Goal: Task Accomplishment & Management: Manage account settings

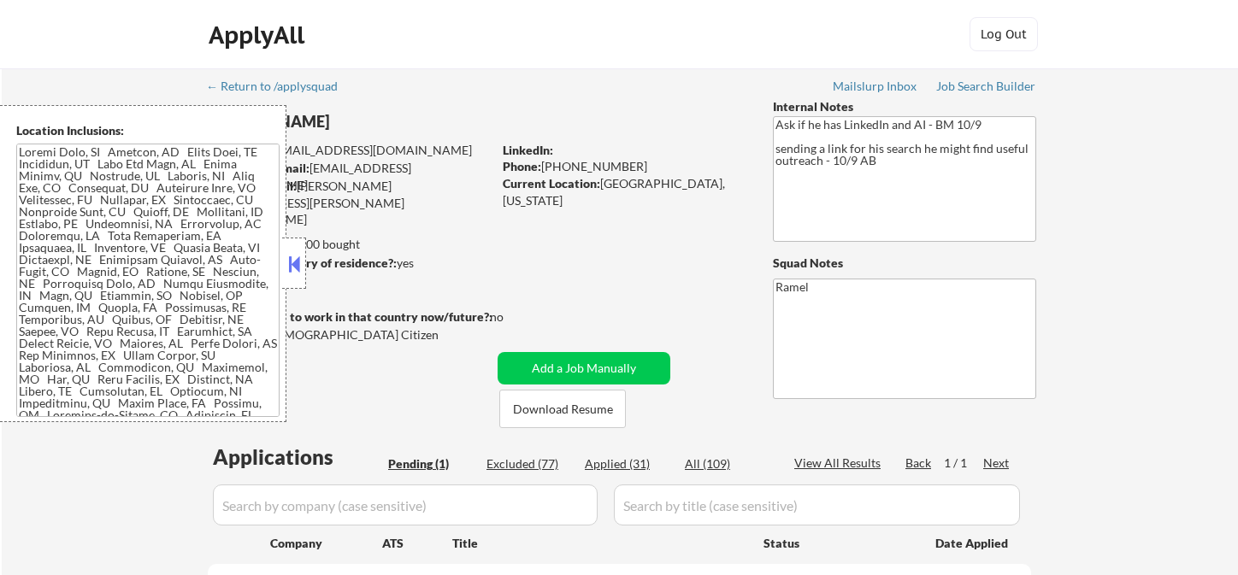
click at [295, 272] on button at bounding box center [294, 264] width 19 height 26
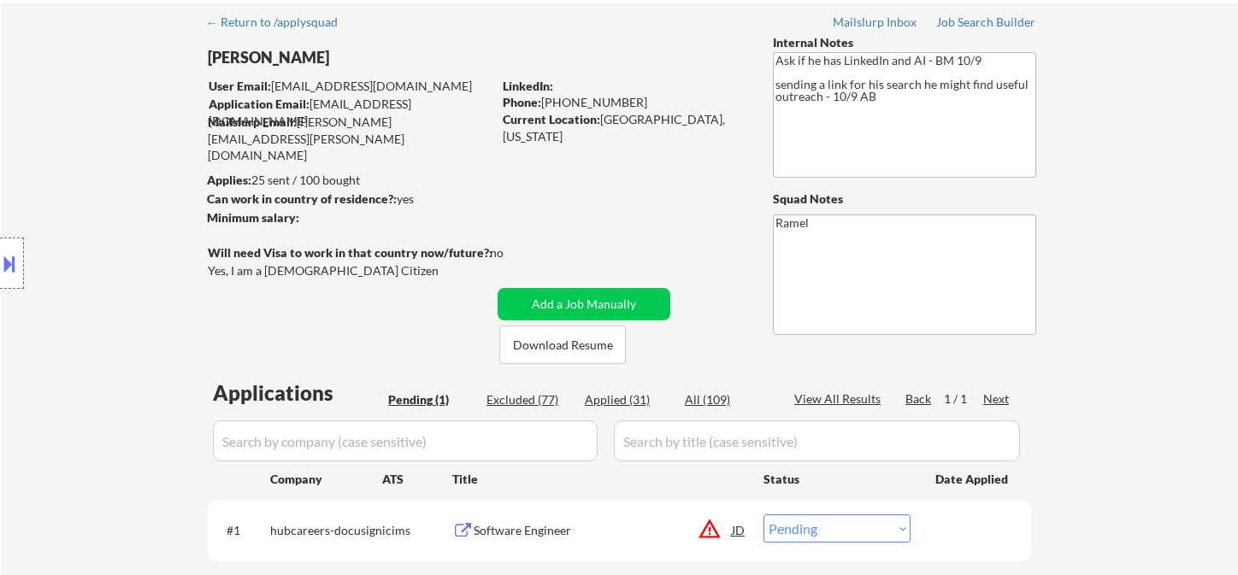
scroll to position [285, 0]
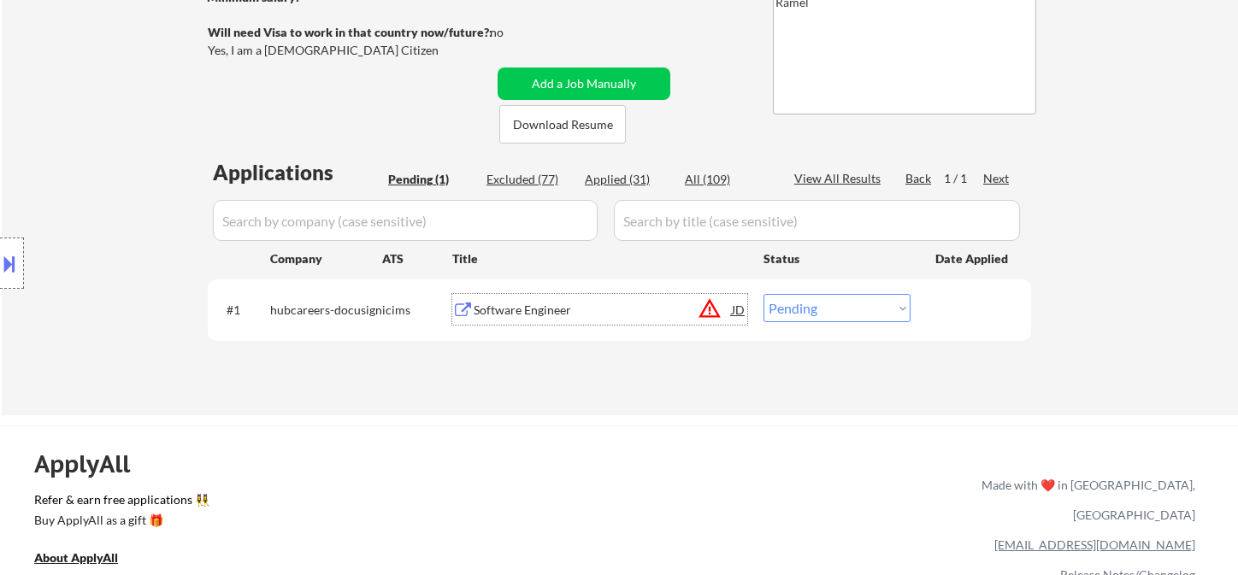
click at [499, 313] on div "Software Engineer" at bounding box center [603, 310] width 258 height 17
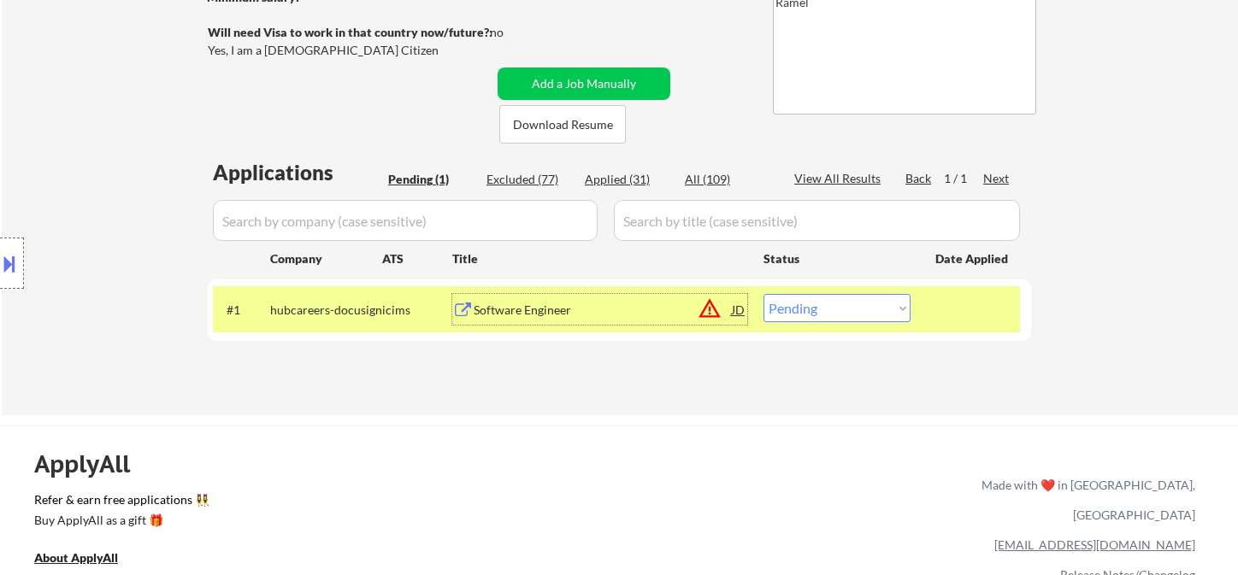
drag, startPoint x: 816, startPoint y: 314, endPoint x: 828, endPoint y: 320, distance: 13.4
click at [816, 314] on select "Choose an option... Pending Applied Excluded (Questions) Excluded (Expired) Exc…" at bounding box center [836, 308] width 147 height 28
select select ""excluded__expired_""
click at [763, 294] on select "Choose an option... Pending Applied Excluded (Questions) Excluded (Expired) Exc…" at bounding box center [836, 308] width 147 height 28
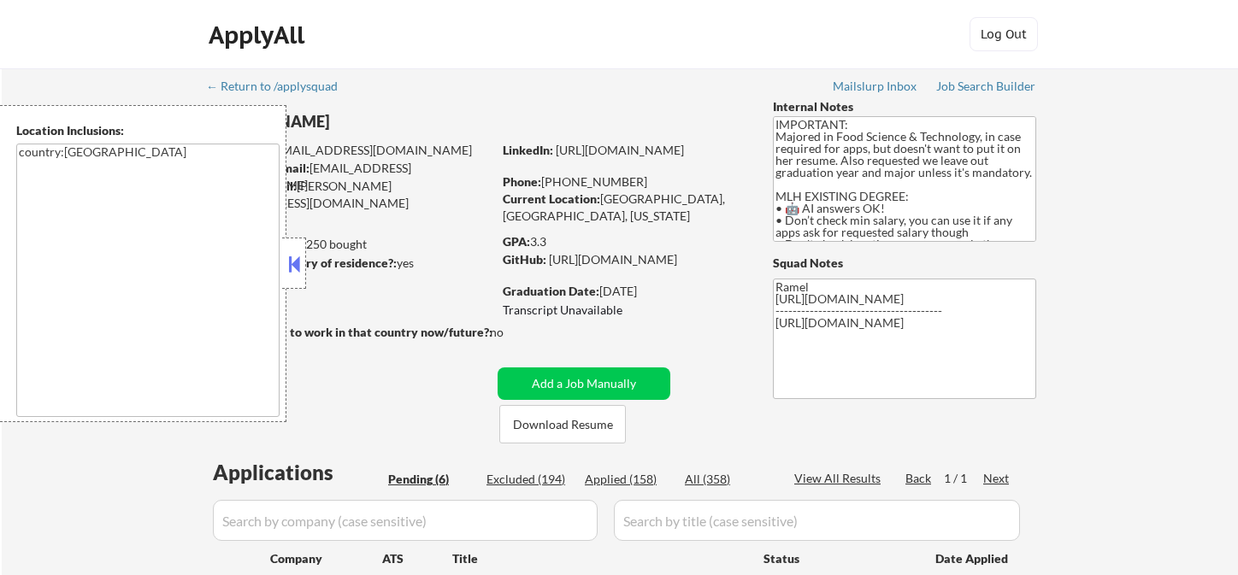
select select ""pending""
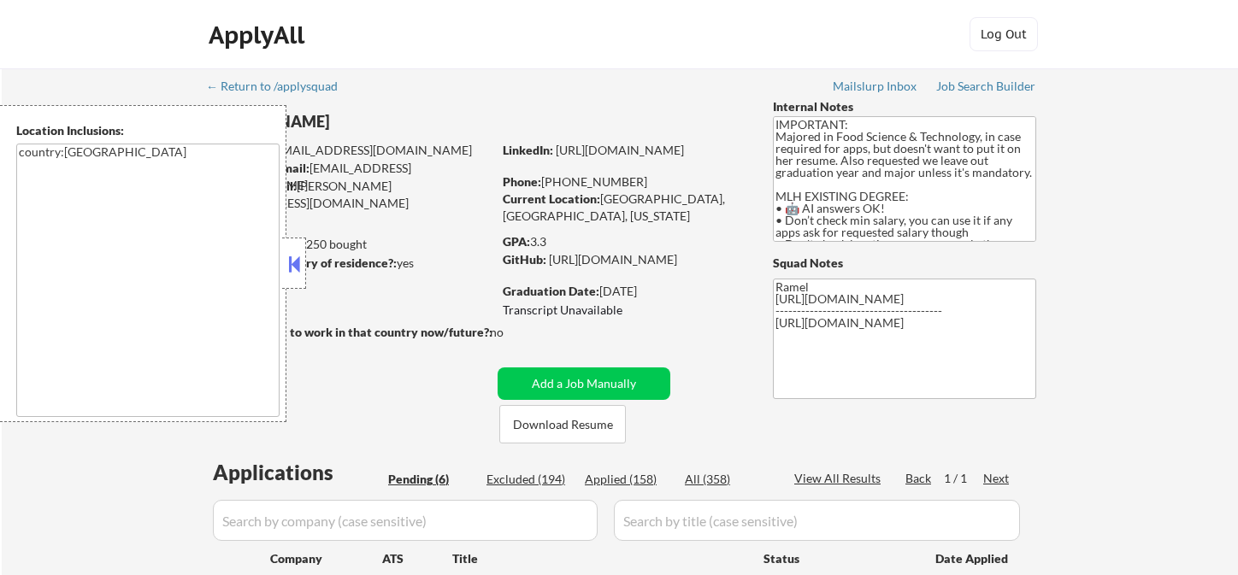
select select ""pending""
click at [288, 269] on button at bounding box center [294, 264] width 19 height 26
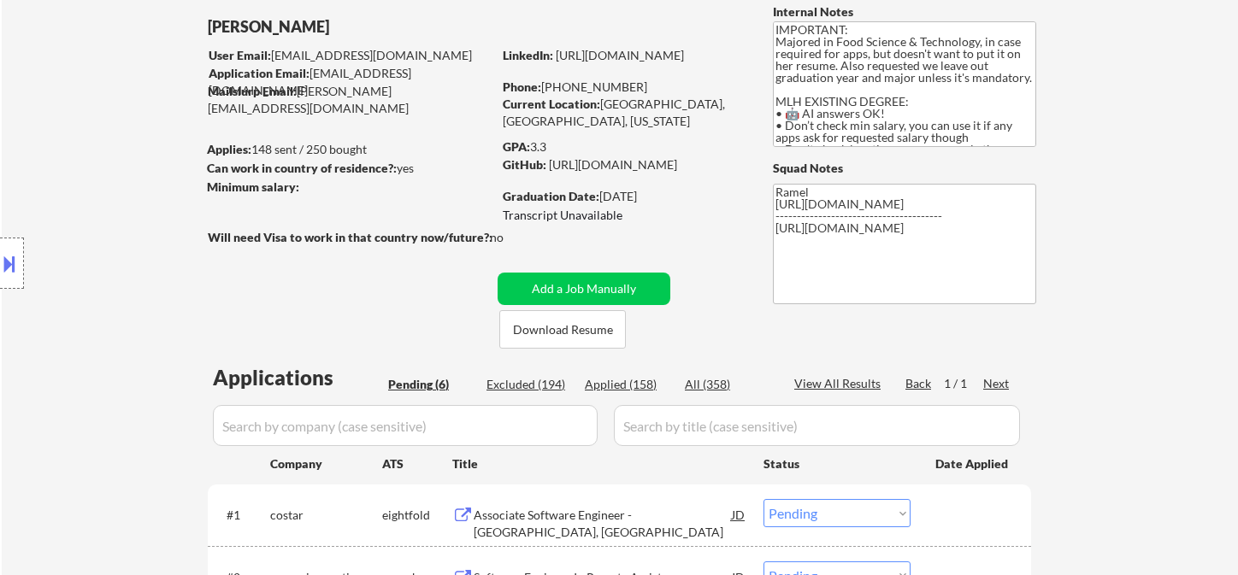
scroll to position [285, 0]
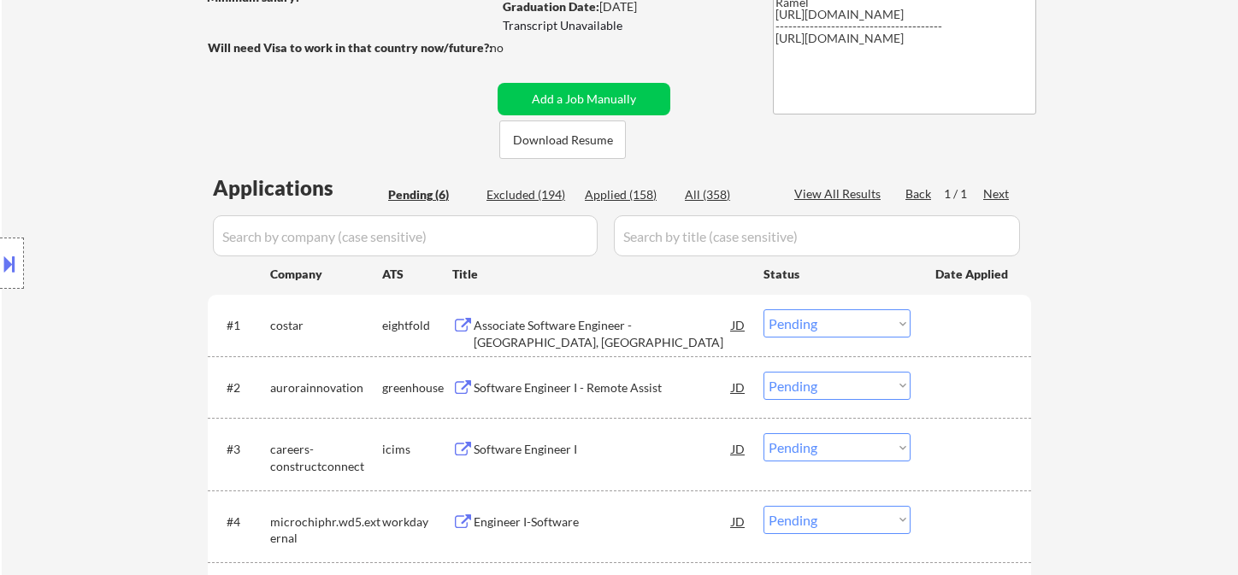
click at [573, 398] on div "Software Engineer I - Remote Assist" at bounding box center [603, 387] width 258 height 31
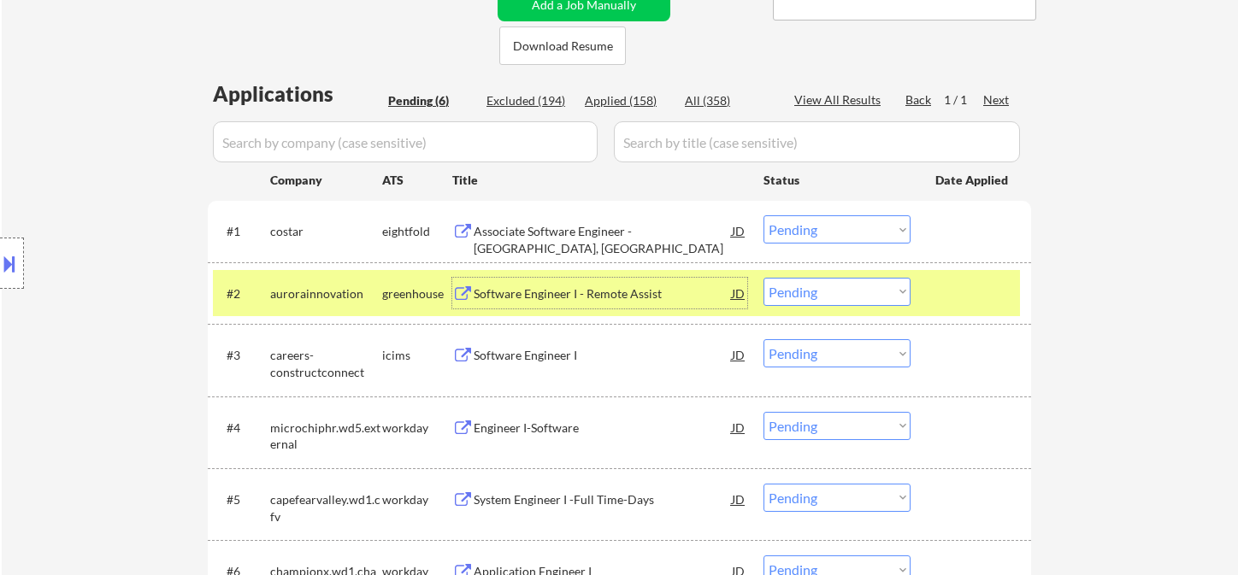
scroll to position [380, 0]
click at [807, 294] on select "Choose an option... Pending Applied Excluded (Questions) Excluded (Expired) Exc…" at bounding box center [836, 291] width 147 height 28
click at [763, 277] on select "Choose an option... Pending Applied Excluded (Questions) Excluded (Expired) Exc…" at bounding box center [836, 291] width 147 height 28
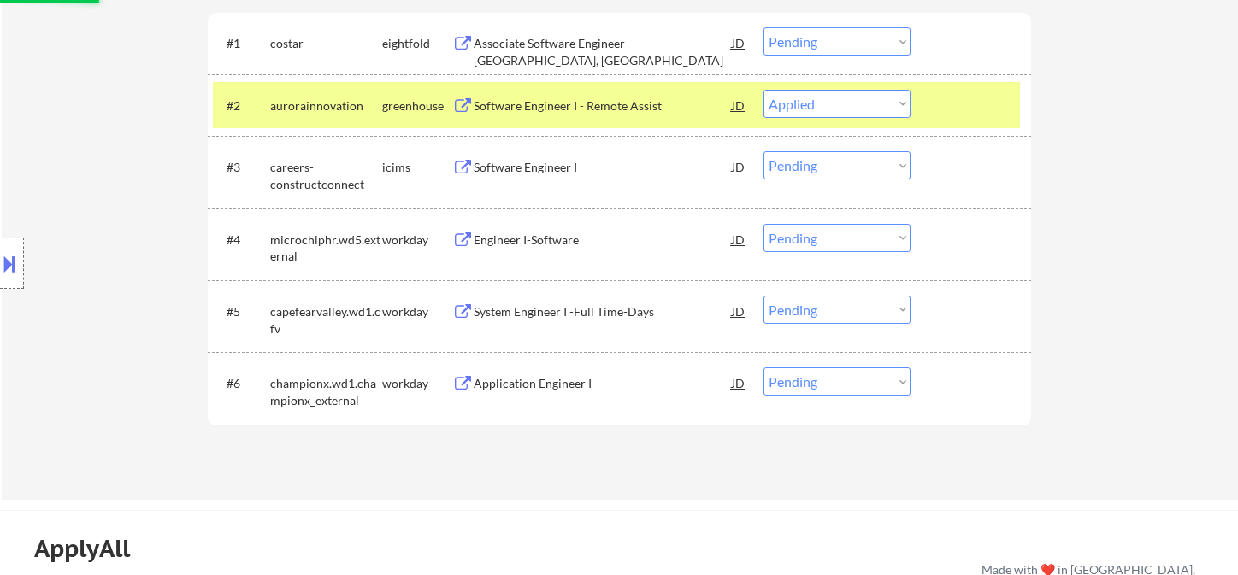
scroll to position [569, 0]
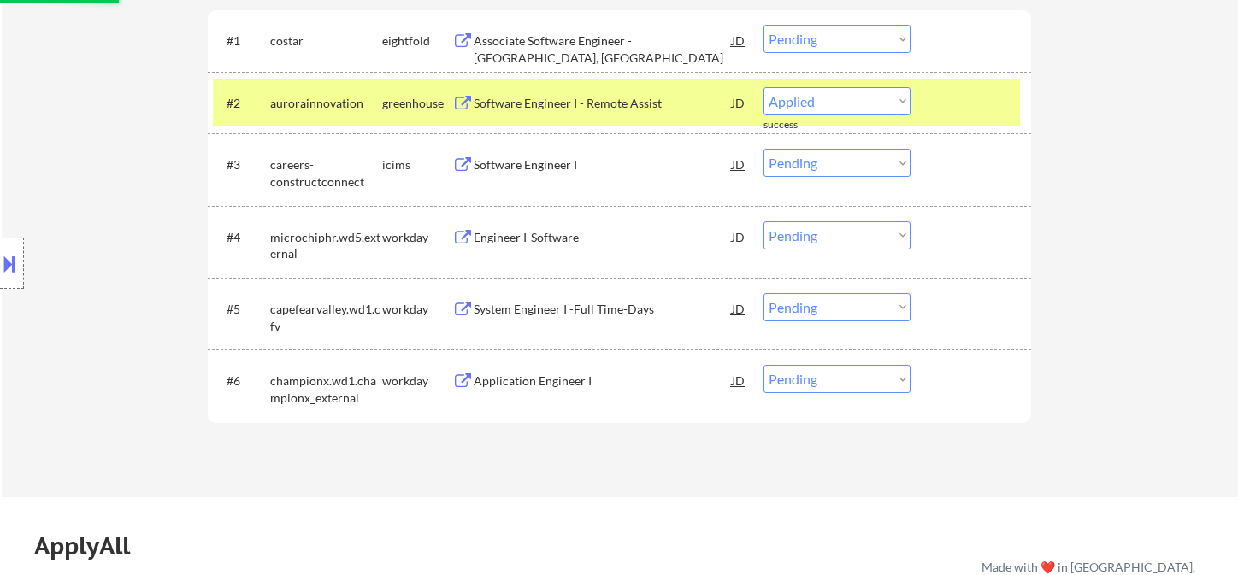
select select ""pending""
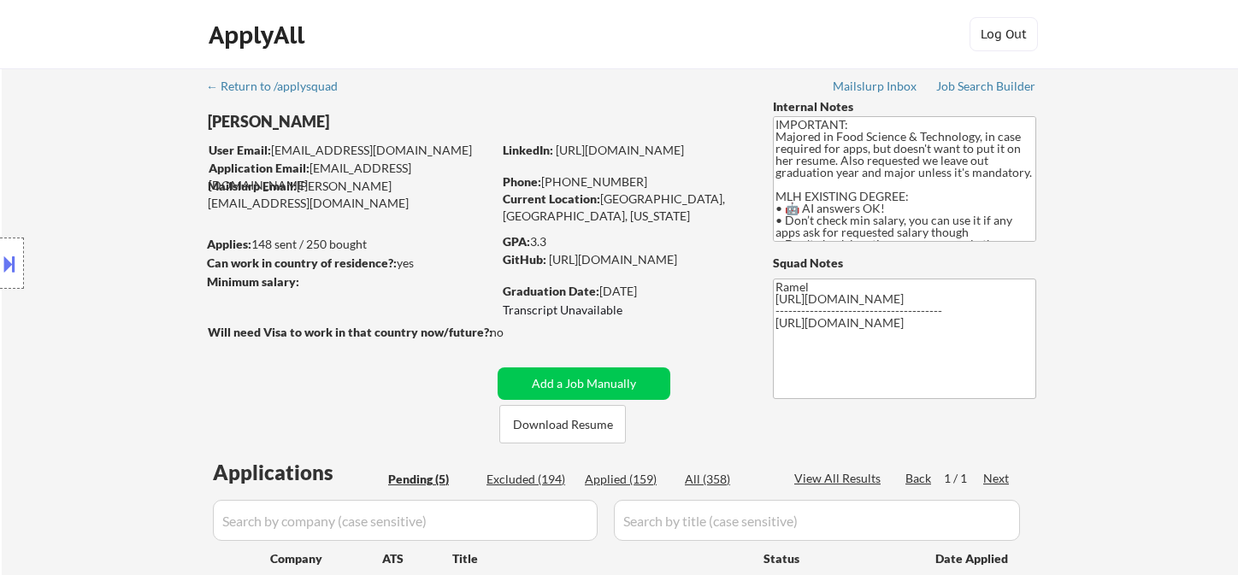
scroll to position [380, 0]
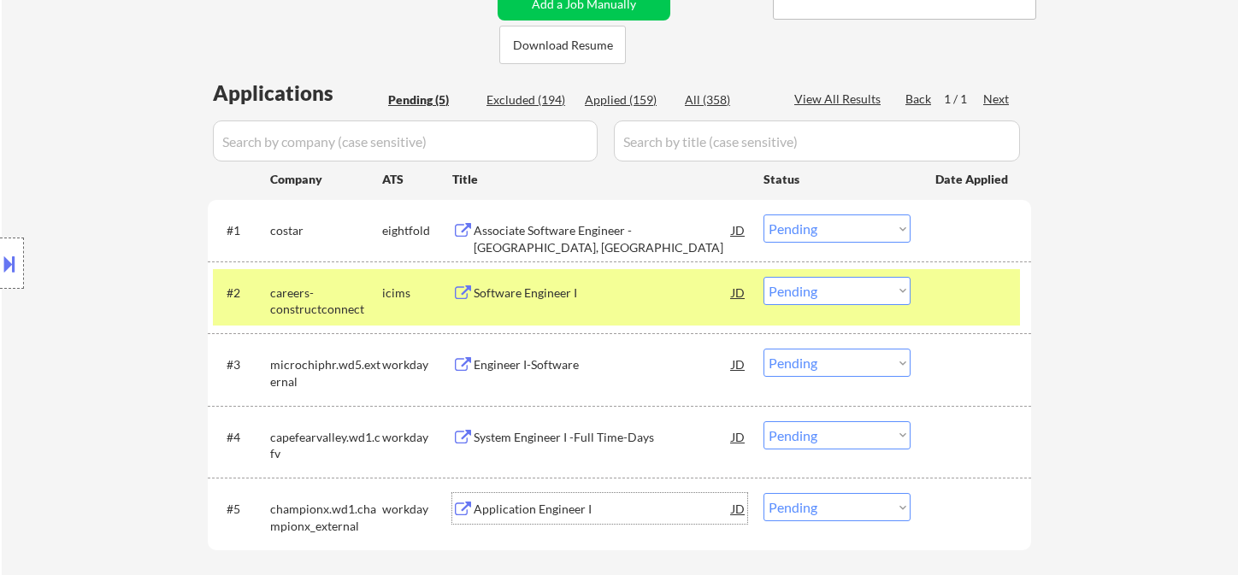
click at [548, 506] on div "Application Engineer I" at bounding box center [603, 509] width 258 height 17
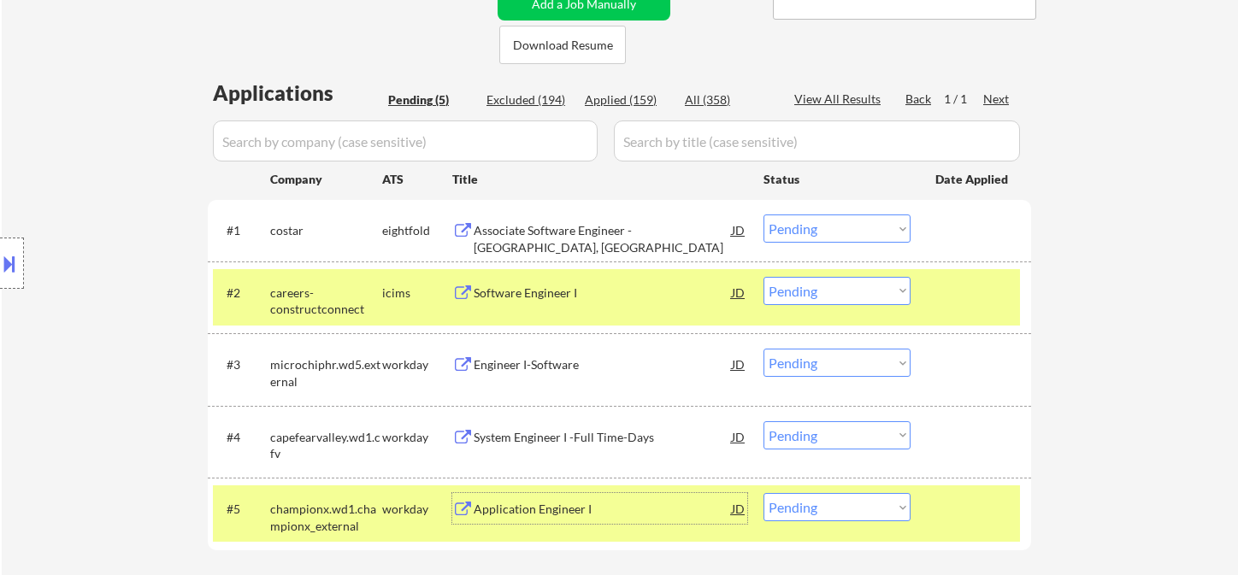
scroll to position [475, 0]
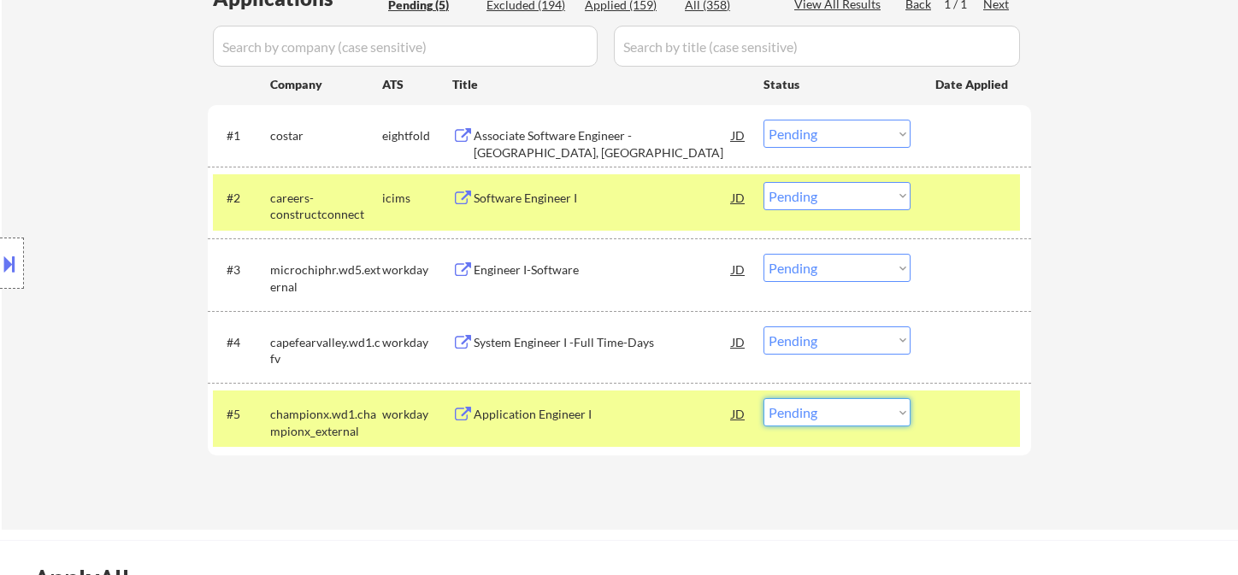
drag, startPoint x: 803, startPoint y: 415, endPoint x: 846, endPoint y: 469, distance: 70.0
click at [803, 415] on select "Choose an option... Pending Applied Excluded (Questions) Excluded (Expired) Exc…" at bounding box center [836, 412] width 147 height 28
select select ""excluded__other_""
click at [763, 398] on select "Choose an option... Pending Applied Excluded (Questions) Excluded (Expired) Exc…" at bounding box center [836, 412] width 147 height 28
click at [619, 340] on div "System Engineer I -Full Time-Days" at bounding box center [603, 342] width 258 height 17
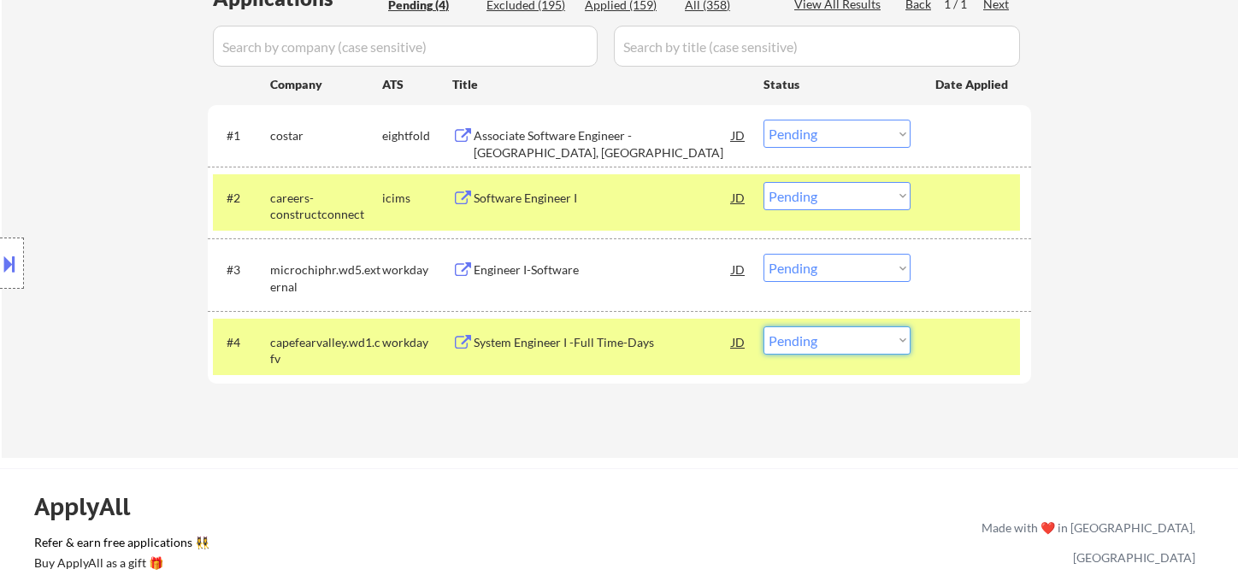
click at [822, 347] on select "Choose an option... Pending Applied Excluded (Questions) Excluded (Expired) Exc…" at bounding box center [836, 341] width 147 height 28
select select ""excluded__bad_match_""
click at [763, 327] on select "Choose an option... Pending Applied Excluded (Questions) Excluded (Expired) Exc…" at bounding box center [836, 341] width 147 height 28
click at [540, 278] on div "Engineer I-Software" at bounding box center [603, 270] width 258 height 17
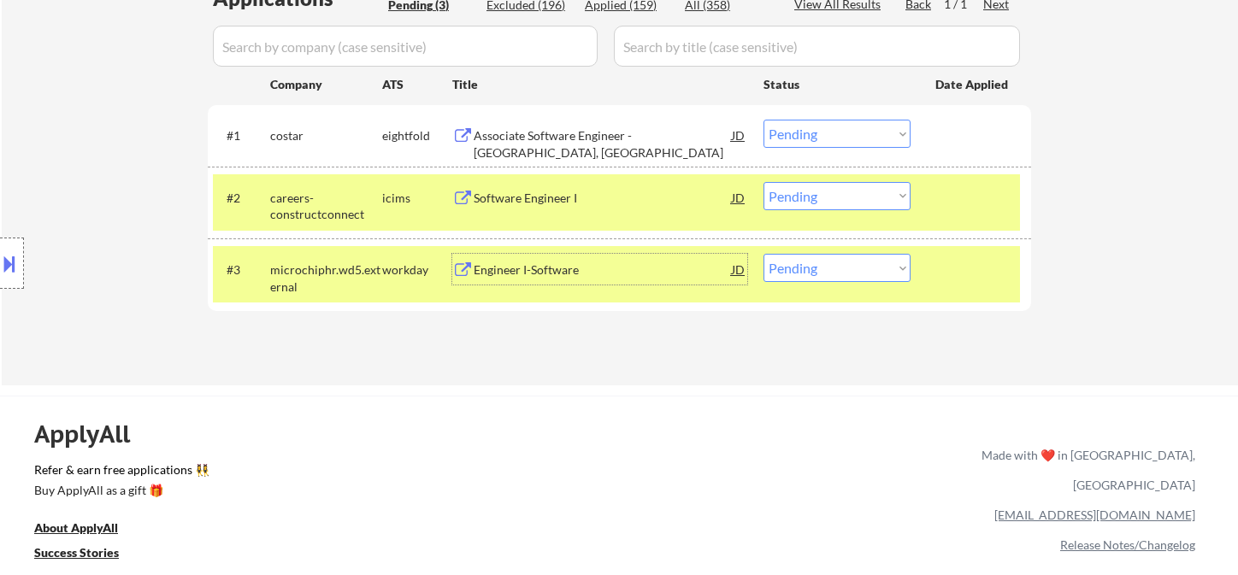
click at [563, 272] on div "Engineer I-Software" at bounding box center [603, 270] width 258 height 17
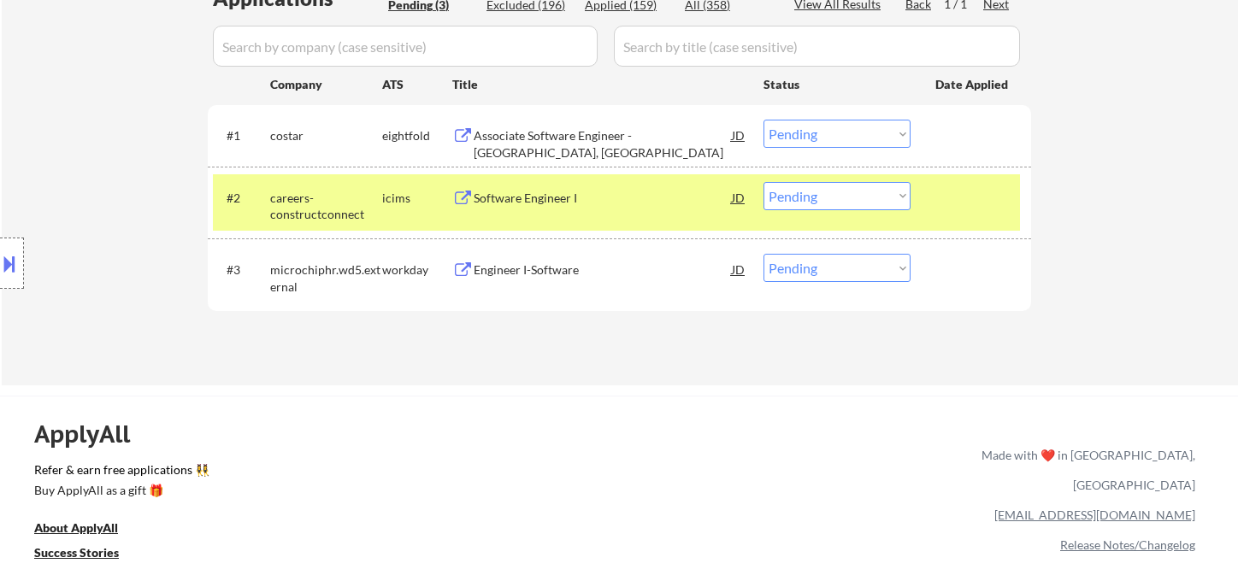
click at [18, 268] on button at bounding box center [9, 264] width 19 height 28
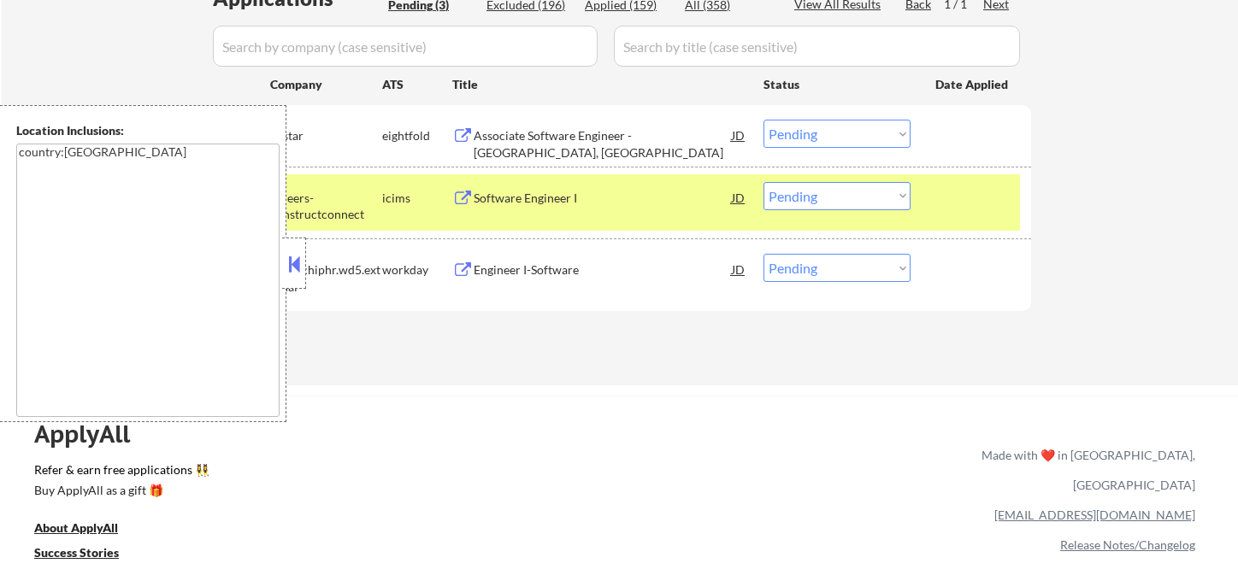
click at [297, 269] on button at bounding box center [294, 264] width 19 height 26
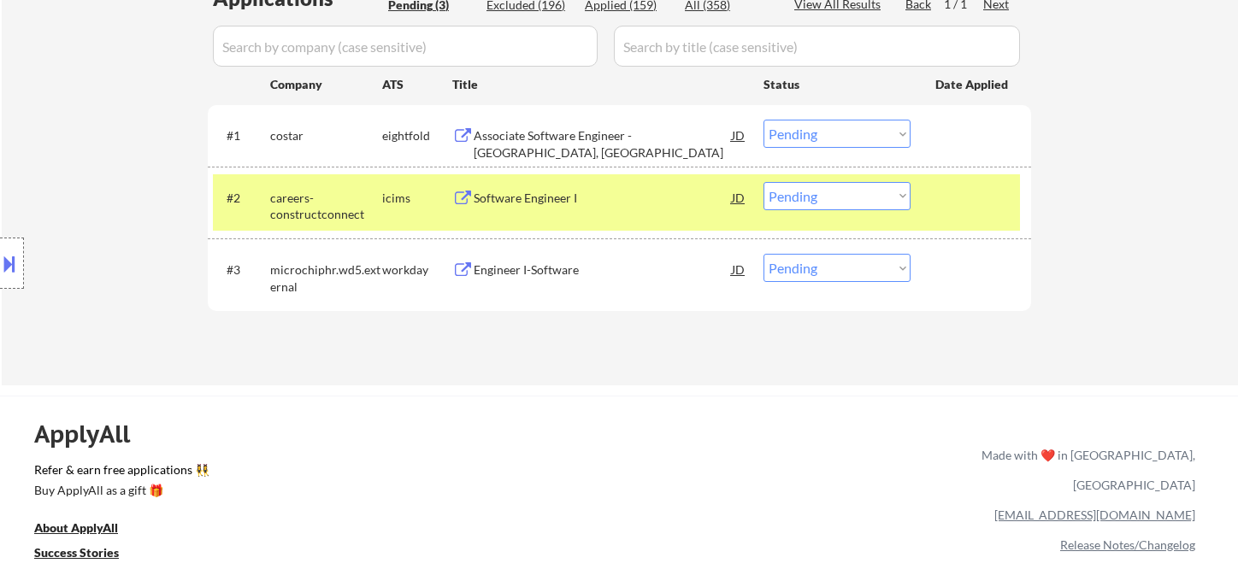
click at [826, 275] on select "Choose an option... Pending Applied Excluded (Questions) Excluded (Expired) Exc…" at bounding box center [836, 268] width 147 height 28
select select ""applied""
click at [763, 254] on select "Choose an option... Pending Applied Excluded (Questions) Excluded (Expired) Exc…" at bounding box center [836, 268] width 147 height 28
click at [570, 195] on div "Software Engineer I" at bounding box center [603, 198] width 258 height 17
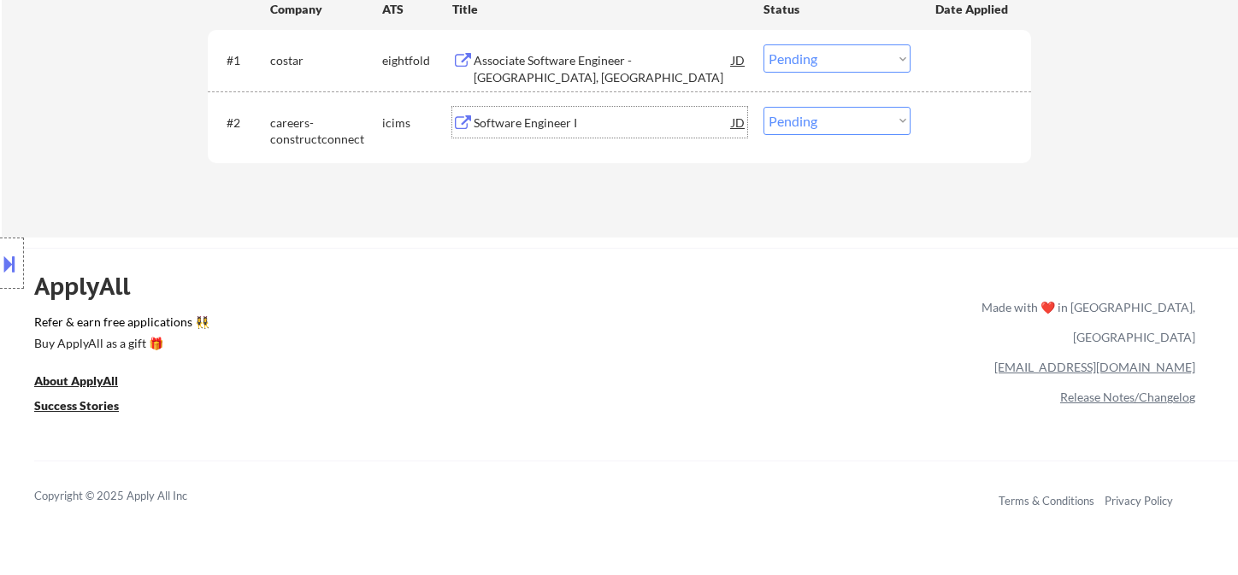
scroll to position [569, 0]
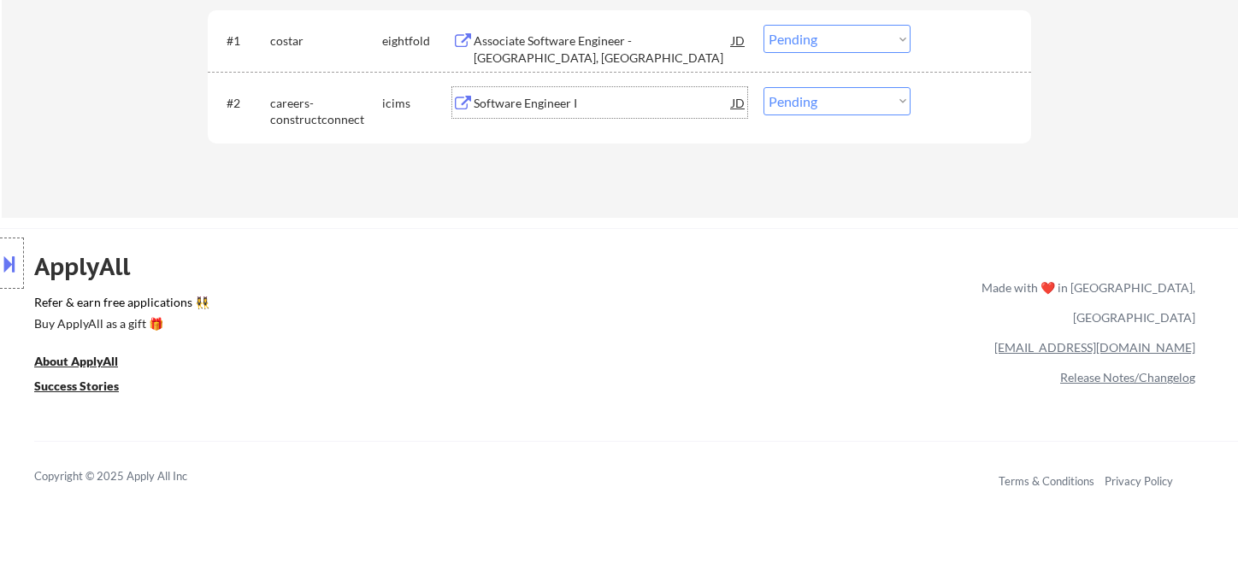
click at [571, 97] on div "Software Engineer I" at bounding box center [603, 103] width 258 height 17
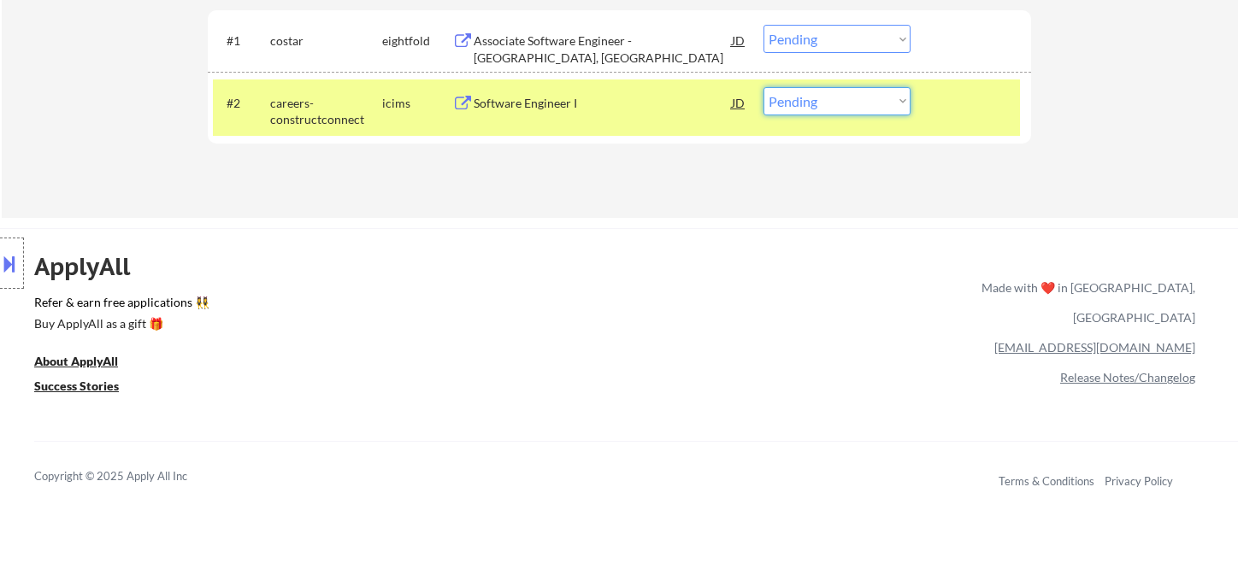
click at [806, 95] on select "Choose an option... Pending Applied Excluded (Questions) Excluded (Expired) Exc…" at bounding box center [836, 101] width 147 height 28
select select ""applied""
click at [763, 87] on select "Choose an option... Pending Applied Excluded (Questions) Excluded (Expired) Exc…" at bounding box center [836, 101] width 147 height 28
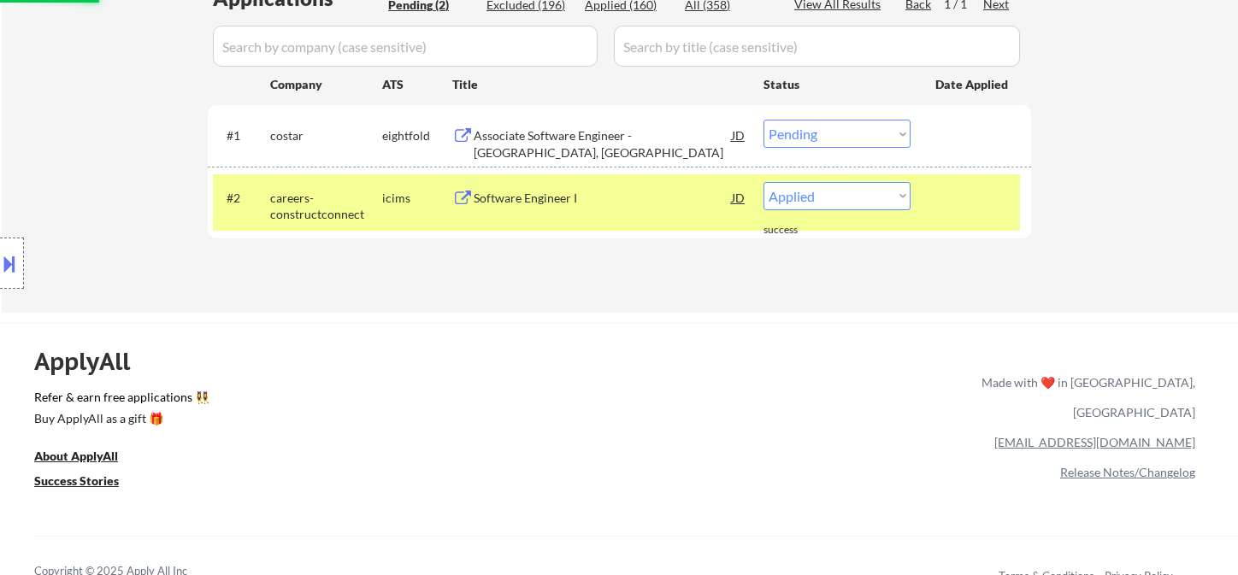
click at [626, 137] on div "Associate Software Engineer - Richmond, VA" at bounding box center [603, 143] width 258 height 33
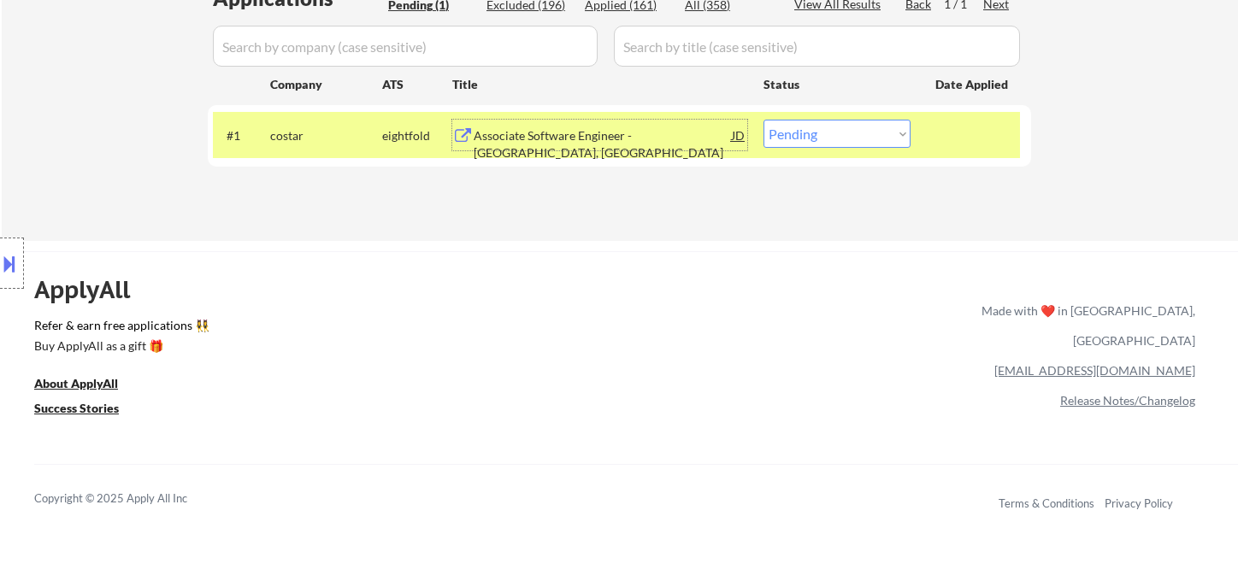
click at [831, 128] on select "Choose an option... Pending Applied Excluded (Questions) Excluded (Expired) Exc…" at bounding box center [836, 134] width 147 height 28
select select ""applied""
click at [763, 120] on select "Choose an option... Pending Applied Excluded (Questions) Excluded (Expired) Exc…" at bounding box center [836, 134] width 147 height 28
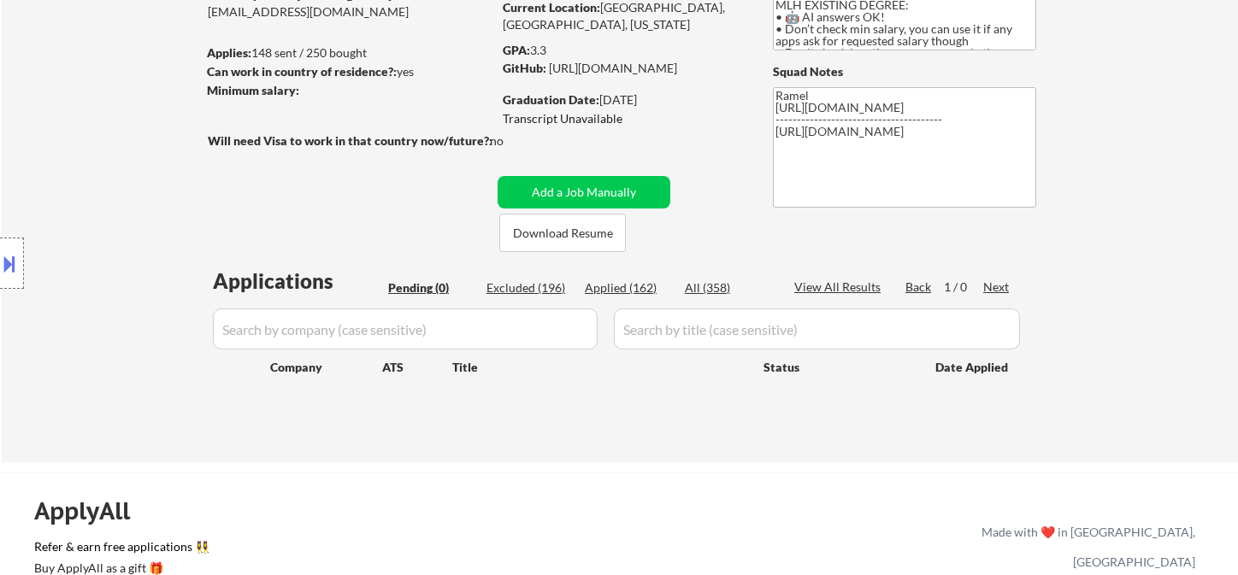
scroll to position [190, 0]
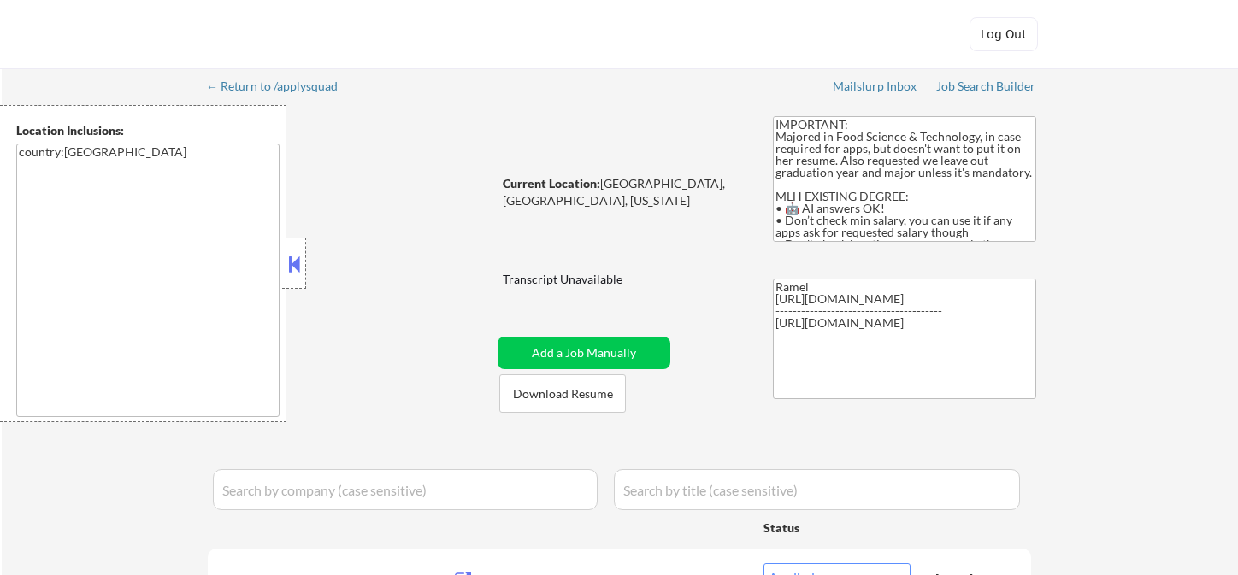
select select ""applied""
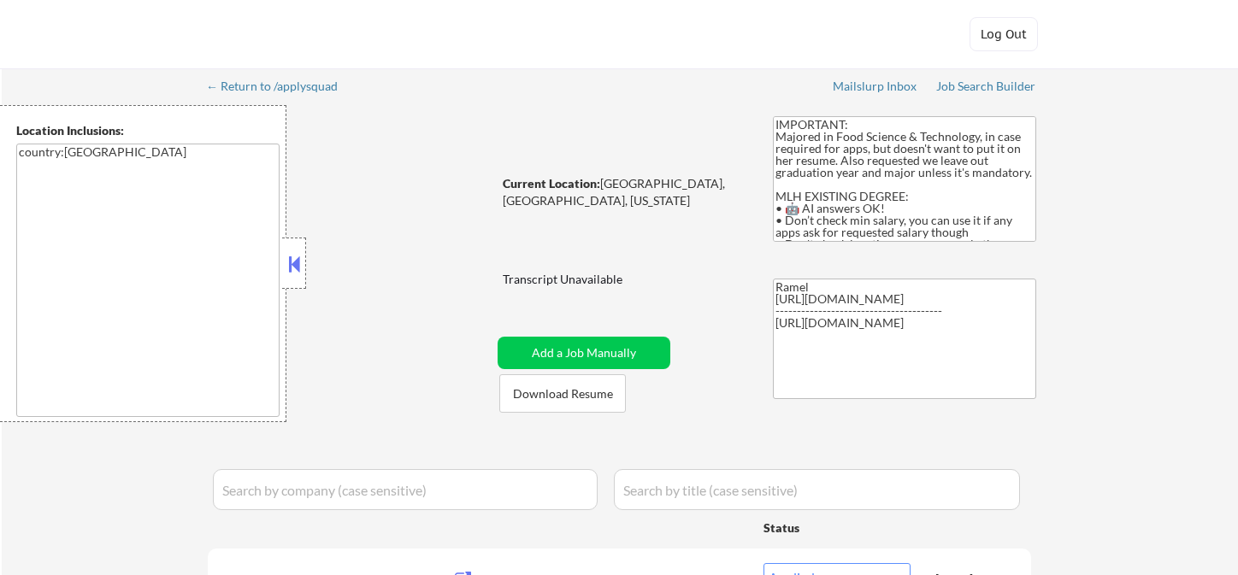
select select ""applied""
select select ""pending""
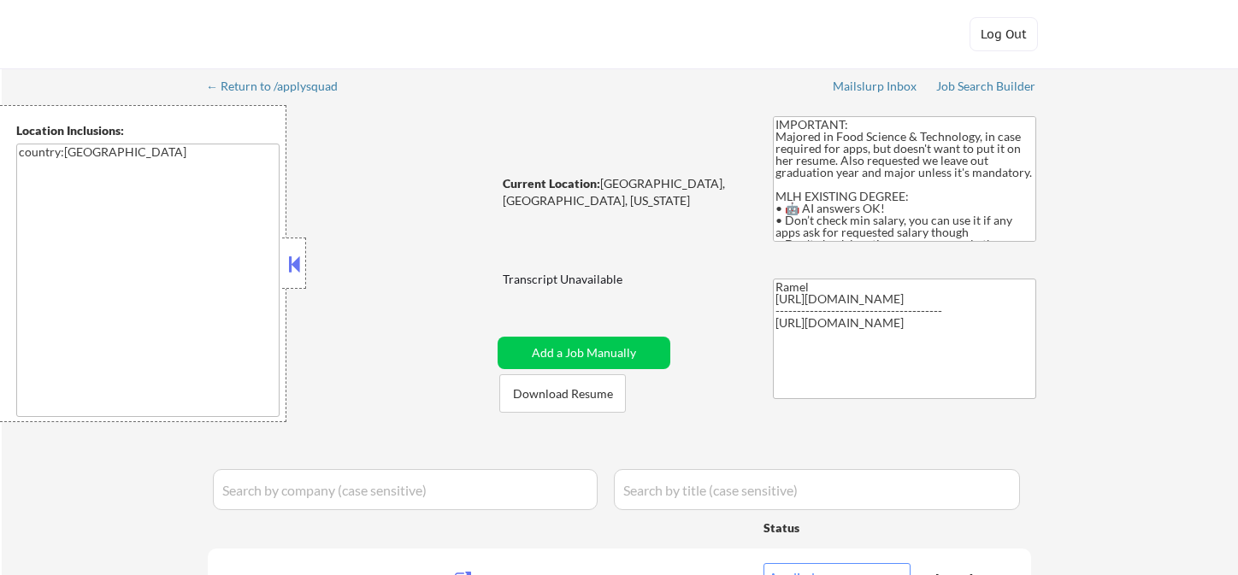
select select ""pending""
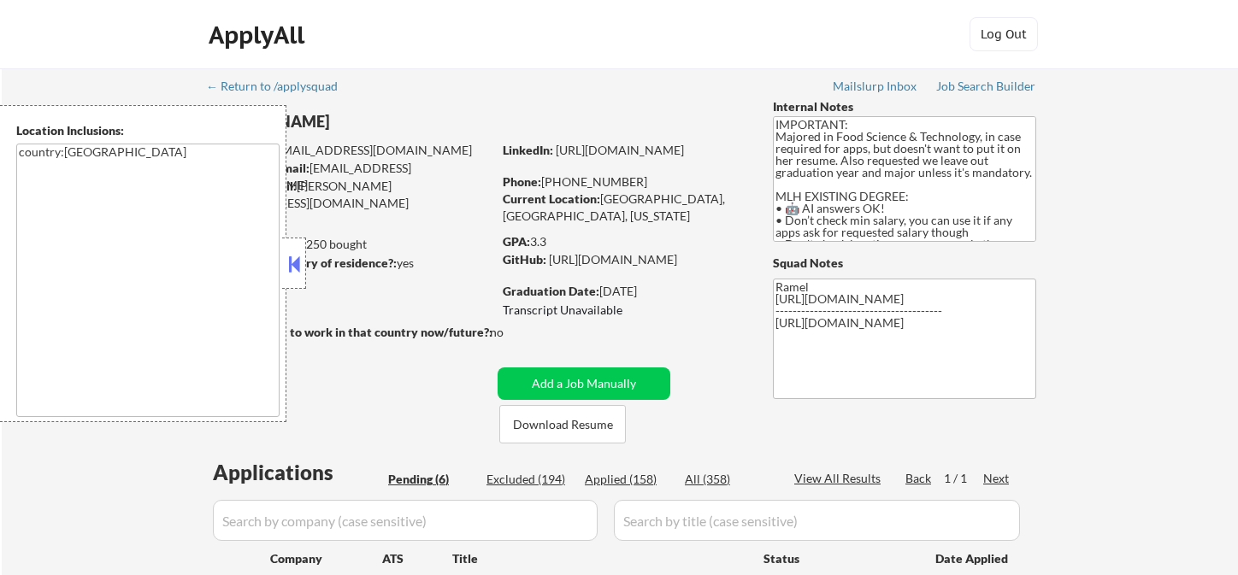
scroll to position [384, 0]
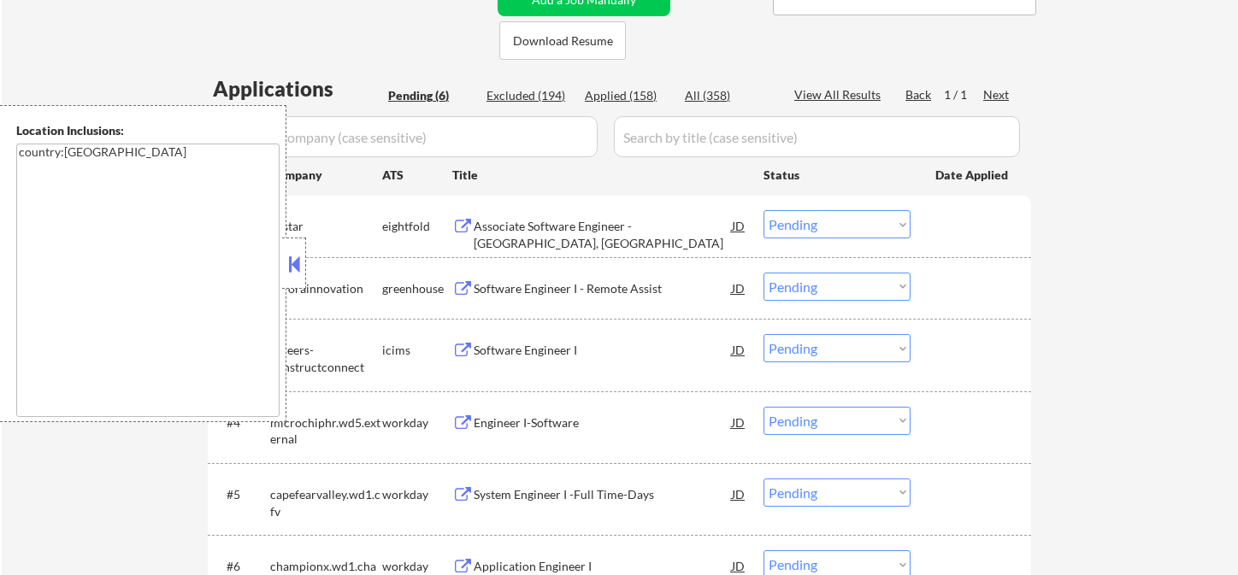
click at [622, 97] on div "Applied (158)" at bounding box center [627, 95] width 85 height 17
click at [298, 269] on button at bounding box center [294, 264] width 19 height 26
select select ""applied""
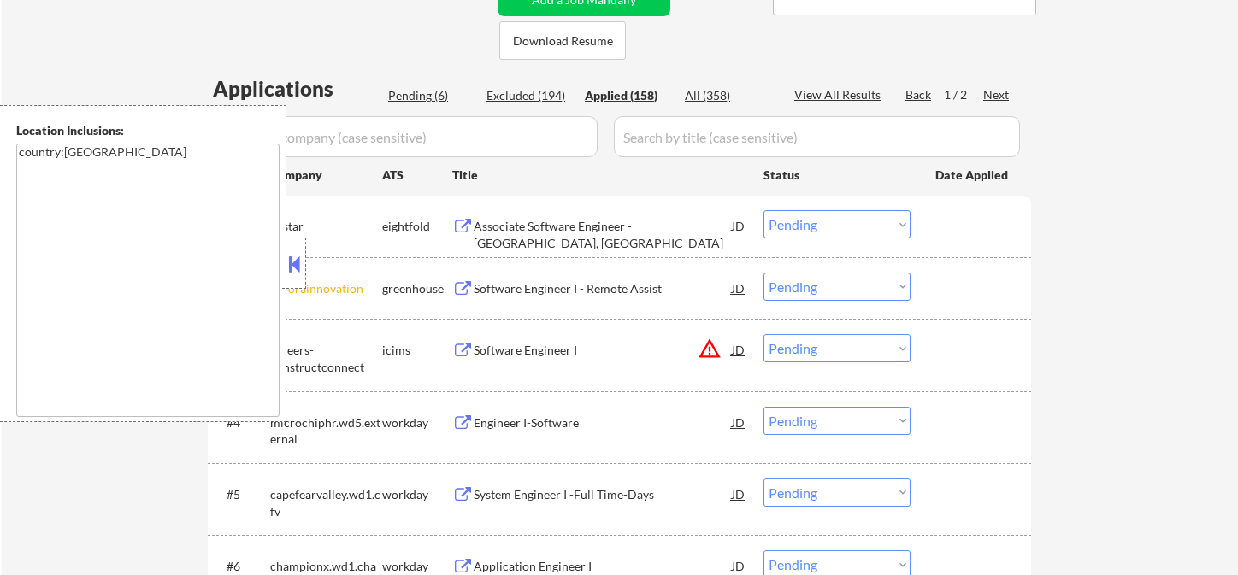
select select ""applied""
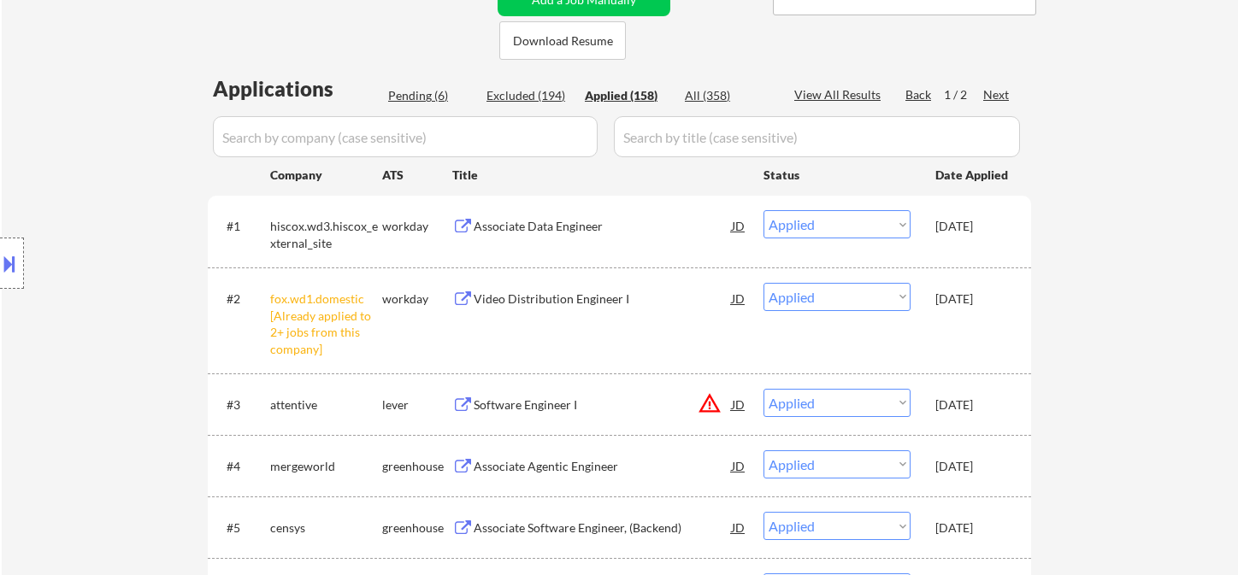
click at [839, 98] on div "View All Results" at bounding box center [839, 94] width 91 height 17
select select ""applied""
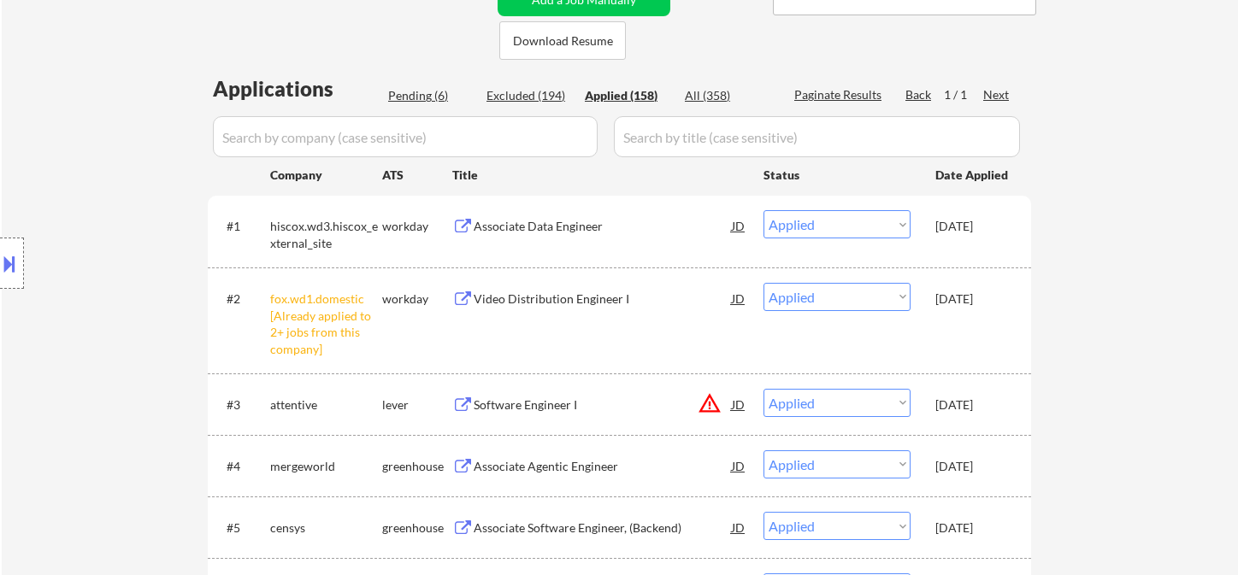
select select ""applied""
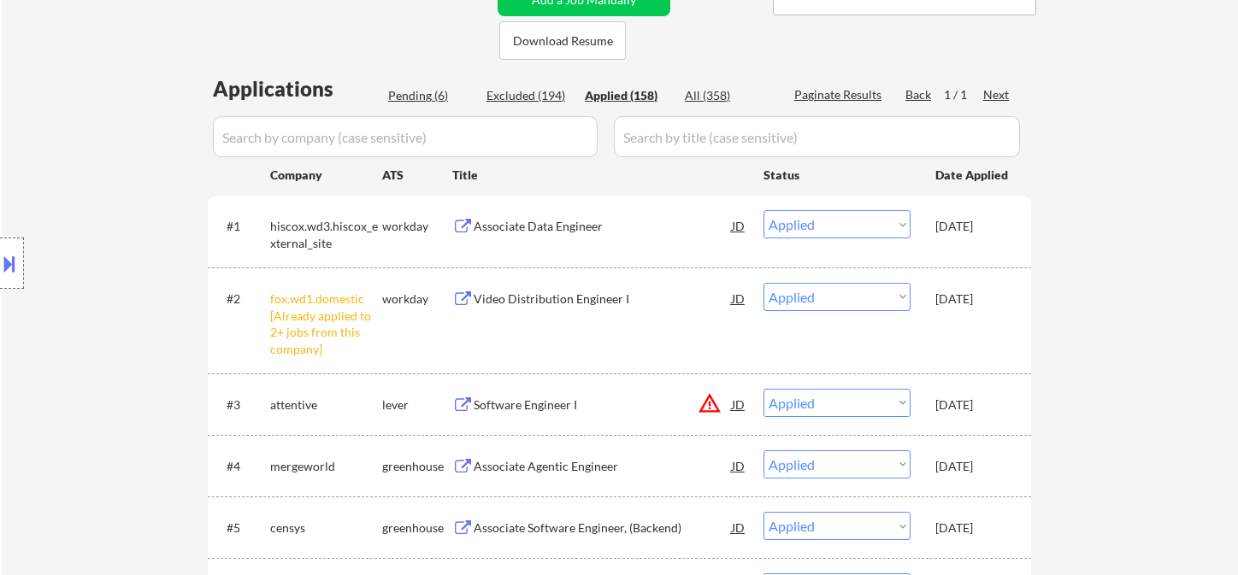
select select ""applied""
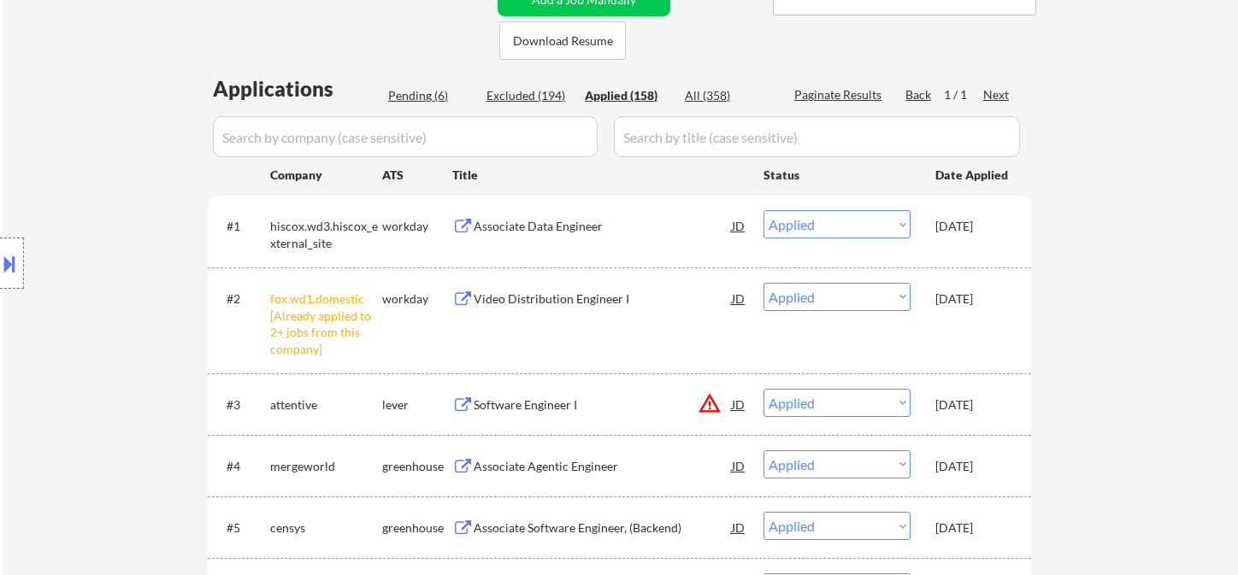
select select ""applied""
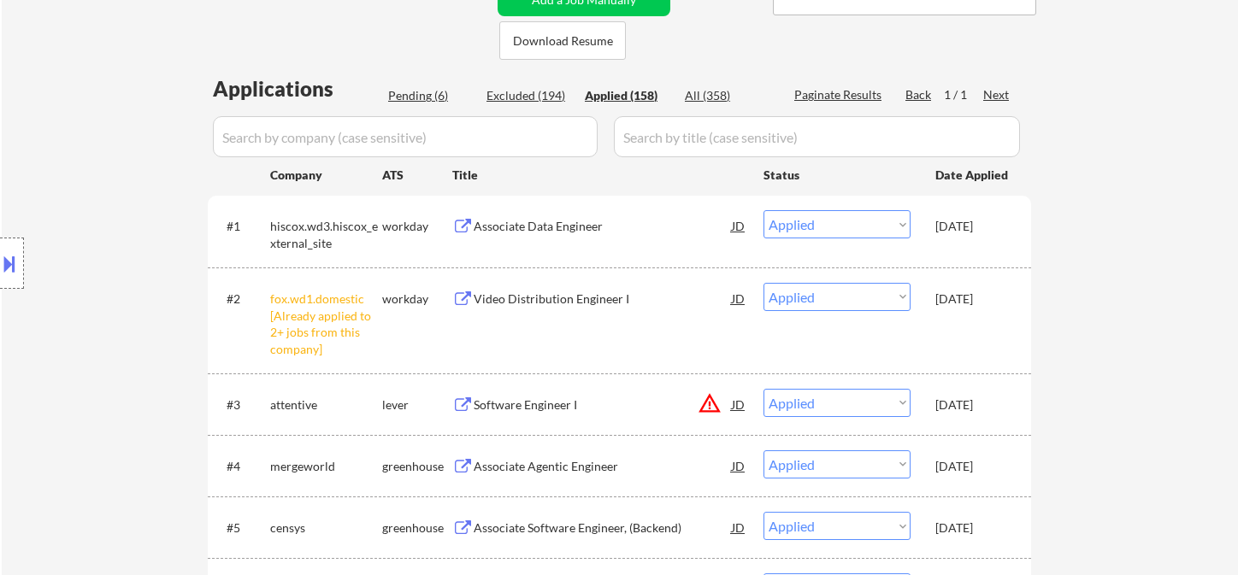
select select ""applied""
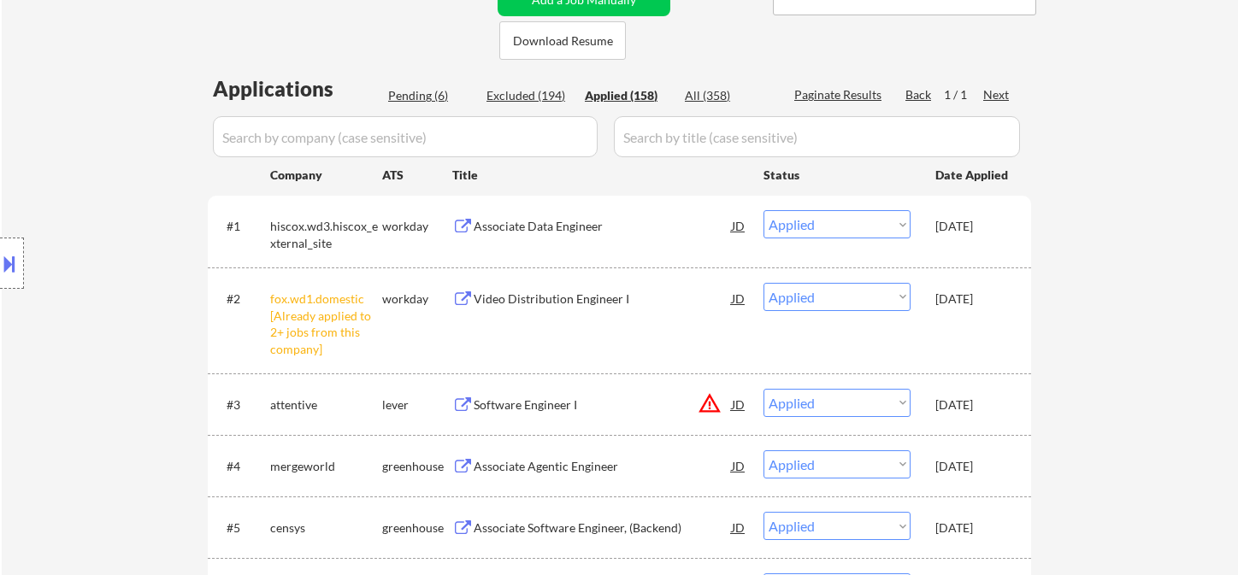
select select ""applied""
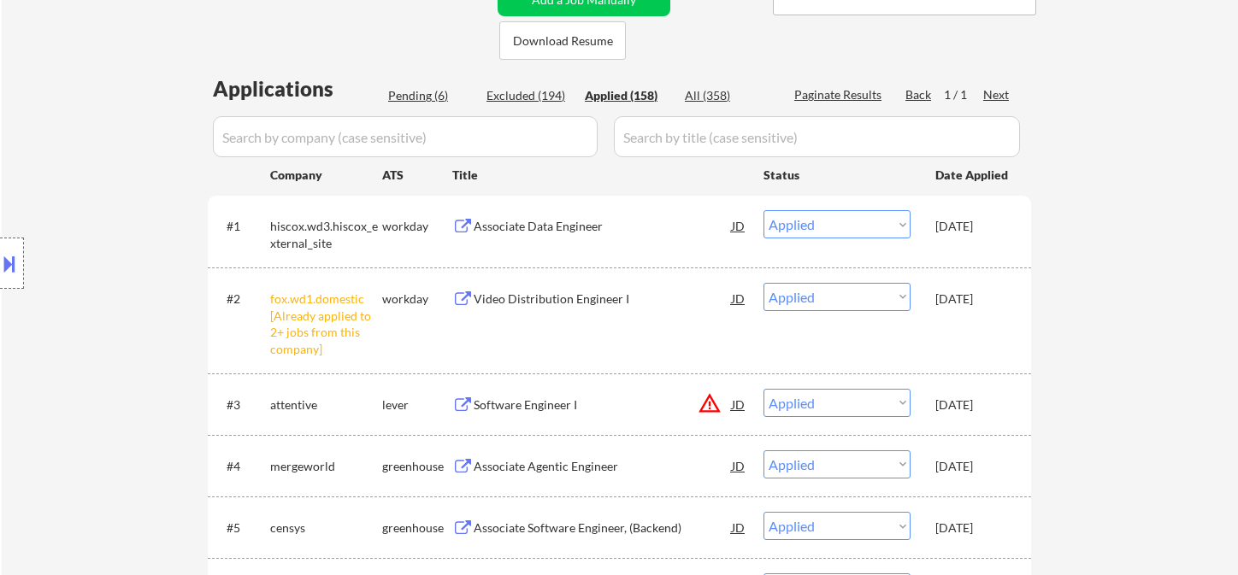
select select ""applied""
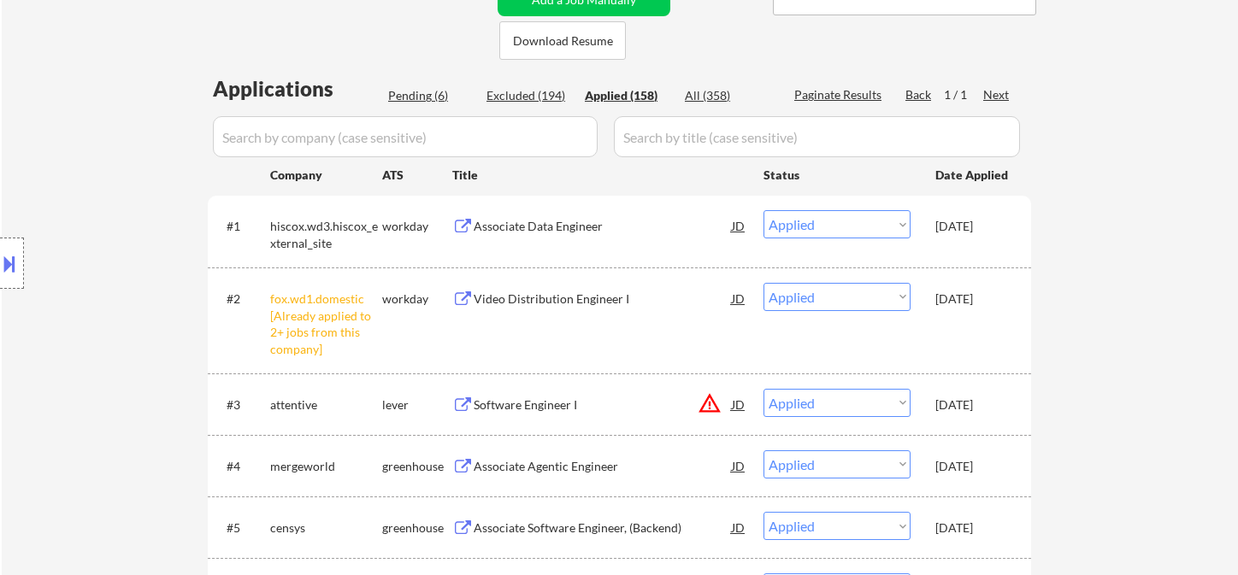
select select ""applied""
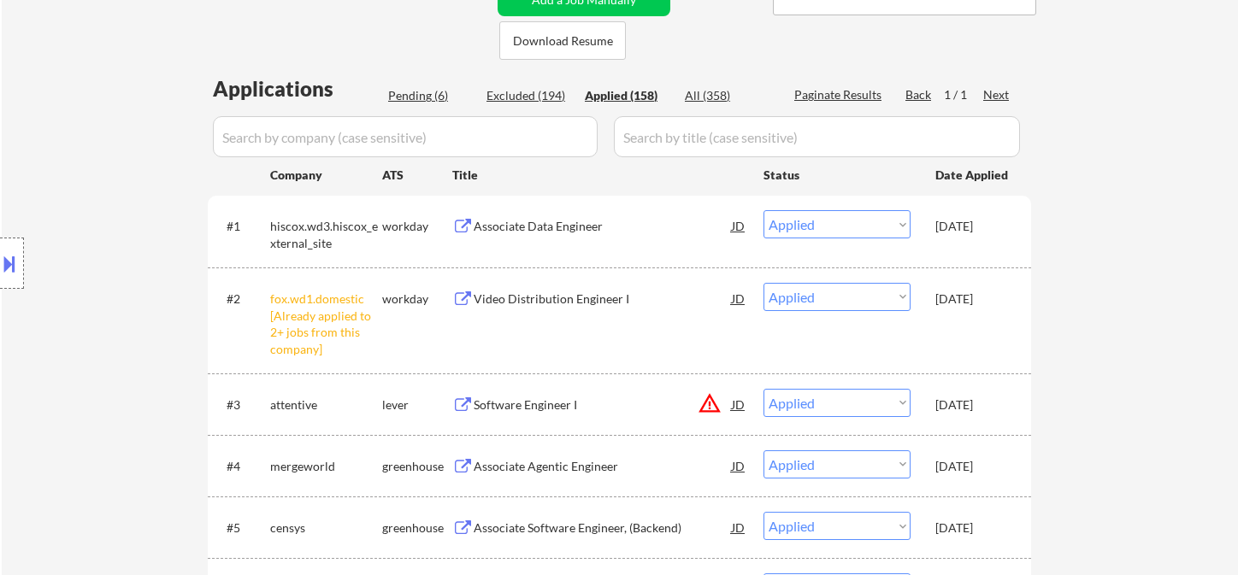
select select ""applied""
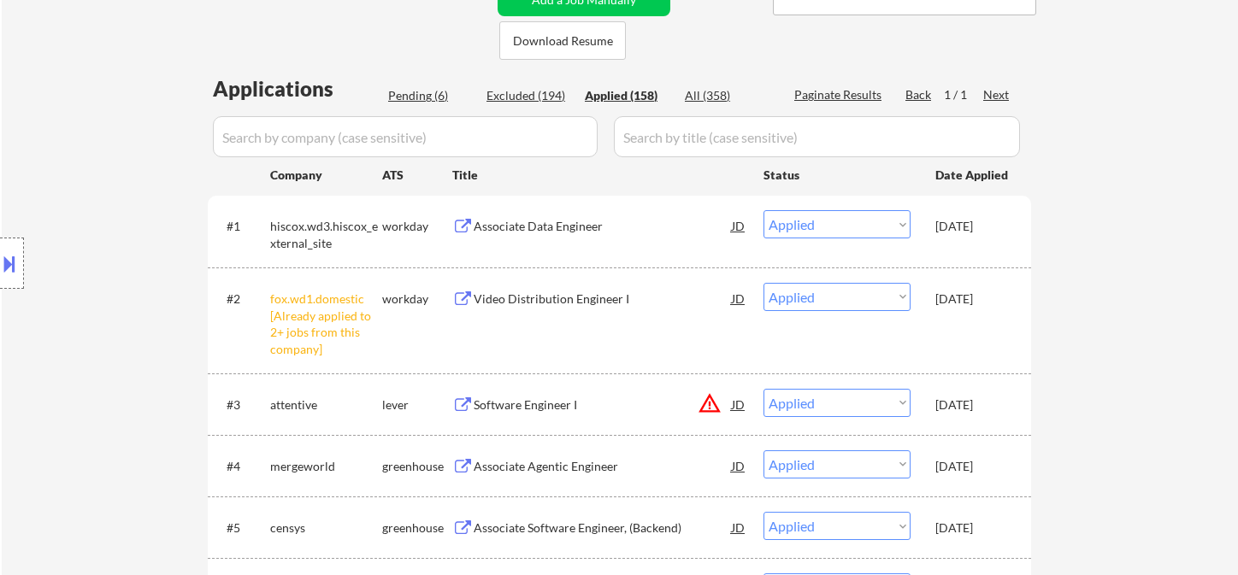
select select ""applied""
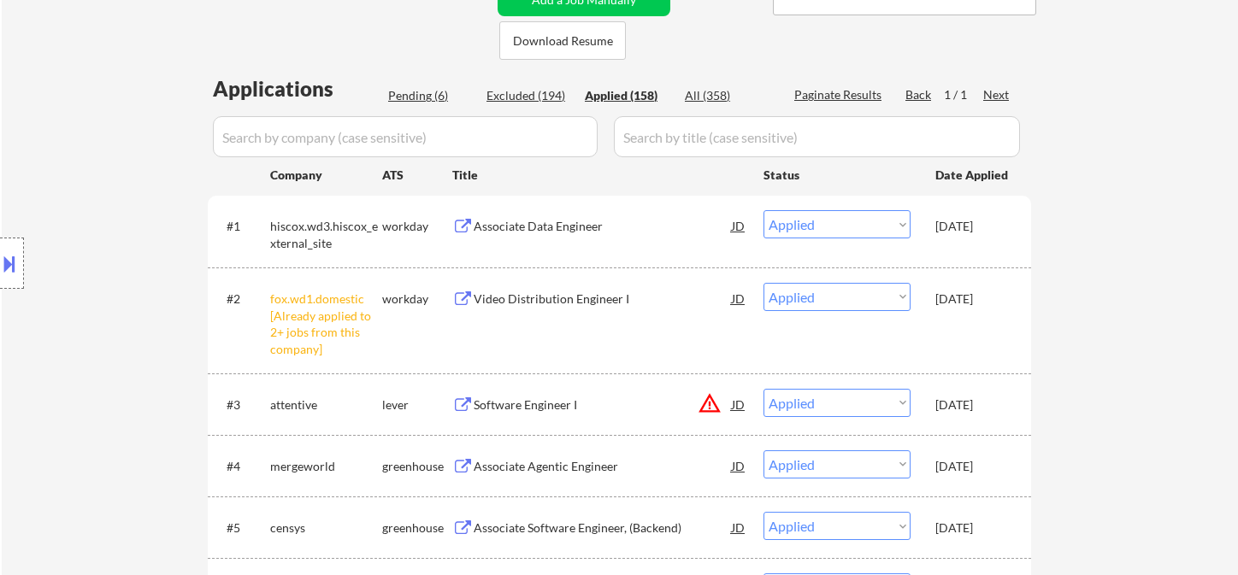
select select ""applied""
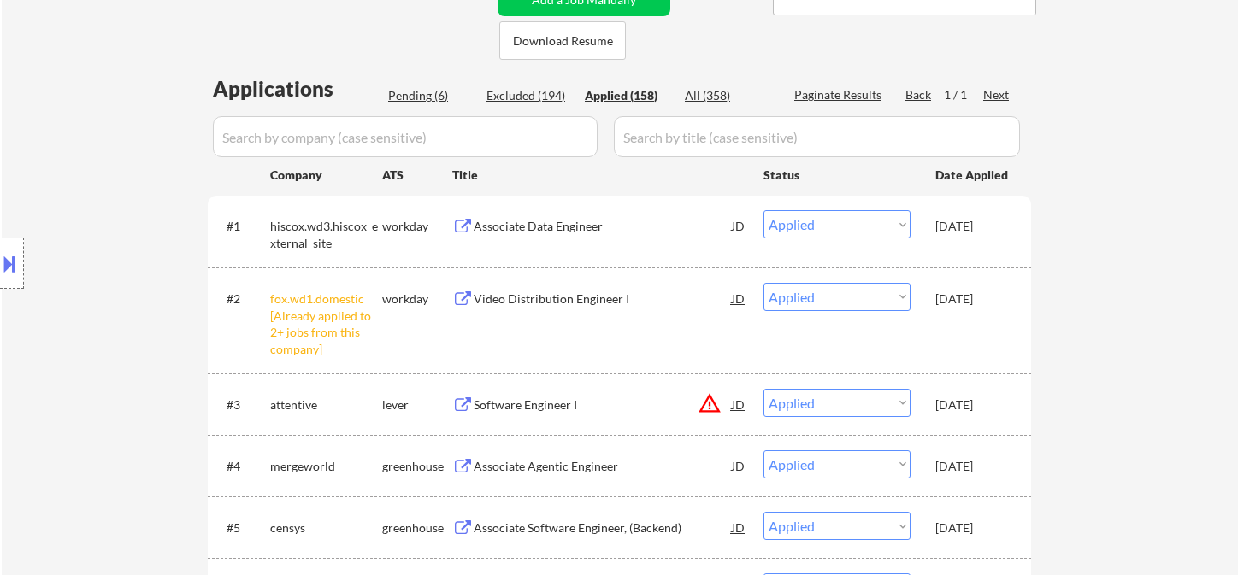
select select ""applied""
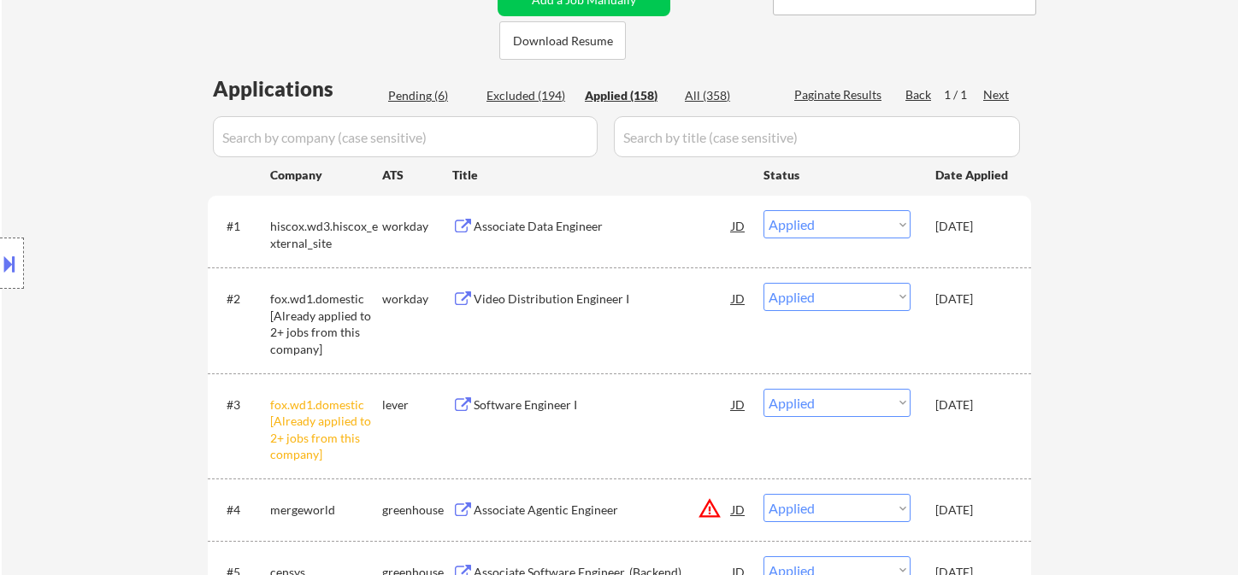
scroll to position [4, 0]
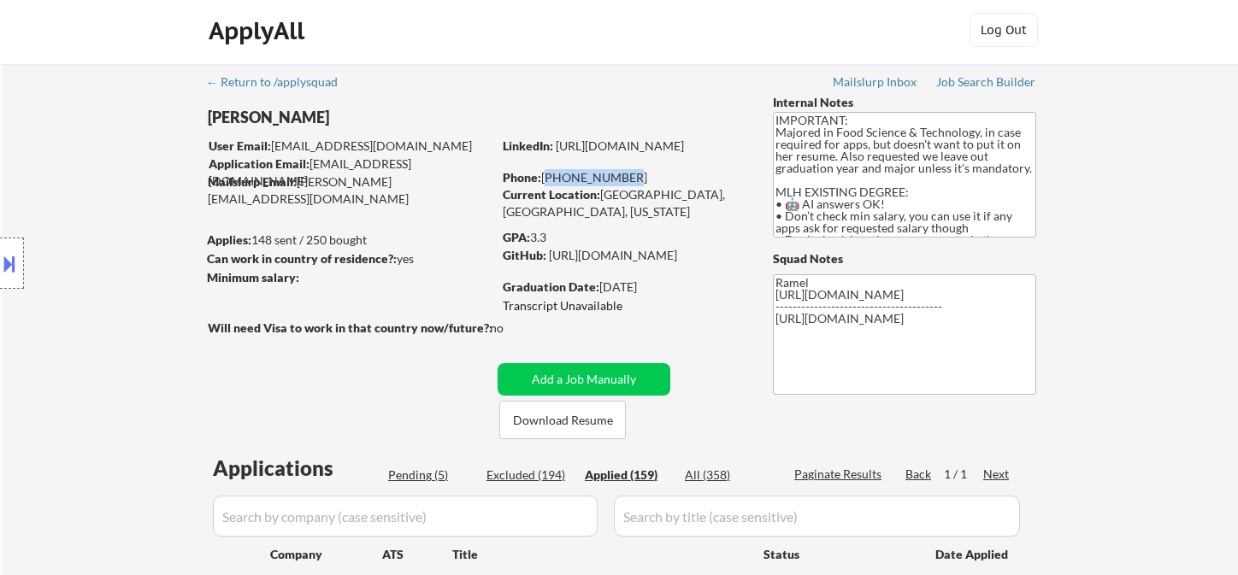
drag, startPoint x: 625, startPoint y: 176, endPoint x: 545, endPoint y: 185, distance: 80.8
click at [545, 185] on div "Phone: 279-759-3060" at bounding box center [624, 177] width 242 height 17
select select ""applied""
drag, startPoint x: 620, startPoint y: 176, endPoint x: 539, endPoint y: 183, distance: 80.7
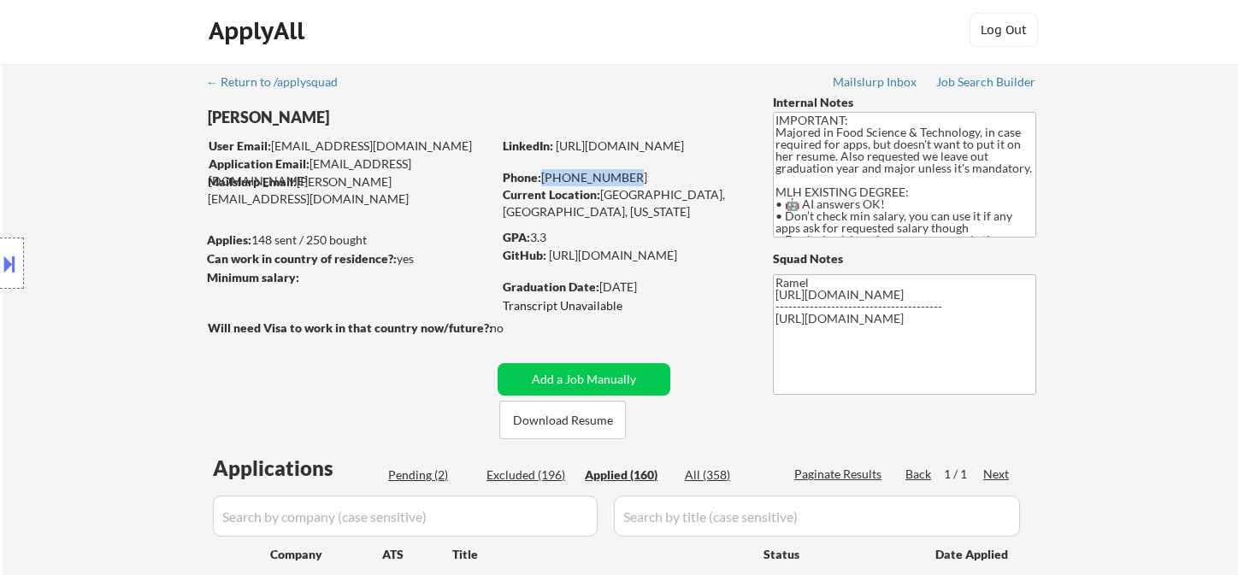
click at [539, 183] on div "Phone: 279-759-3060" at bounding box center [624, 177] width 242 height 17
copy div "279-759-3060"
select select ""applied""
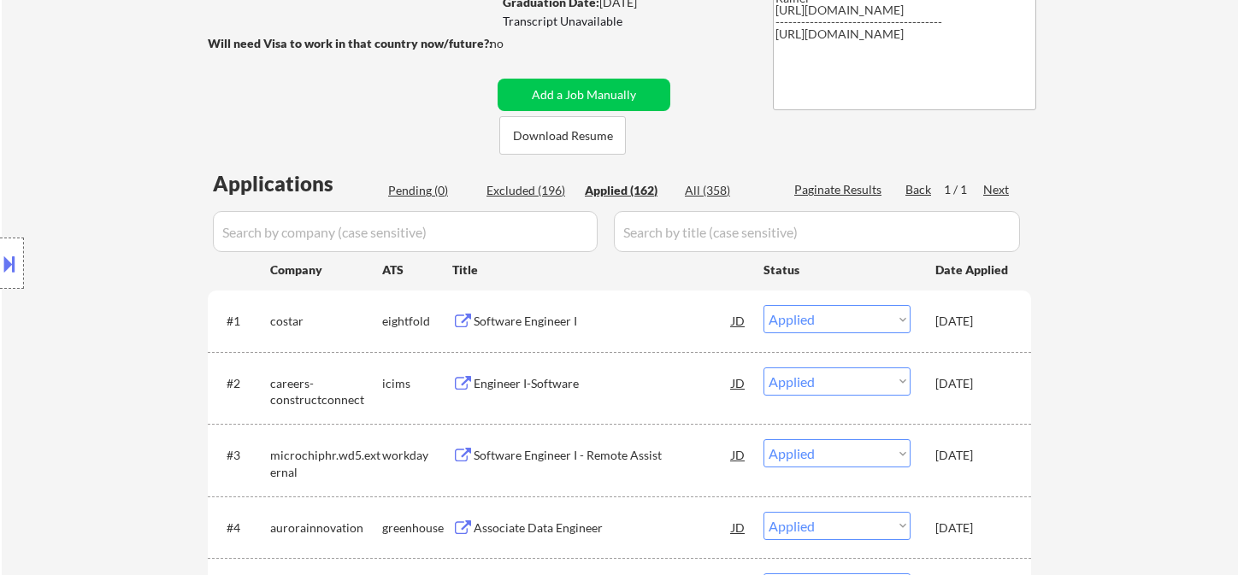
scroll to position [384, 0]
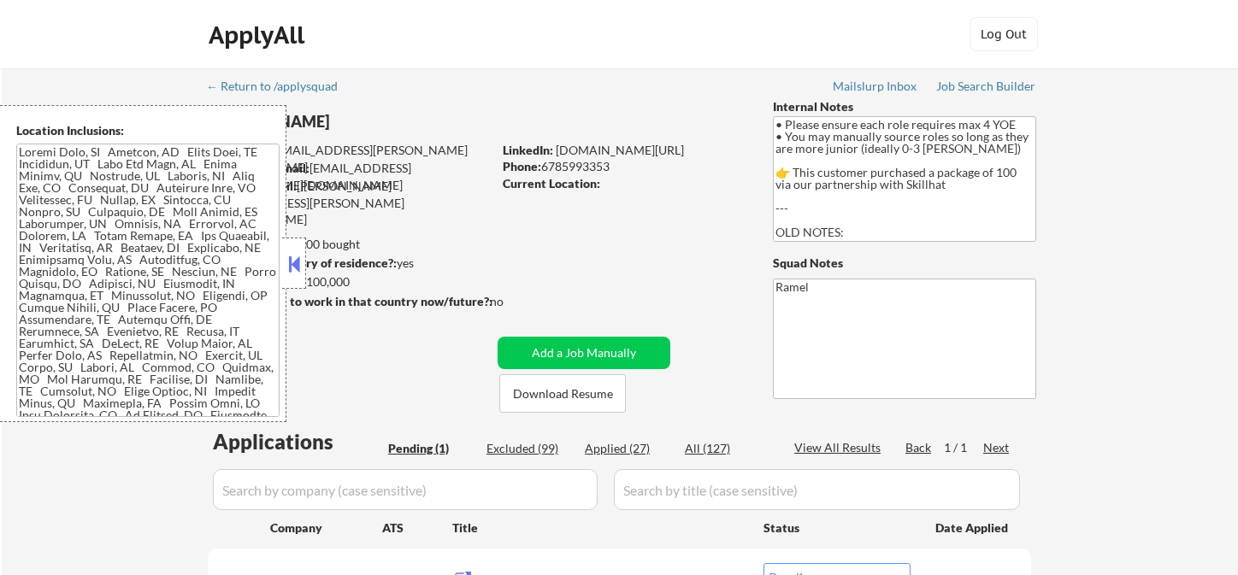
click at [294, 259] on button at bounding box center [294, 264] width 19 height 26
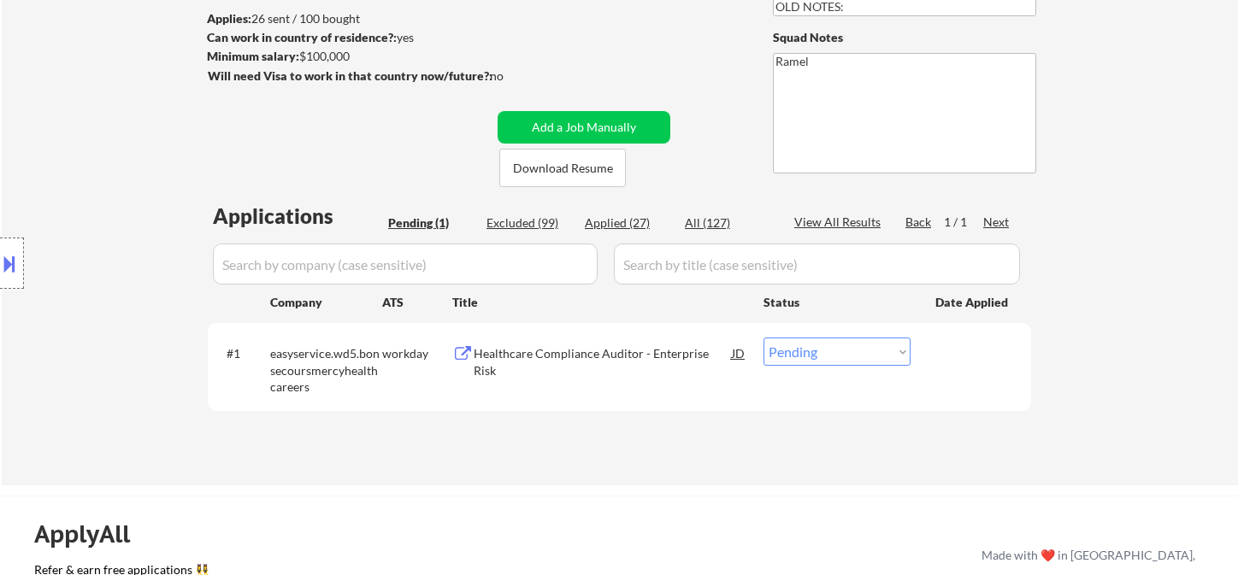
scroll to position [285, 0]
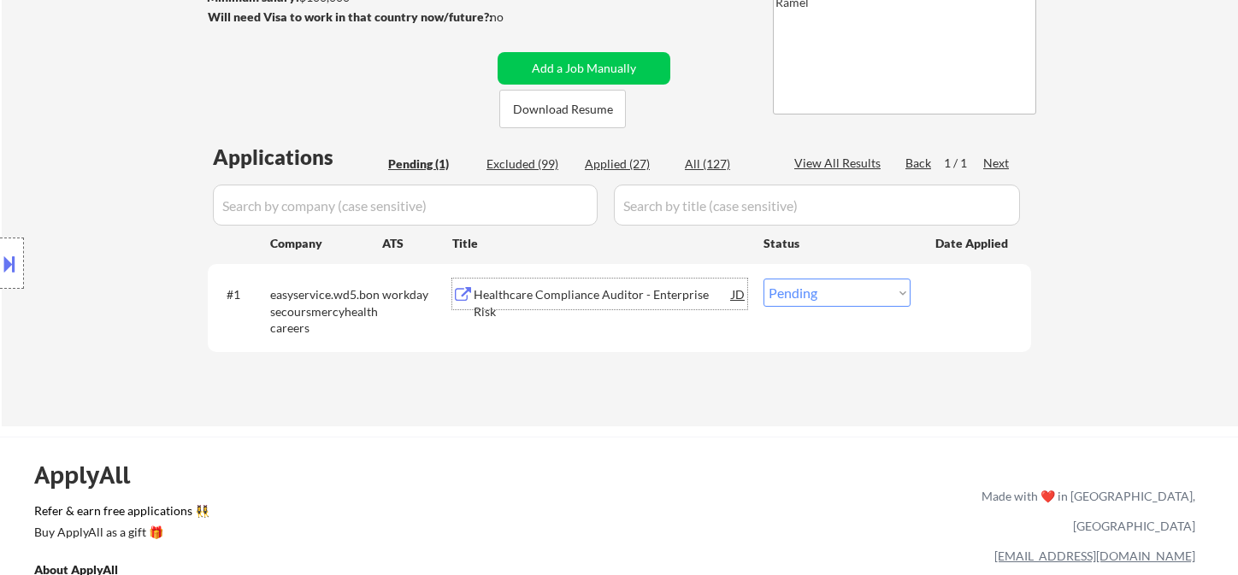
click at [568, 293] on div "Healthcare Compliance Auditor - Enterprise Risk" at bounding box center [603, 302] width 258 height 33
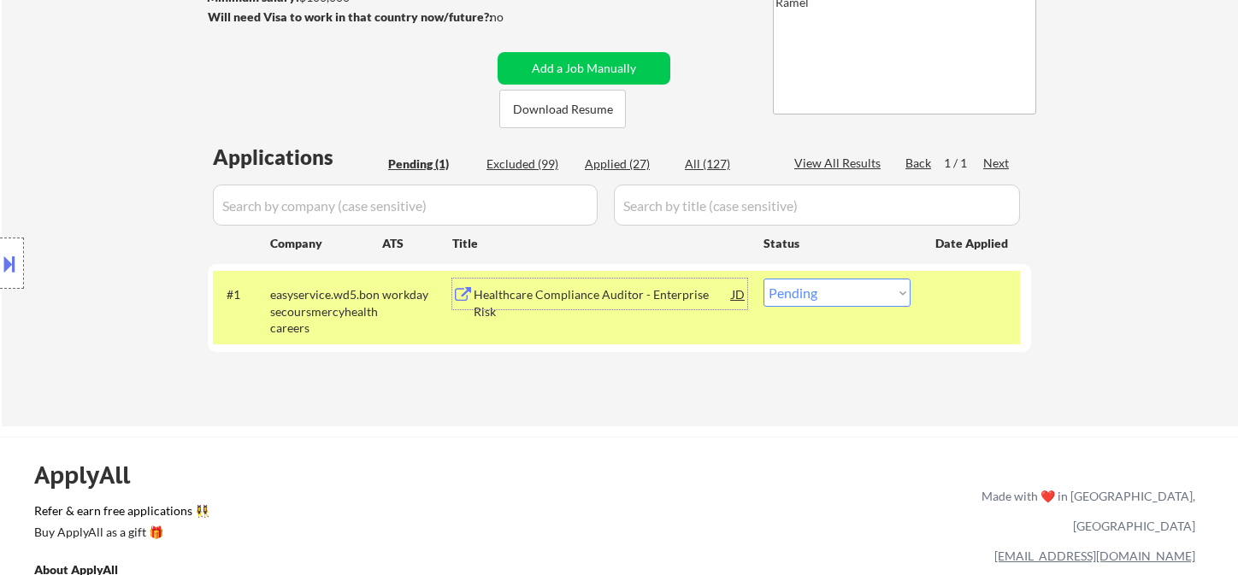
click at [838, 299] on select "Choose an option... Pending Applied Excluded (Questions) Excluded (Expired) Exc…" at bounding box center [836, 293] width 147 height 28
select select ""excluded__bad_match_""
click at [763, 279] on select "Choose an option... Pending Applied Excluded (Questions) Excluded (Expired) Exc…" at bounding box center [836, 293] width 147 height 28
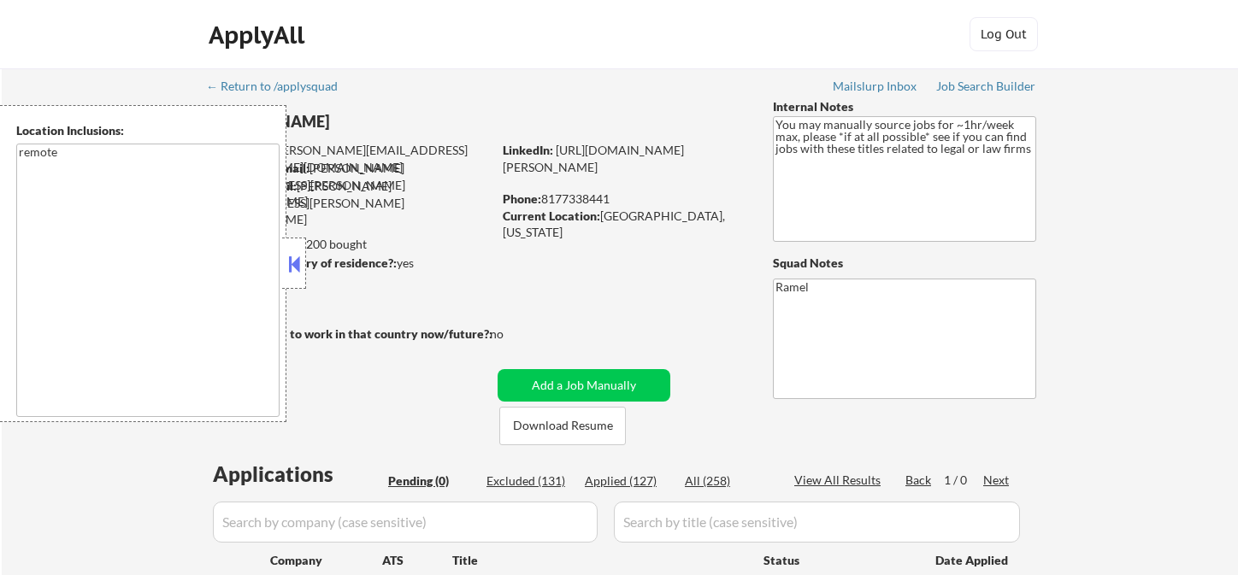
click at [293, 266] on button at bounding box center [294, 264] width 19 height 26
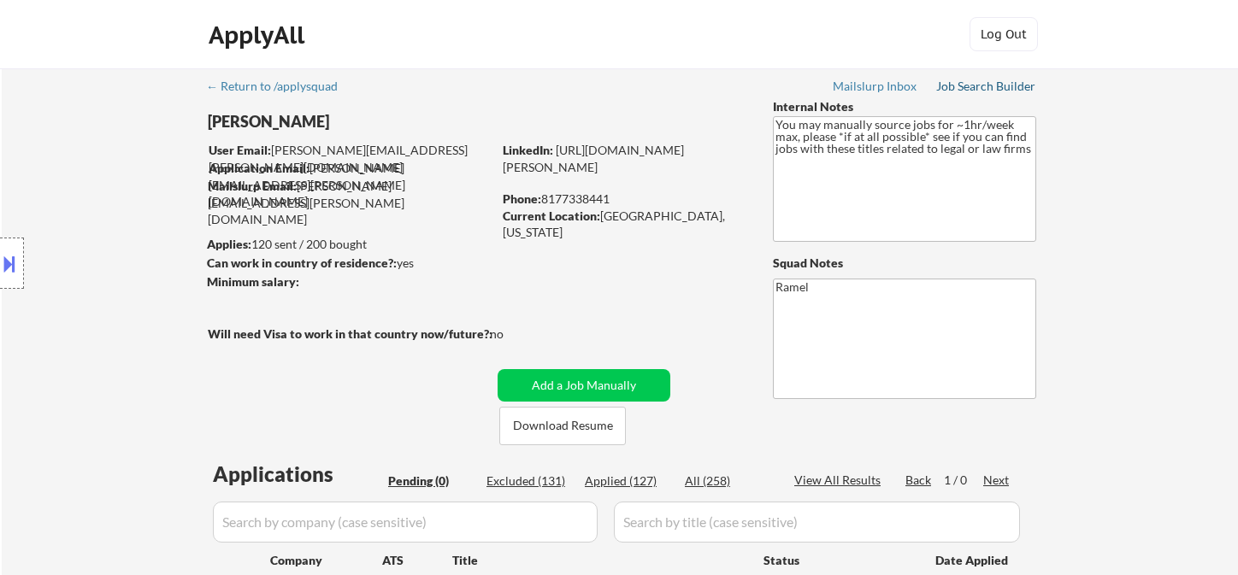
click at [965, 86] on div "Job Search Builder" at bounding box center [986, 86] width 100 height 12
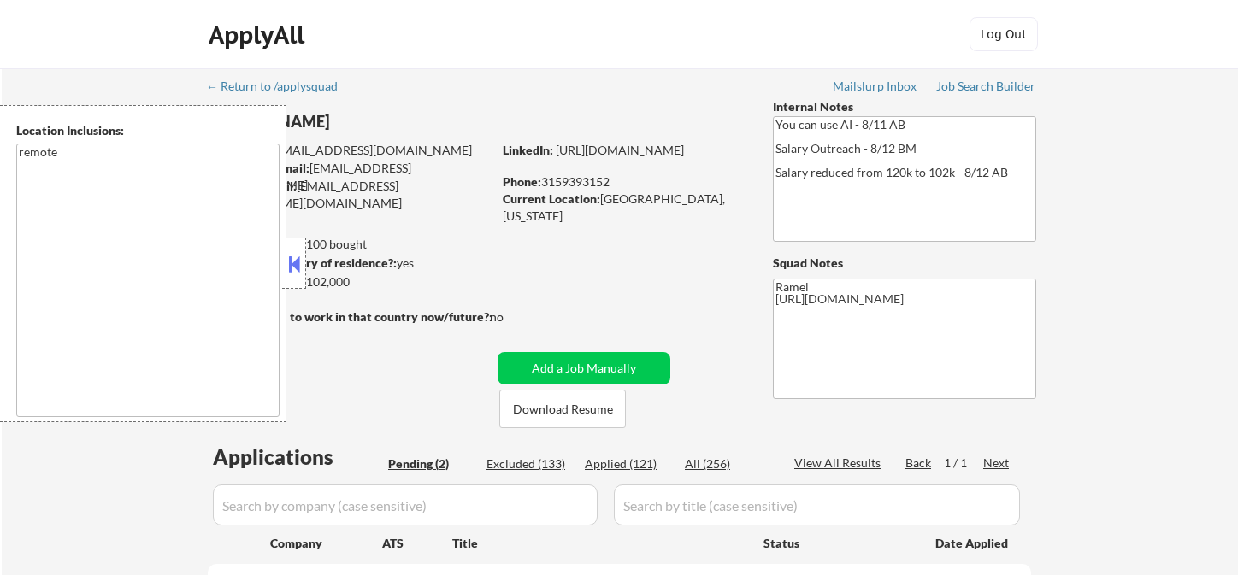
select select ""pending""
click at [298, 259] on button at bounding box center [294, 264] width 19 height 26
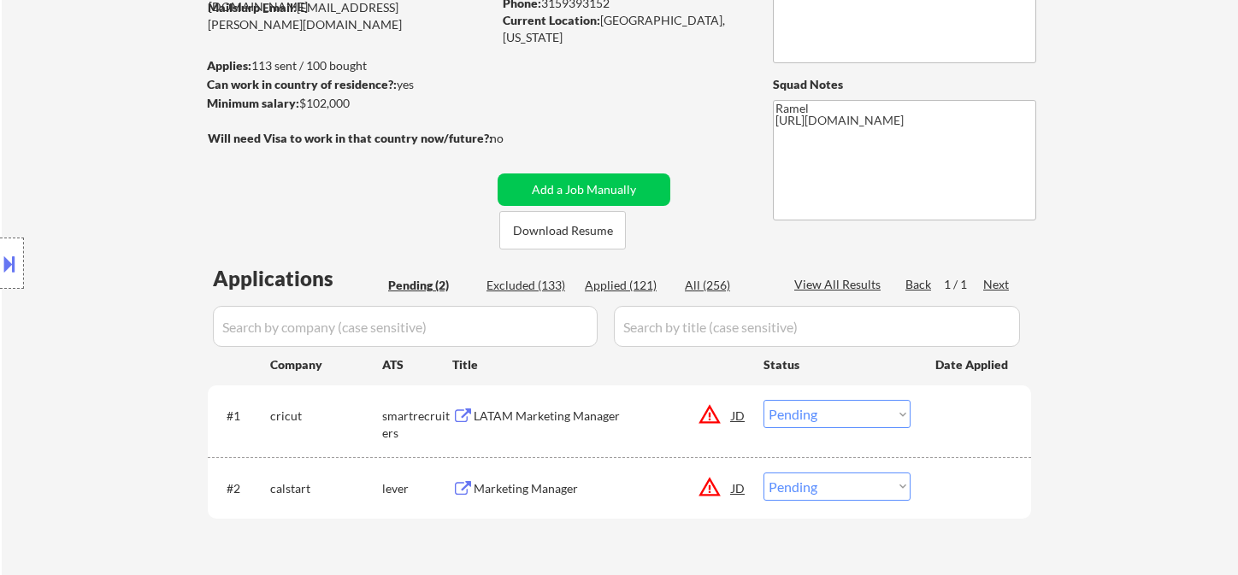
scroll to position [190, 0]
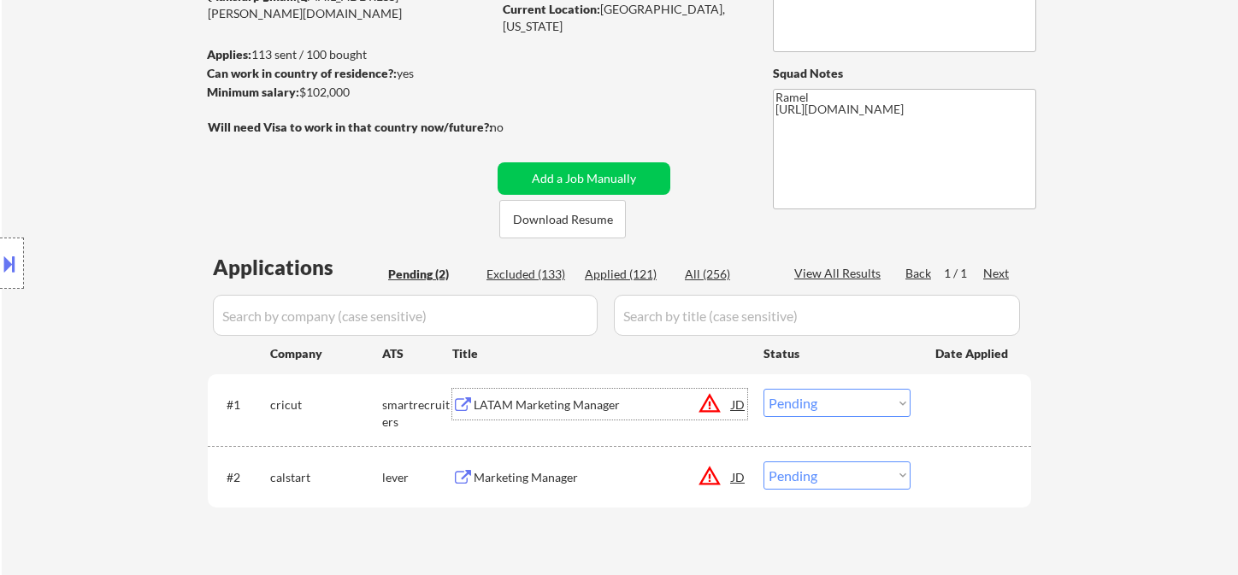
click at [553, 408] on div "LATAM Marketing Manager" at bounding box center [603, 405] width 258 height 17
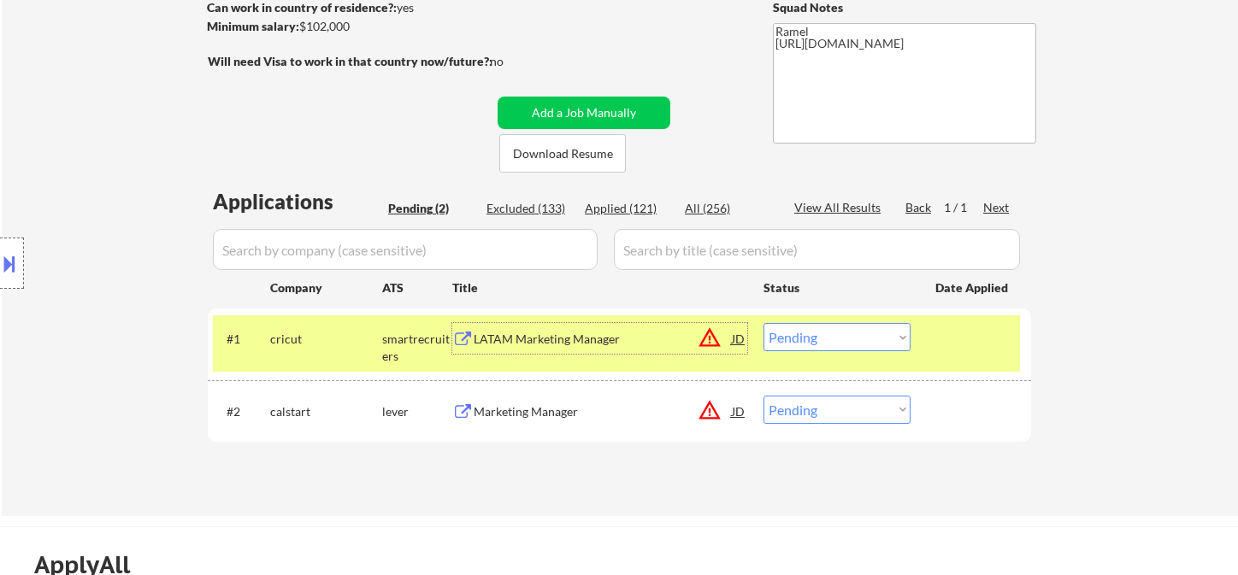
scroll to position [285, 0]
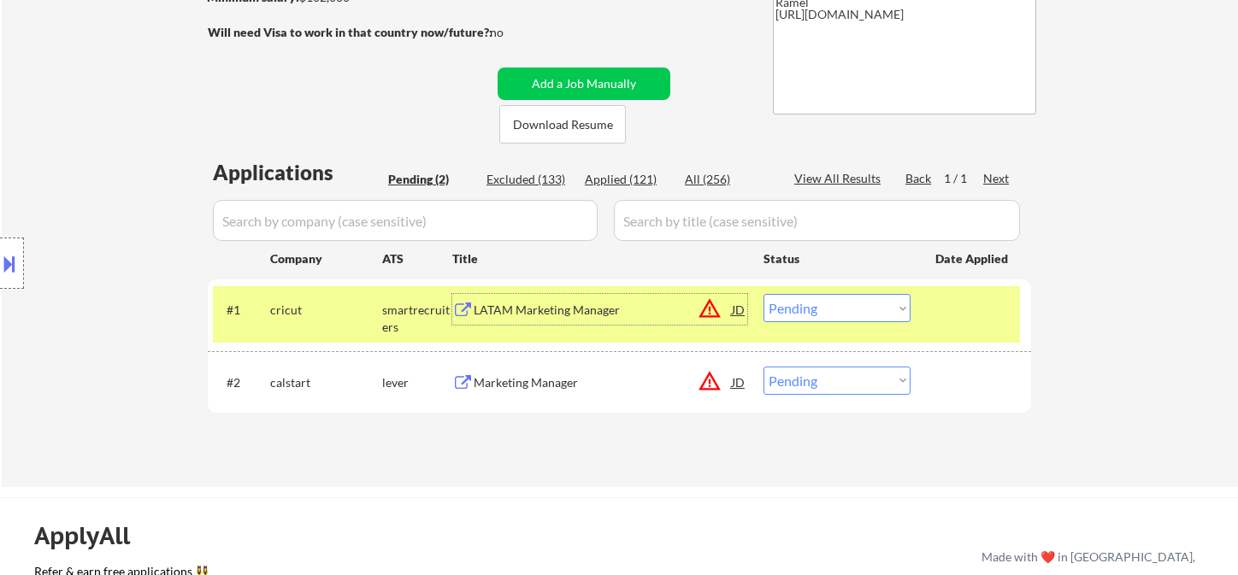
drag, startPoint x: 862, startPoint y: 310, endPoint x: 869, endPoint y: 320, distance: 11.6
click at [862, 310] on select "Choose an option... Pending Applied Excluded (Questions) Excluded (Expired) Exc…" at bounding box center [836, 308] width 147 height 28
click at [763, 294] on select "Choose an option... Pending Applied Excluded (Questions) Excluded (Expired) Exc…" at bounding box center [836, 308] width 147 height 28
click at [528, 375] on div "Marketing Manager" at bounding box center [603, 382] width 258 height 17
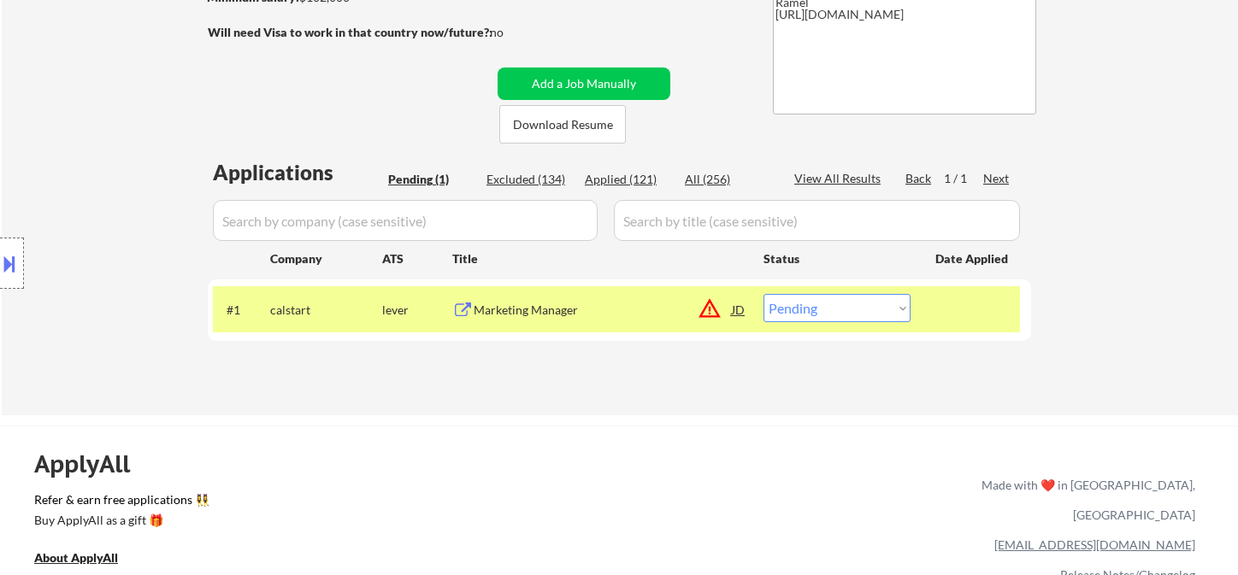
drag, startPoint x: 838, startPoint y: 312, endPoint x: 853, endPoint y: 320, distance: 17.2
click at [838, 312] on select "Choose an option... Pending Applied Excluded (Questions) Excluded (Expired) Exc…" at bounding box center [836, 308] width 147 height 28
select select ""excluded__salary_""
click at [763, 294] on select "Choose an option... Pending Applied Excluded (Questions) Excluded (Expired) Exc…" at bounding box center [836, 308] width 147 height 28
click at [1005, 443] on div "ApplyAll Refer & earn free applications 👯‍♀️ Buy ApplyAll as a gift 🎁 About App…" at bounding box center [619, 573] width 1238 height 271
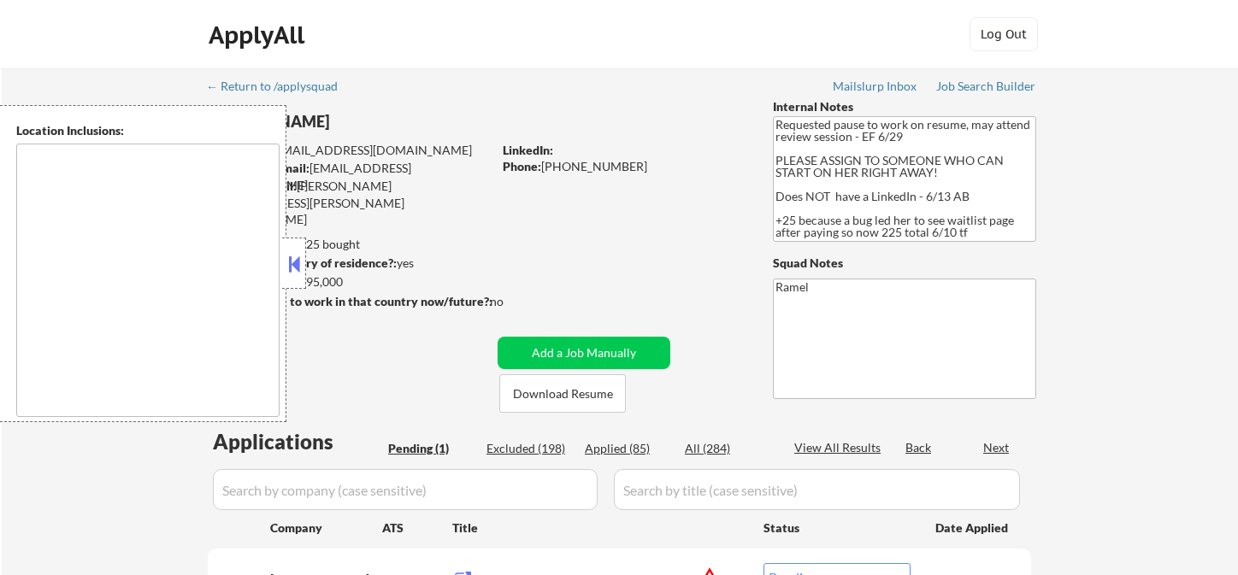
select select ""pending""
type textarea "[GEOGRAPHIC_DATA], [GEOGRAPHIC_DATA] [GEOGRAPHIC_DATA], [GEOGRAPHIC_DATA] [GEOG…"
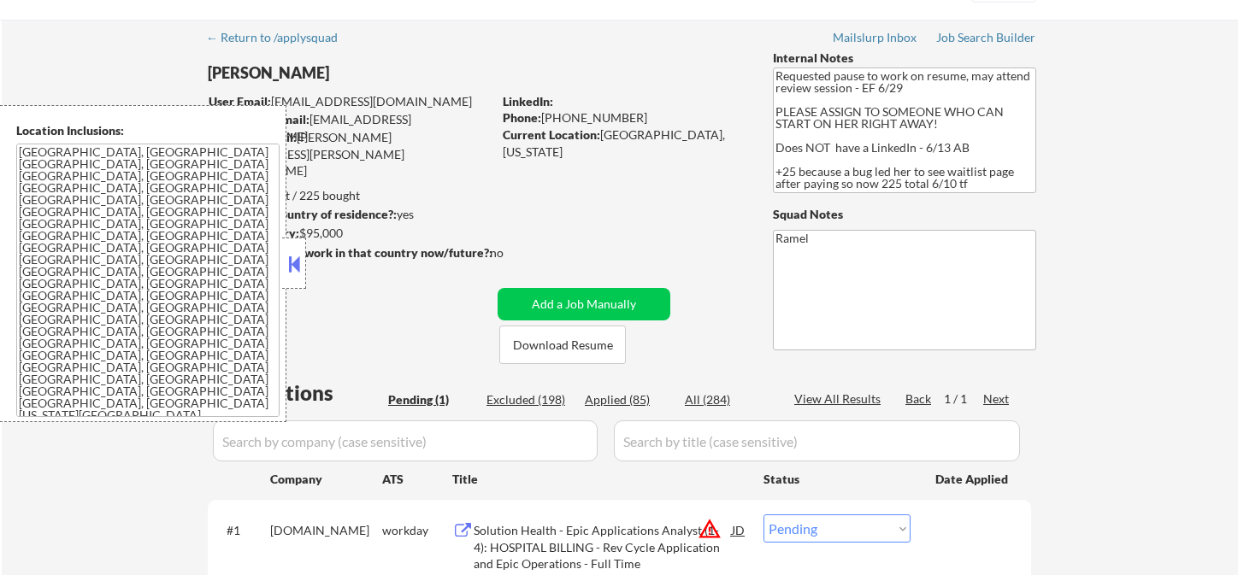
scroll to position [95, 0]
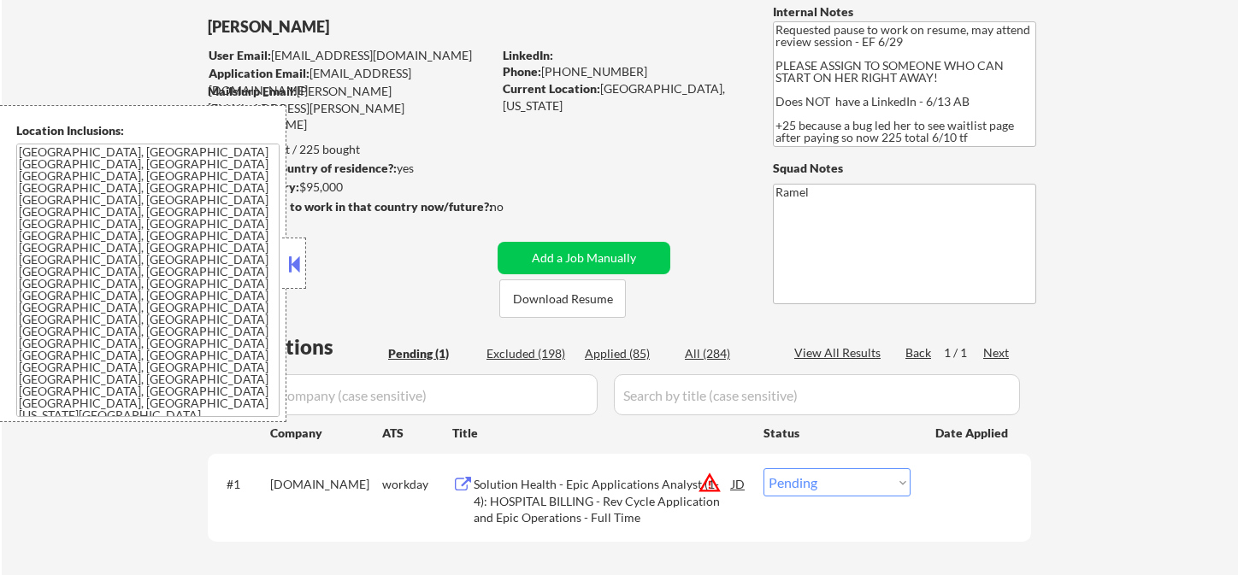
click at [290, 268] on button at bounding box center [294, 264] width 19 height 26
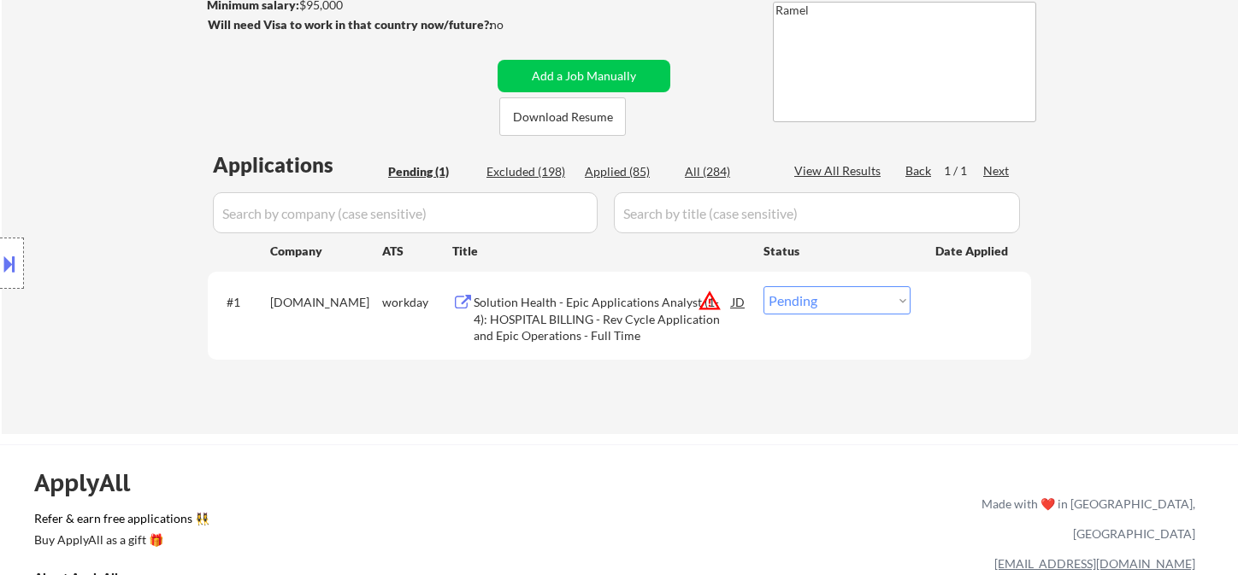
scroll to position [285, 0]
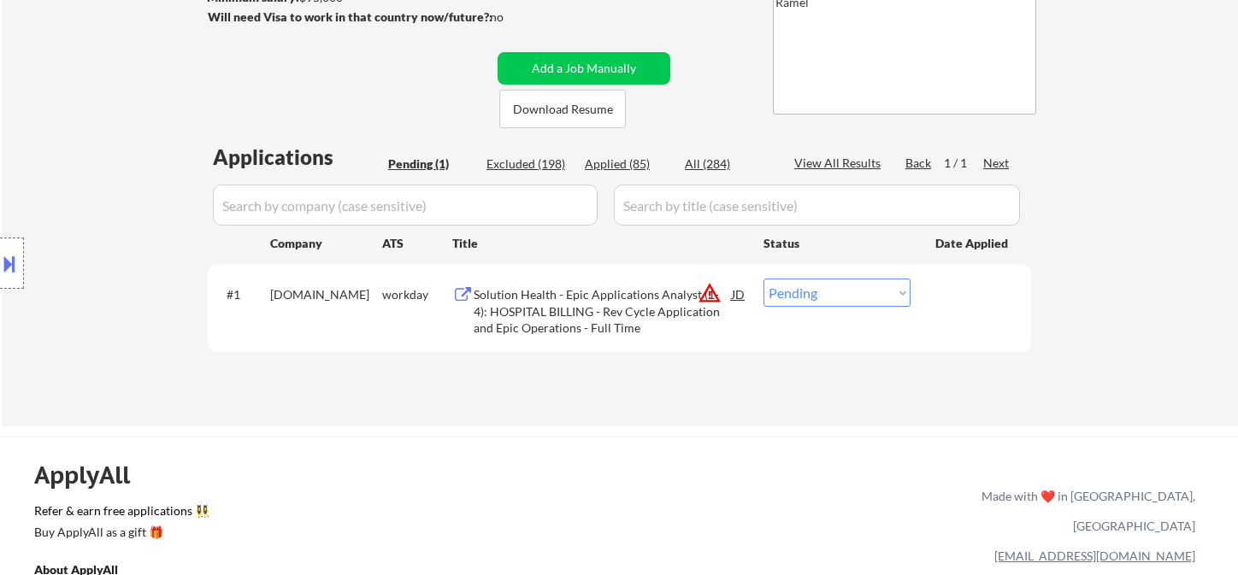
click at [743, 292] on div "JD" at bounding box center [738, 294] width 17 height 31
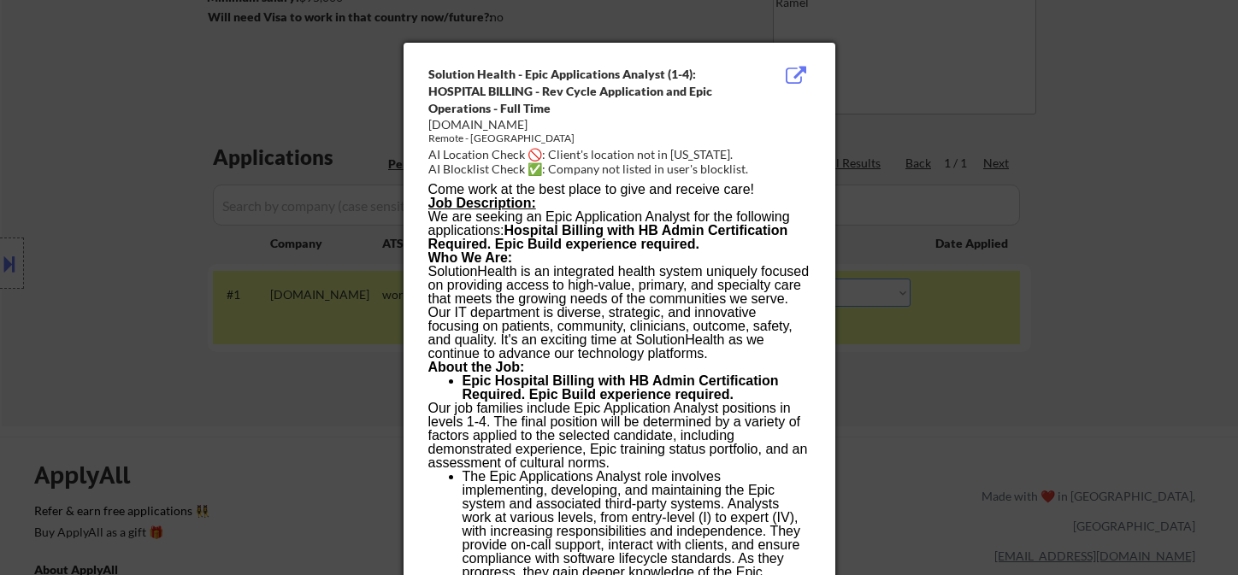
click at [964, 392] on div at bounding box center [619, 287] width 1238 height 575
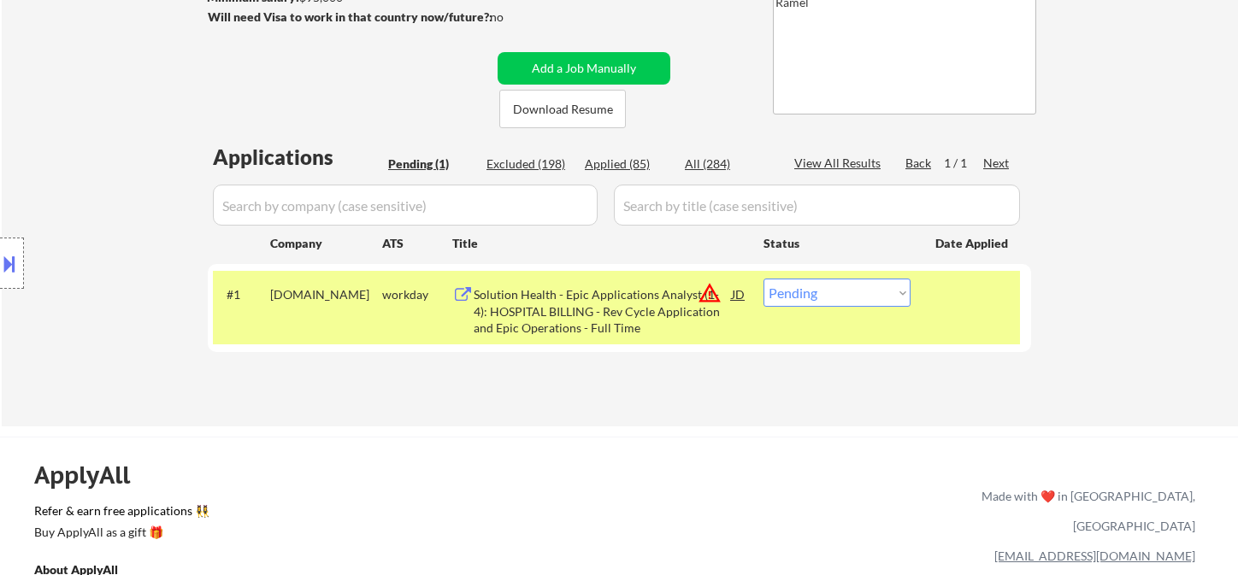
click at [825, 299] on select "Choose an option... Pending Applied Excluded (Questions) Excluded (Expired) Exc…" at bounding box center [836, 293] width 147 height 28
select select ""excluded__location_""
click at [763, 279] on select "Choose an option... Pending Applied Excluded (Questions) Excluded (Expired) Exc…" at bounding box center [836, 293] width 147 height 28
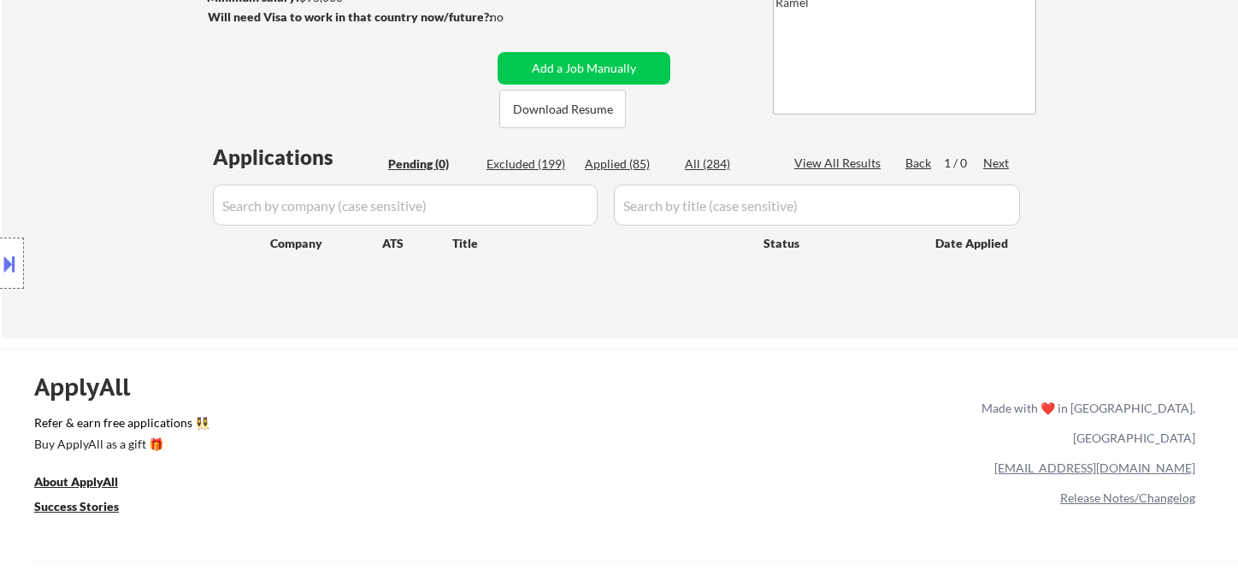
drag, startPoint x: 50, startPoint y: 99, endPoint x: 104, endPoint y: 33, distance: 85.6
click at [50, 99] on div "← Return to /applysquad Mailslurp Inbox Job Search Builder [PERSON_NAME] User E…" at bounding box center [620, 61] width 1236 height 555
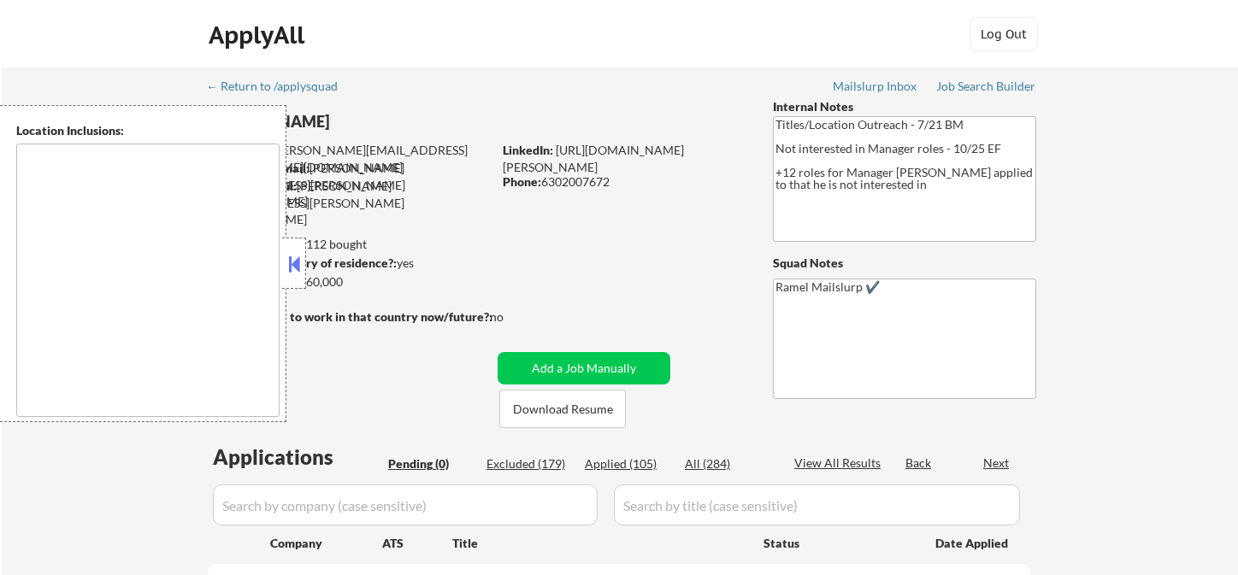
type textarea "[GEOGRAPHIC_DATA], [GEOGRAPHIC_DATA] [GEOGRAPHIC_DATA], [GEOGRAPHIC_DATA], [GEO…"
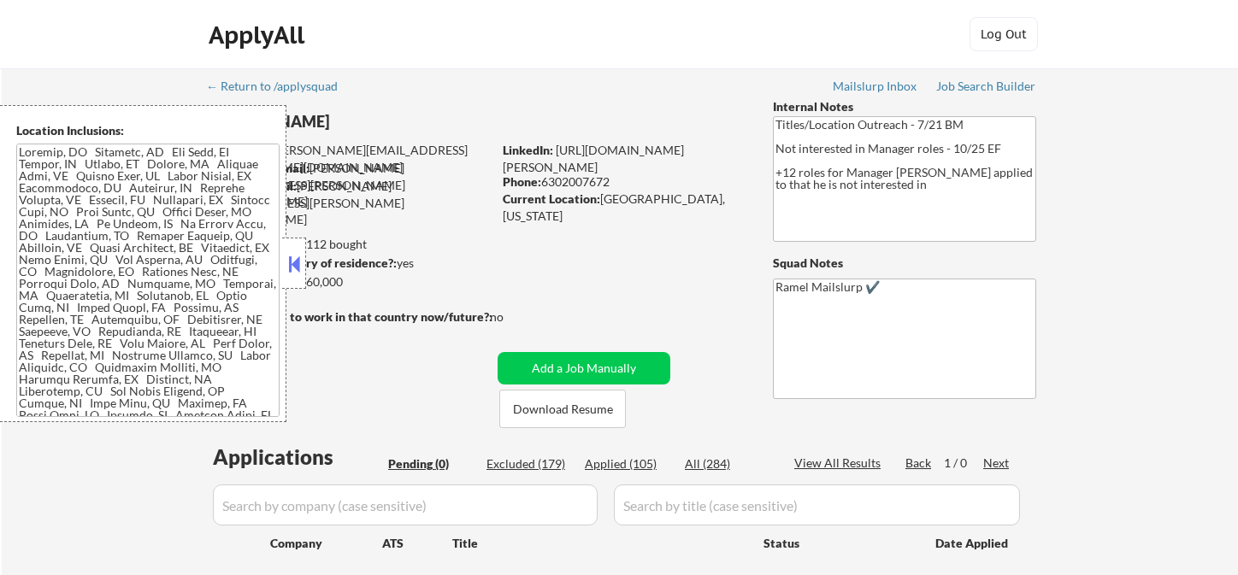
click at [296, 262] on button at bounding box center [294, 264] width 19 height 26
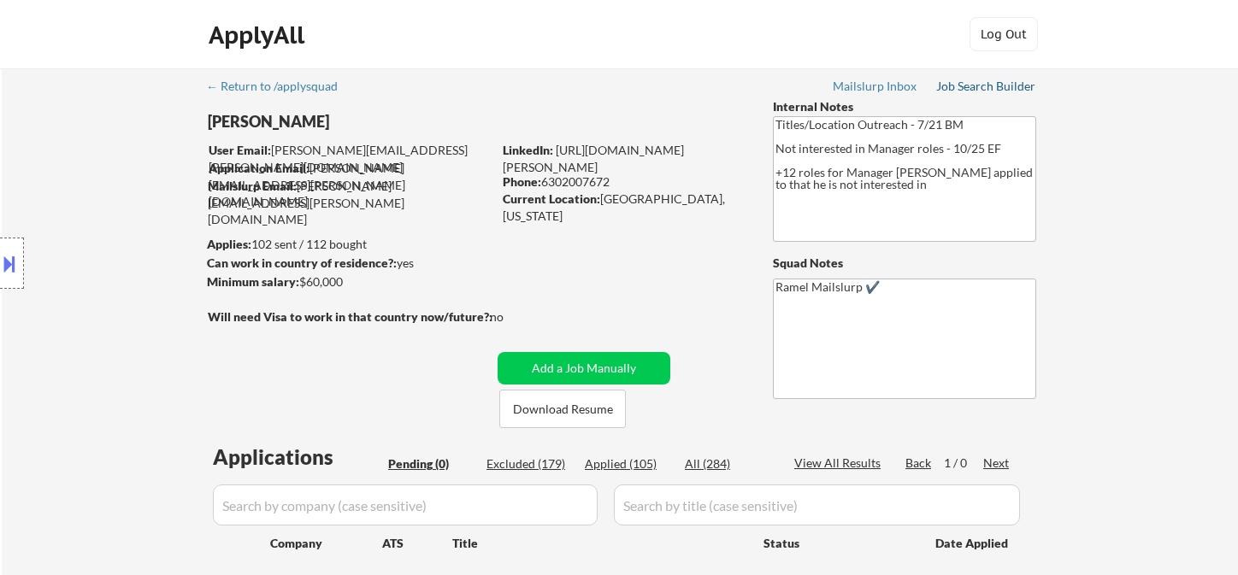
click at [993, 84] on div "Job Search Builder" at bounding box center [986, 86] width 100 height 12
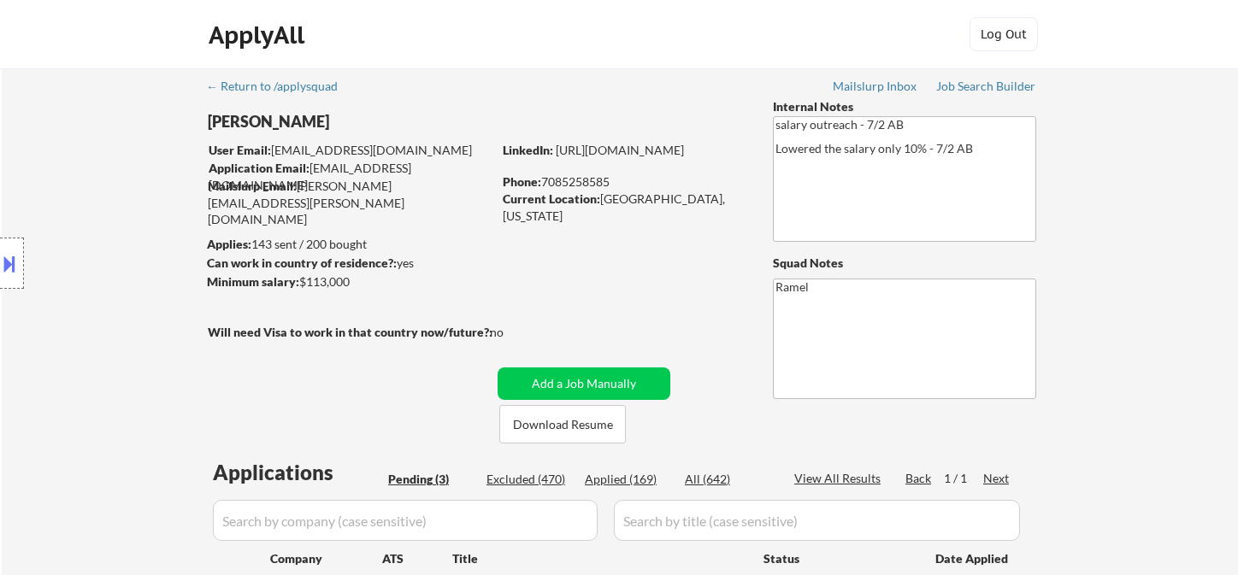
select select ""pending""
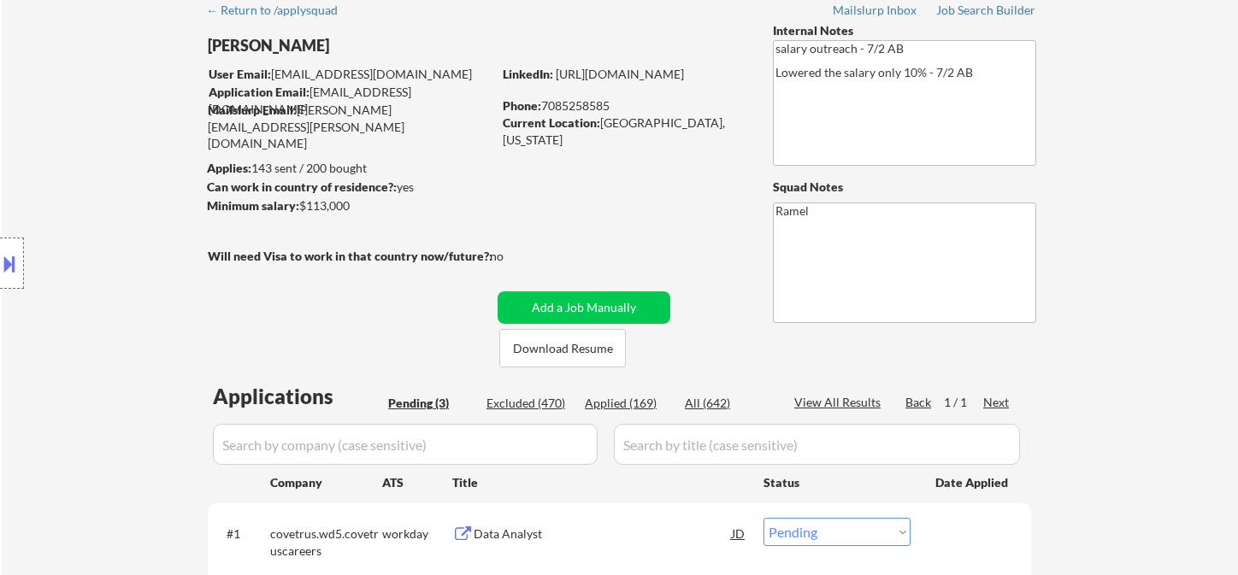
scroll to position [285, 0]
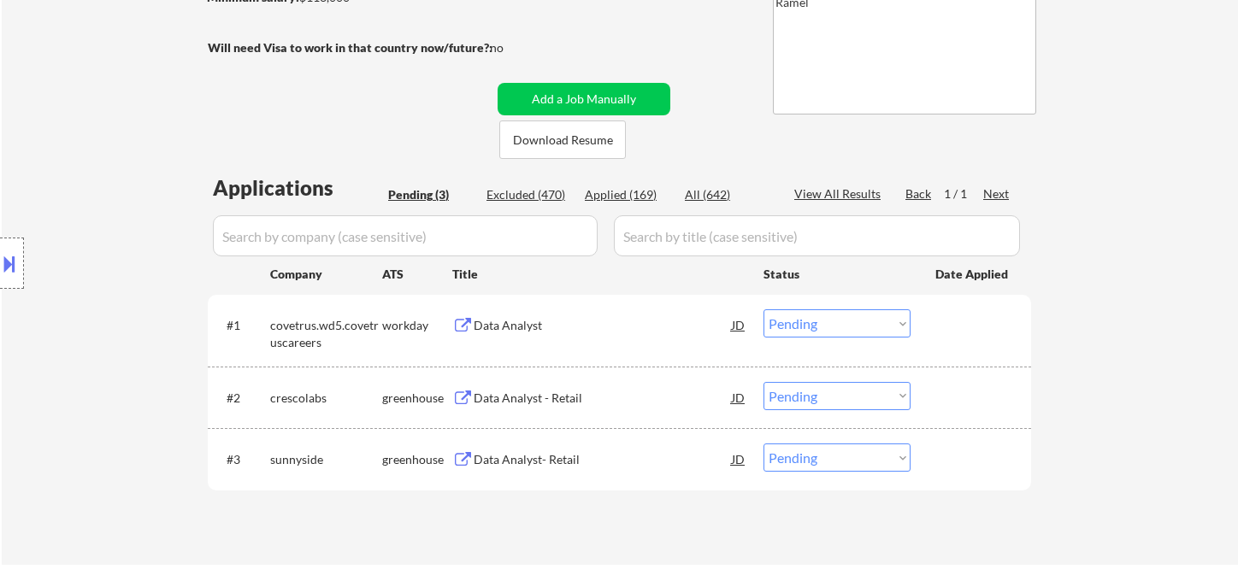
click at [541, 392] on div "Data Analyst - Retail" at bounding box center [603, 398] width 258 height 17
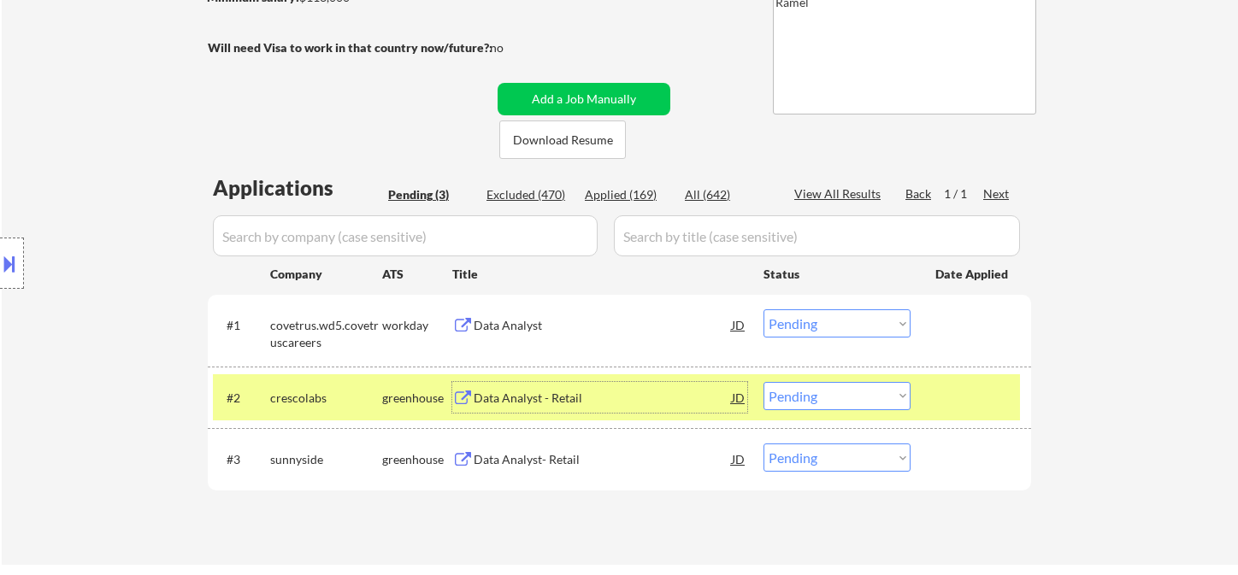
click at [816, 404] on select "Choose an option... Pending Applied Excluded (Questions) Excluded (Expired) Exc…" at bounding box center [836, 396] width 147 height 28
click at [34, 183] on div "Location Inclusions:" at bounding box center [153, 263] width 306 height 317
drag, startPoint x: 818, startPoint y: 399, endPoint x: 834, endPoint y: 418, distance: 24.9
click at [818, 399] on select "Choose an option... Pending Applied Excluded (Questions) Excluded (Expired) Exc…" at bounding box center [836, 396] width 147 height 28
click at [763, 382] on select "Choose an option... Pending Applied Excluded (Questions) Excluded (Expired) Exc…" at bounding box center [836, 396] width 147 height 28
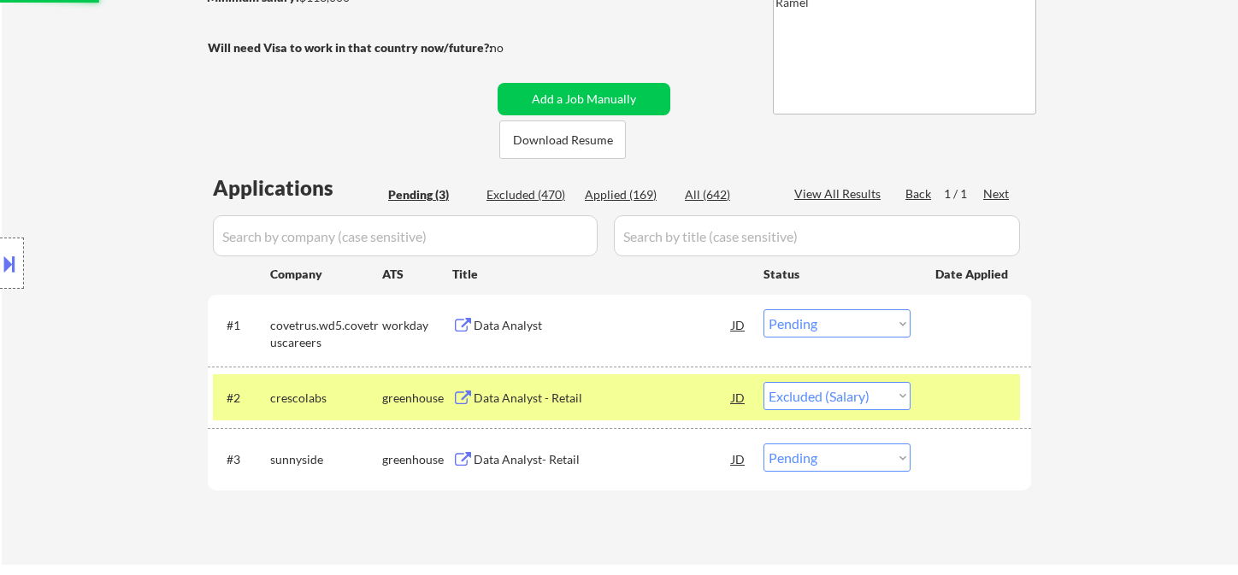
click at [554, 463] on div "Data Analyst- Retail" at bounding box center [603, 459] width 258 height 17
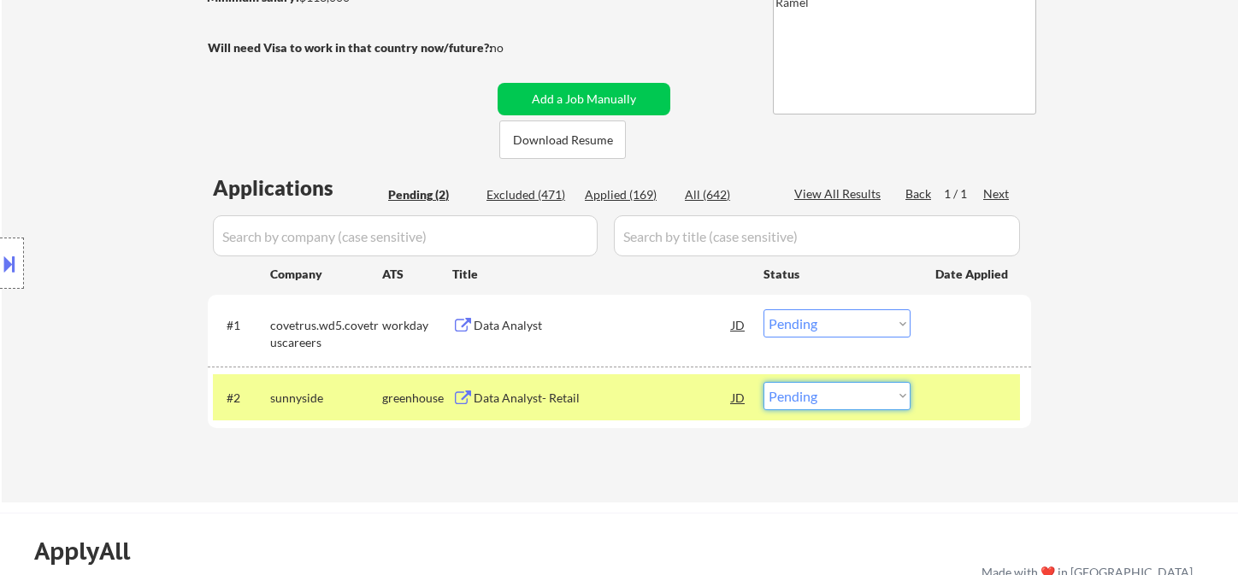
drag, startPoint x: 869, startPoint y: 395, endPoint x: 869, endPoint y: 404, distance: 8.6
click at [869, 394] on select "Choose an option... Pending Applied Excluded (Questions) Excluded (Expired) Exc…" at bounding box center [836, 396] width 147 height 28
select select ""excluded__salary_""
click at [763, 382] on select "Choose an option... Pending Applied Excluded (Questions) Excluded (Expired) Exc…" at bounding box center [836, 396] width 147 height 28
click at [492, 327] on div "Data Analyst" at bounding box center [603, 325] width 258 height 17
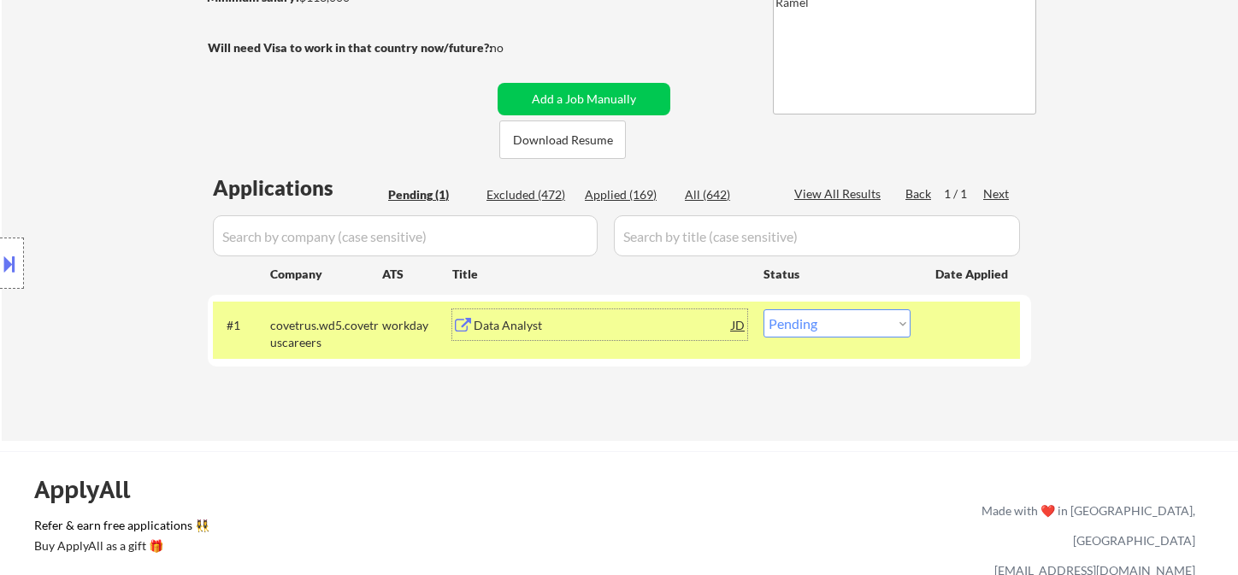
click at [811, 322] on select "Choose an option... Pending Applied Excluded (Questions) Excluded (Expired) Exc…" at bounding box center [836, 323] width 147 height 28
select select ""excluded__salary_""
click at [763, 309] on select "Choose an option... Pending Applied Excluded (Questions) Excluded (Expired) Exc…" at bounding box center [836, 323] width 147 height 28
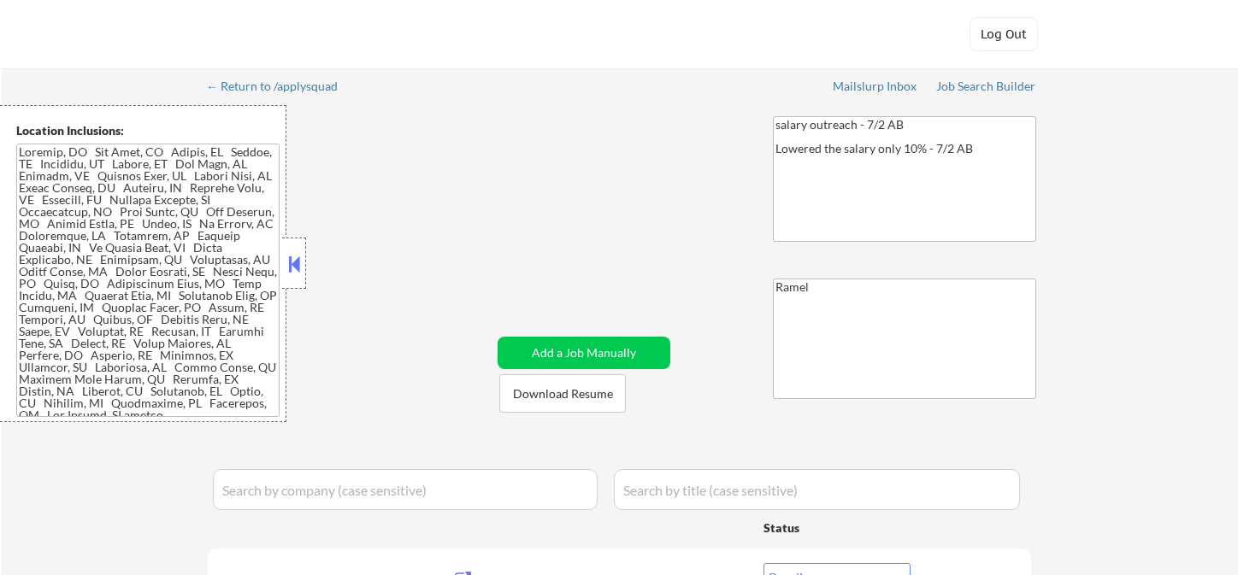
select select ""pending""
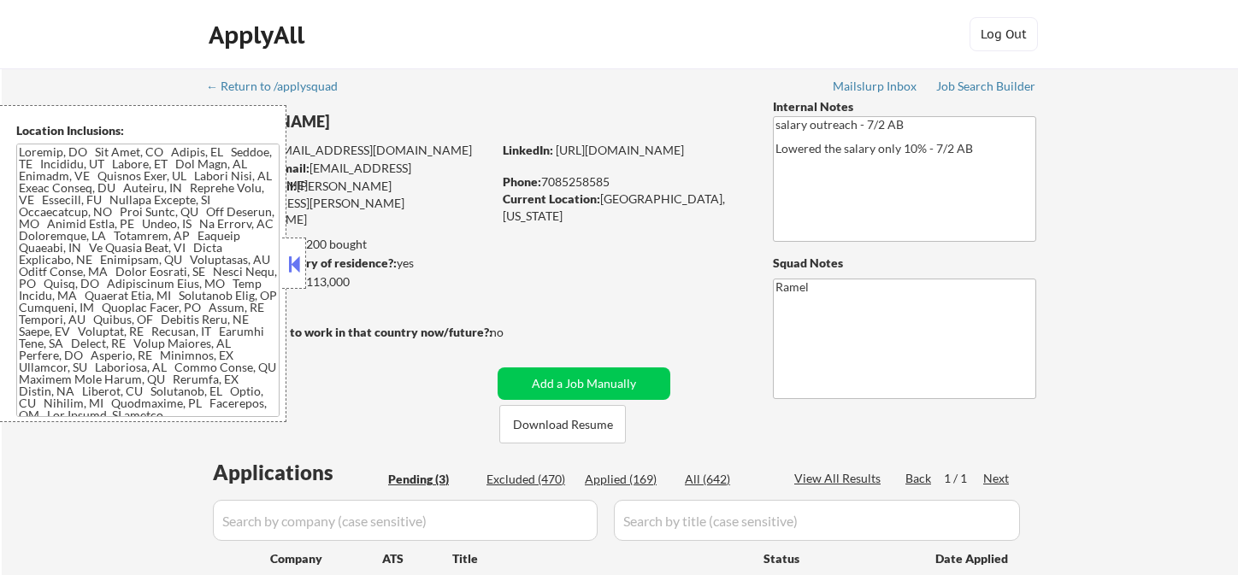
select select ""pending""
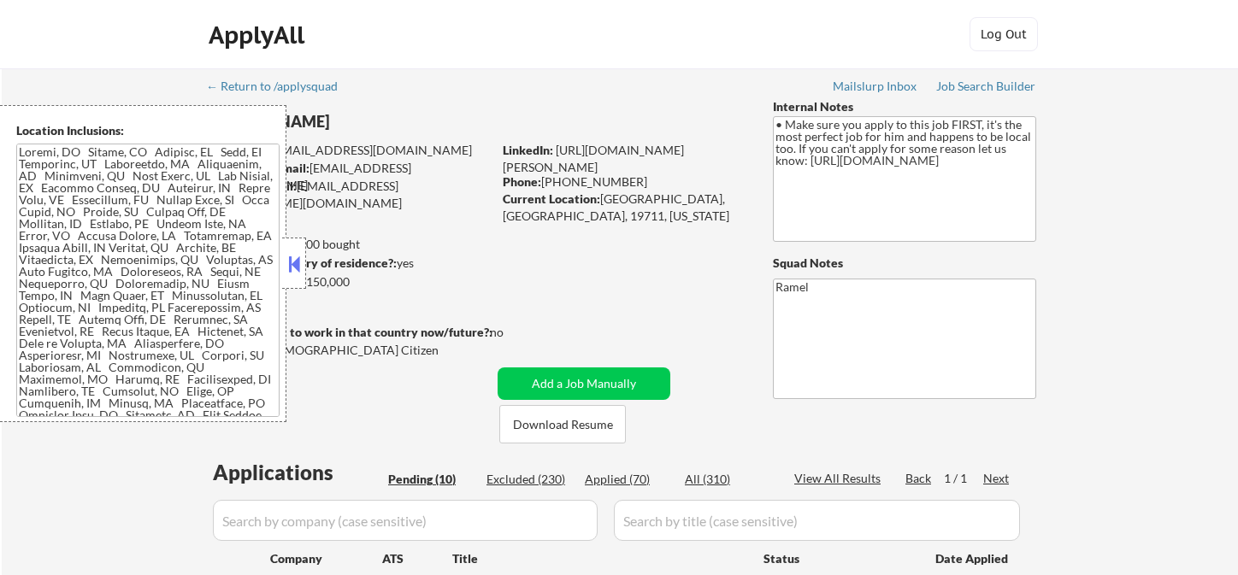
select select ""pending""
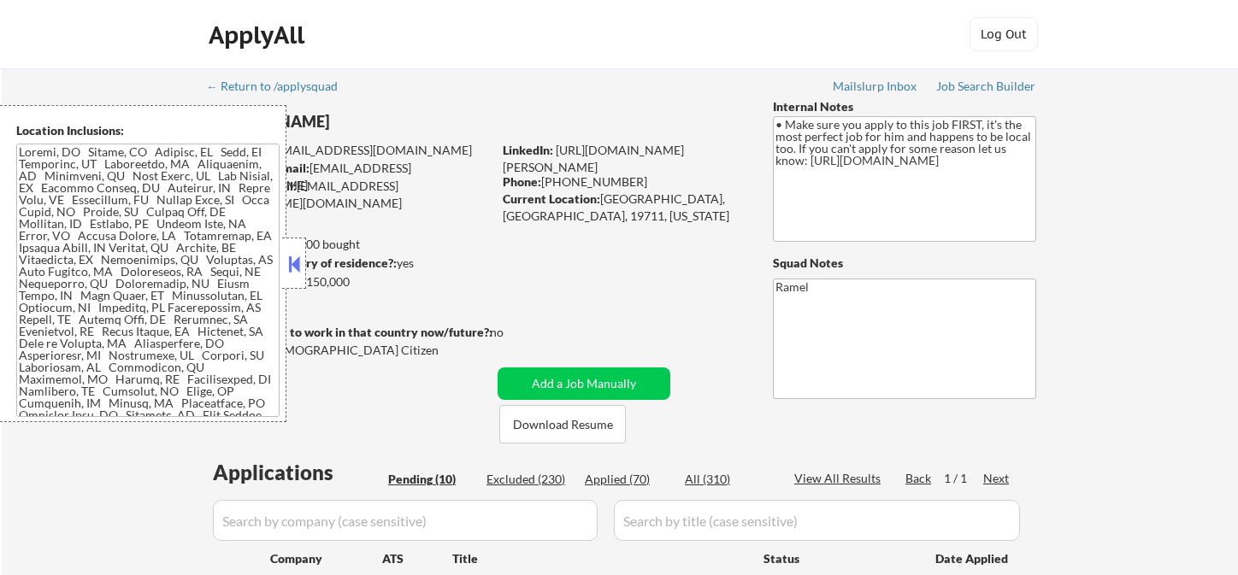
select select ""pending""
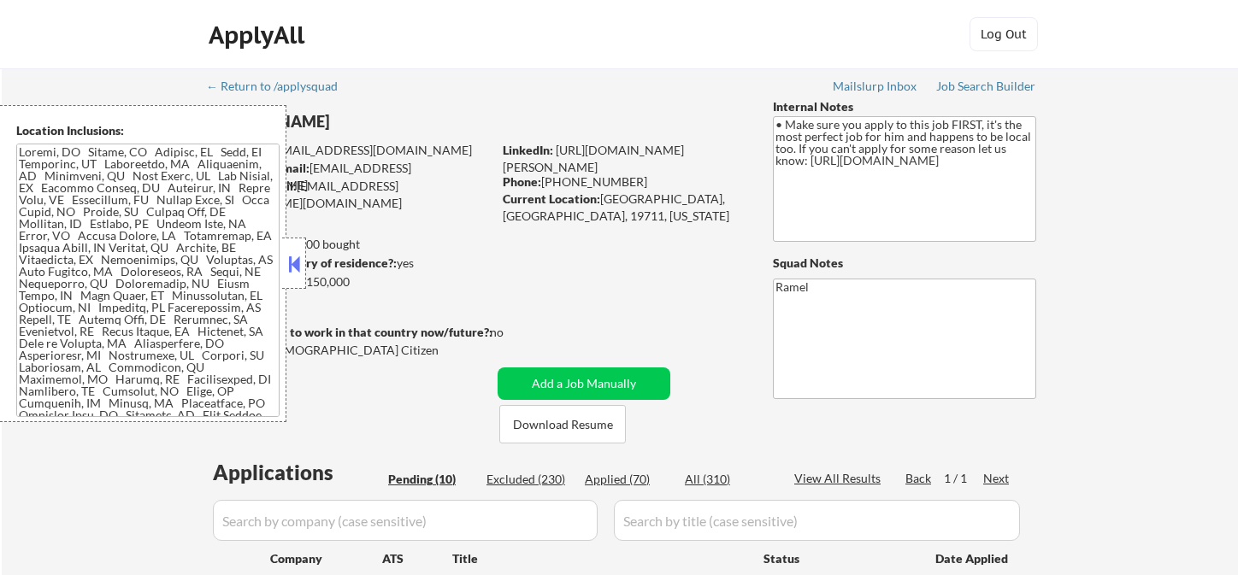
click at [298, 271] on button at bounding box center [294, 264] width 19 height 26
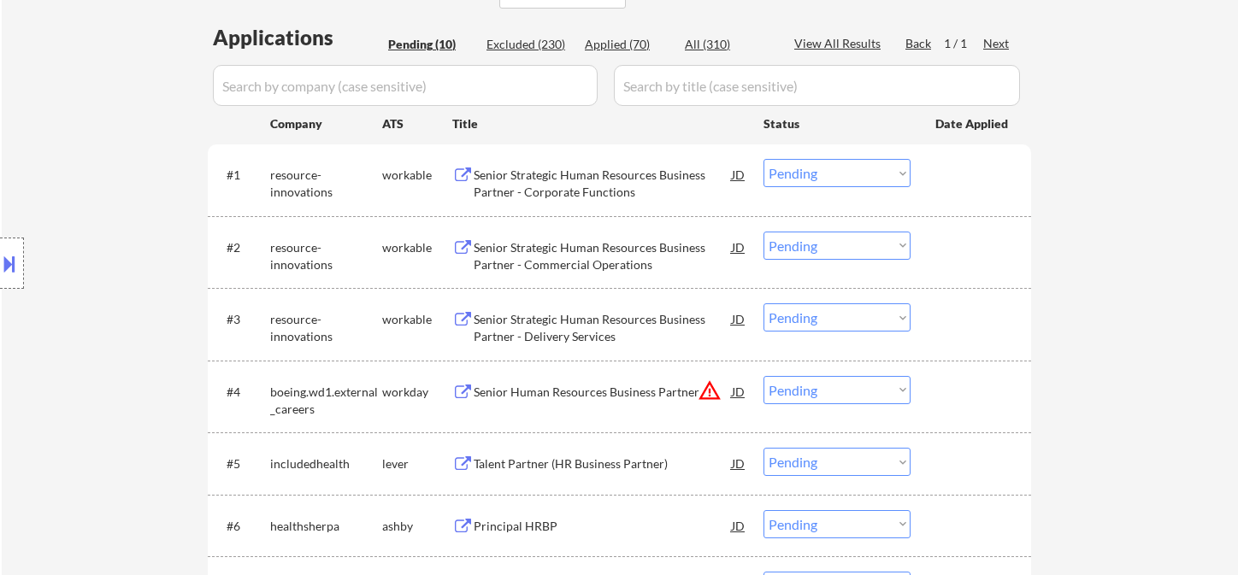
scroll to position [475, 0]
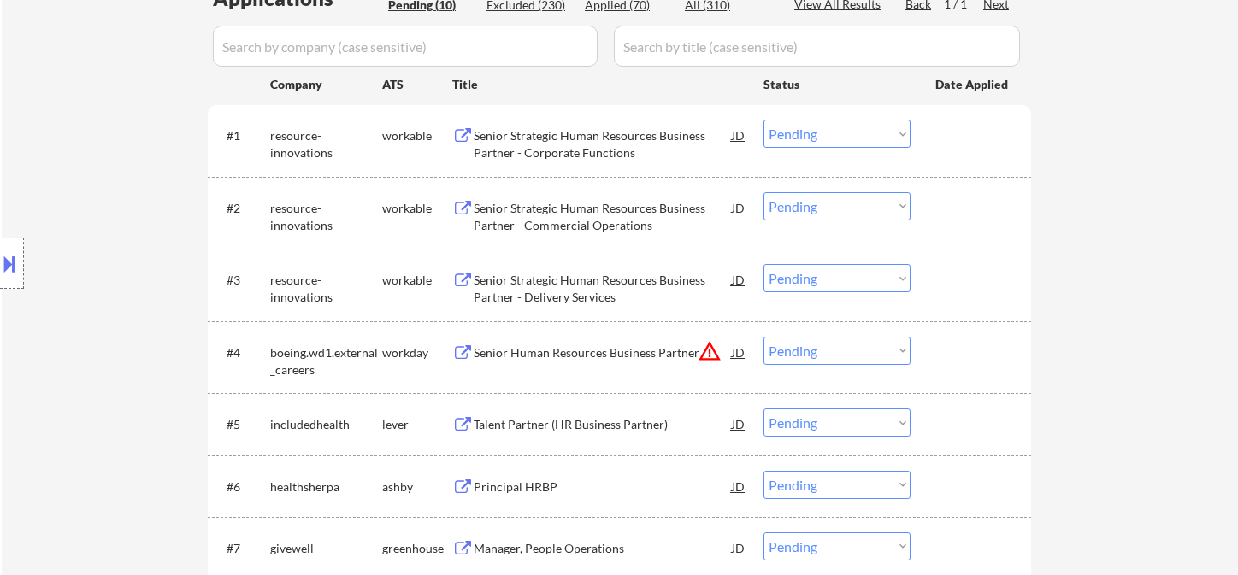
click at [581, 132] on div "Senior Strategic Human Resources Business Partner - Corporate Functions" at bounding box center [603, 143] width 258 height 33
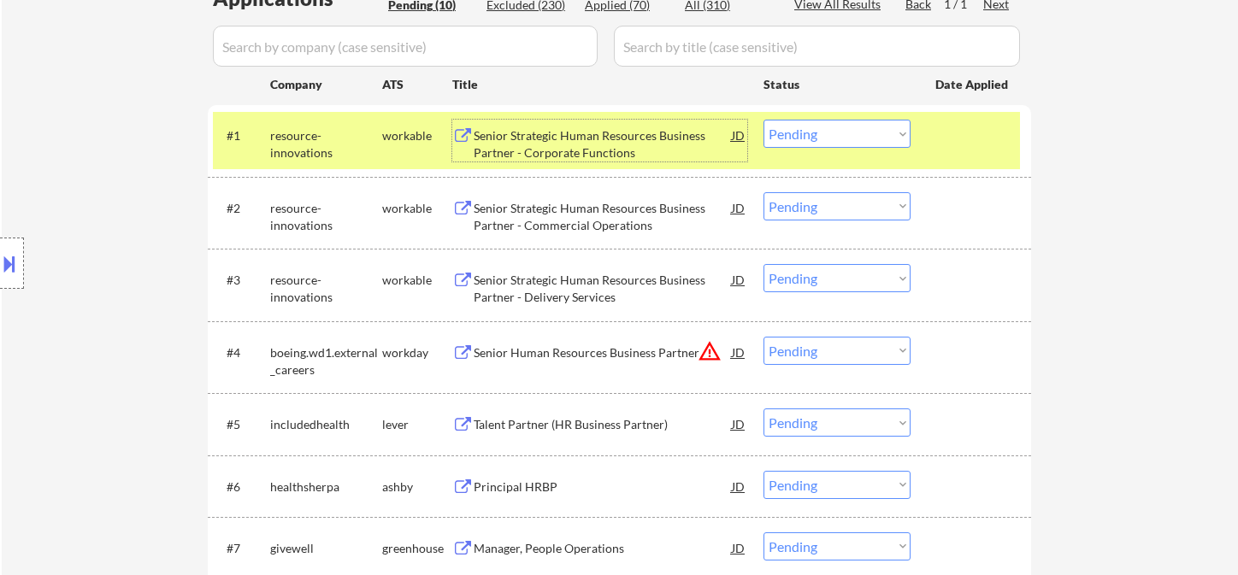
click at [855, 141] on select "Choose an option... Pending Applied Excluded (Questions) Excluded (Expired) Exc…" at bounding box center [836, 134] width 147 height 28
click at [763, 120] on select "Choose an option... Pending Applied Excluded (Questions) Excluded (Expired) Exc…" at bounding box center [836, 134] width 147 height 28
select select ""pending""
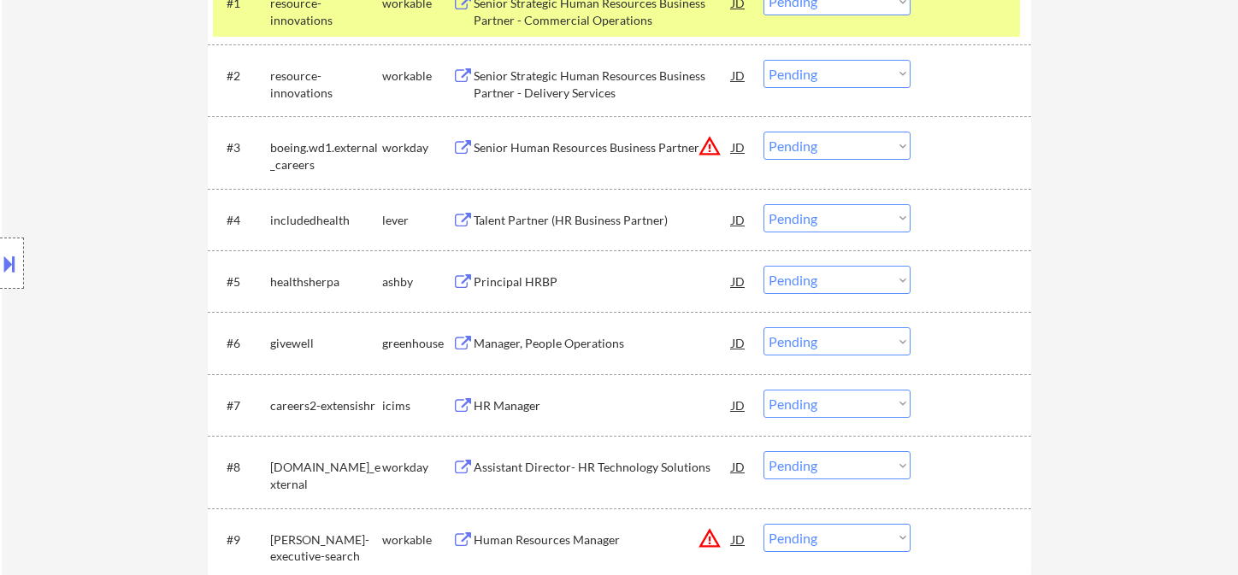
scroll to position [664, 0]
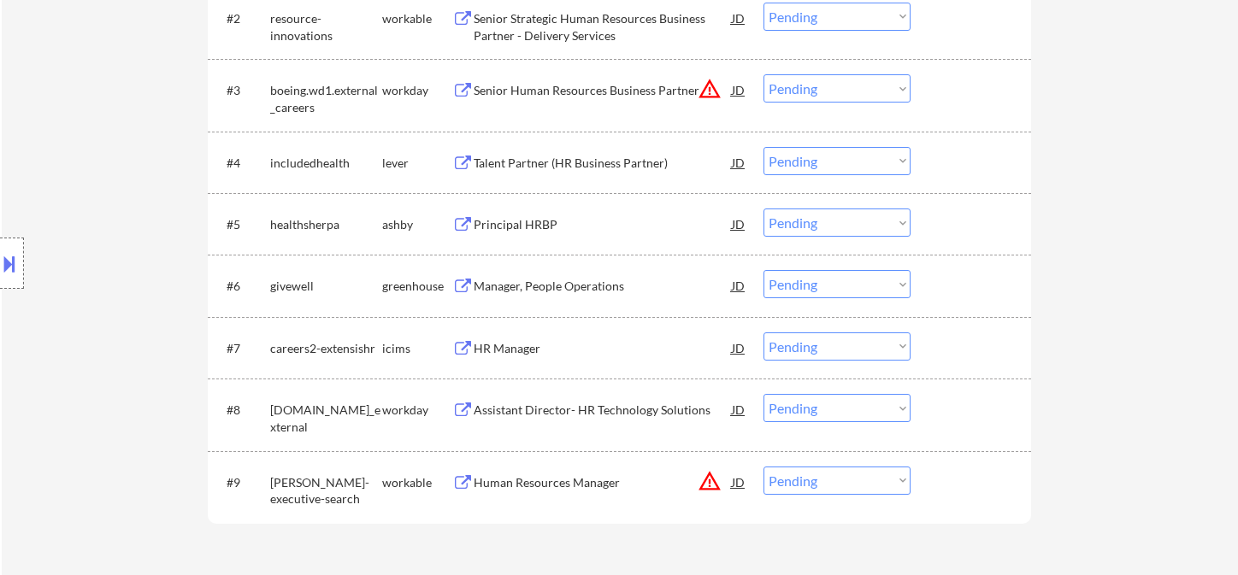
click at [551, 163] on div "Talent Partner (HR Business Partner)" at bounding box center [603, 163] width 258 height 17
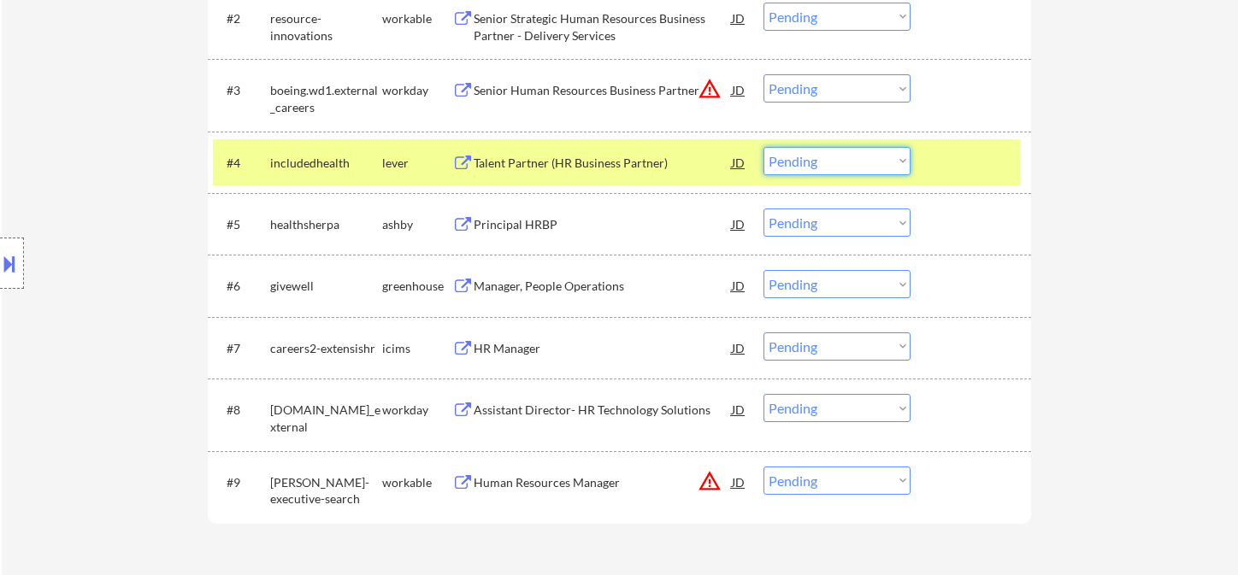
click at [853, 166] on select "Choose an option... Pending Applied Excluded (Questions) Excluded (Expired) Exc…" at bounding box center [836, 161] width 147 height 28
click at [763, 147] on select "Choose an option... Pending Applied Excluded (Questions) Excluded (Expired) Exc…" at bounding box center [836, 161] width 147 height 28
click at [541, 227] on div "Principal HRBP" at bounding box center [603, 224] width 258 height 17
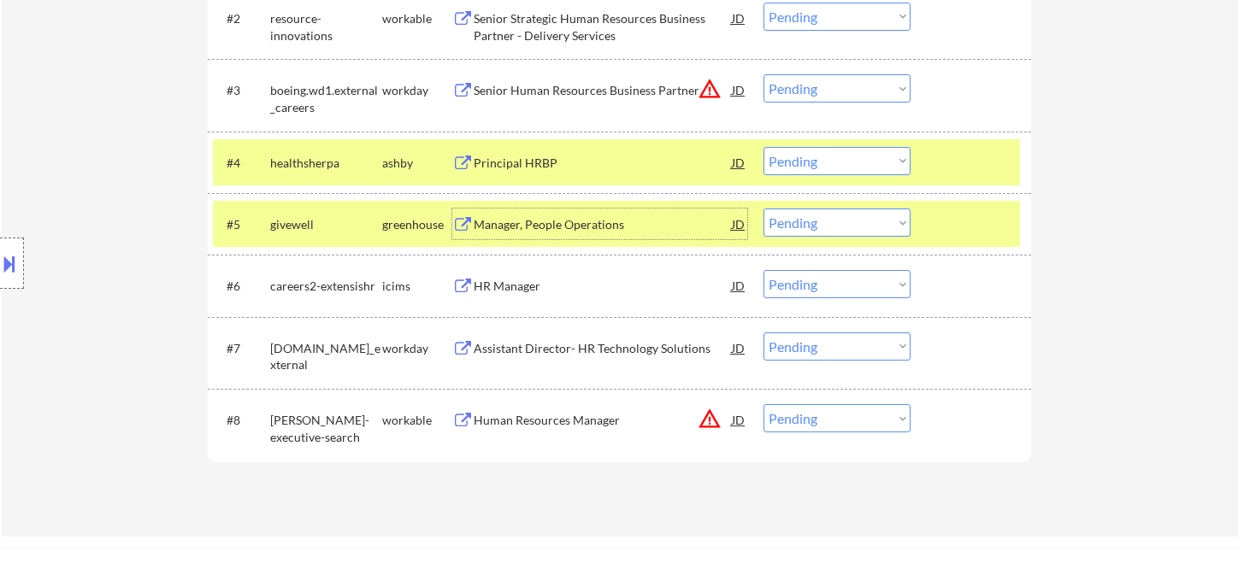
click at [836, 169] on select "Choose an option... Pending Applied Excluded (Questions) Excluded (Expired) Exc…" at bounding box center [836, 161] width 147 height 28
click at [763, 147] on select "Choose an option... Pending Applied Excluded (Questions) Excluded (Expired) Exc…" at bounding box center [836, 161] width 147 height 28
click at [591, 225] on div "Manager, People Operations" at bounding box center [603, 224] width 258 height 17
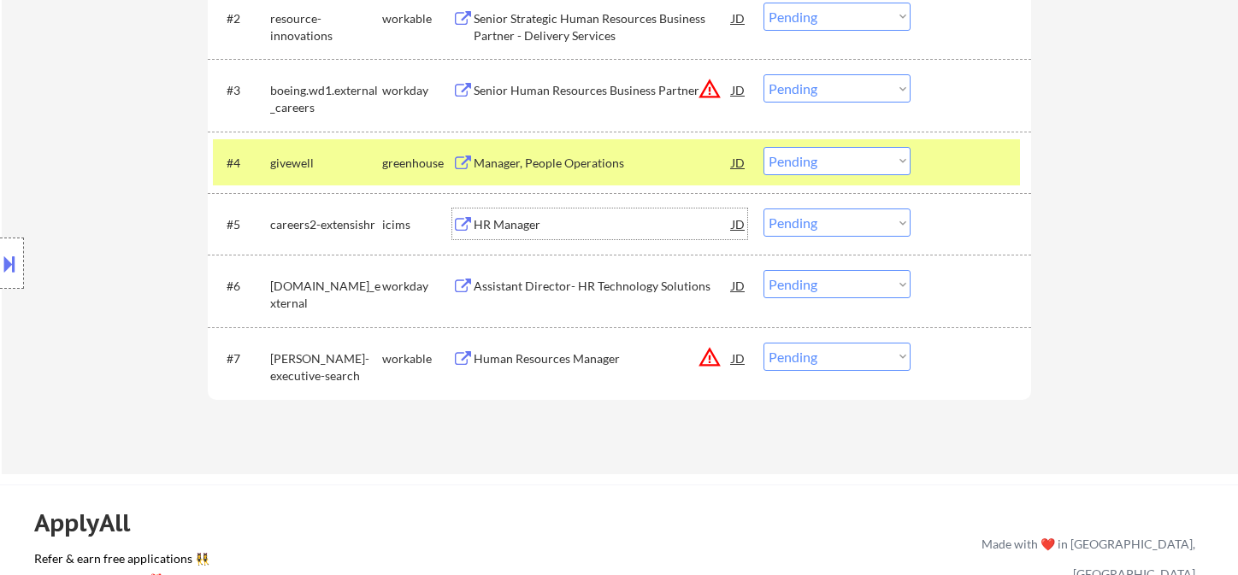
click at [833, 169] on select "Choose an option... Pending Applied Excluded (Questions) Excluded (Expired) Exc…" at bounding box center [836, 161] width 147 height 28
click at [763, 147] on select "Choose an option... Pending Applied Excluded (Questions) Excluded (Expired) Exc…" at bounding box center [836, 161] width 147 height 28
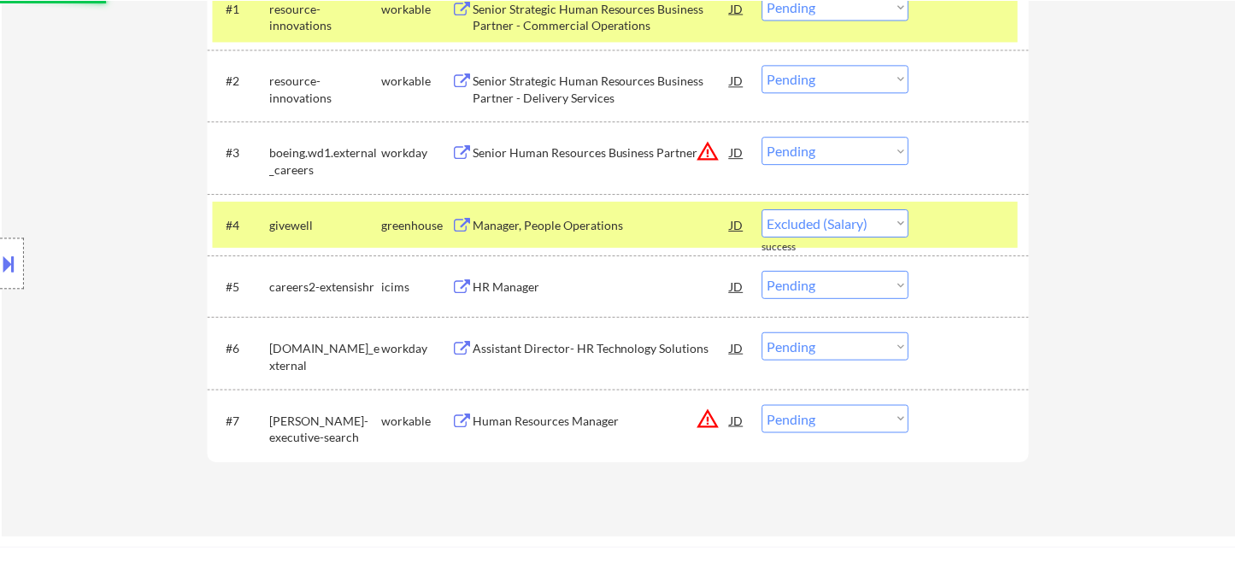
scroll to position [569, 0]
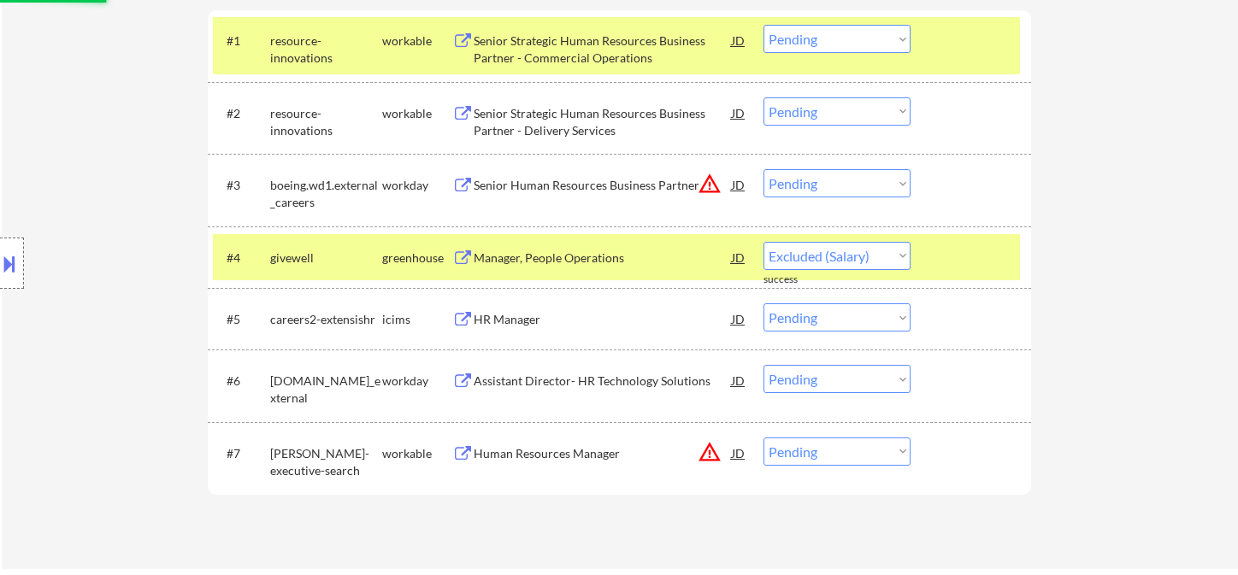
select select ""pending""
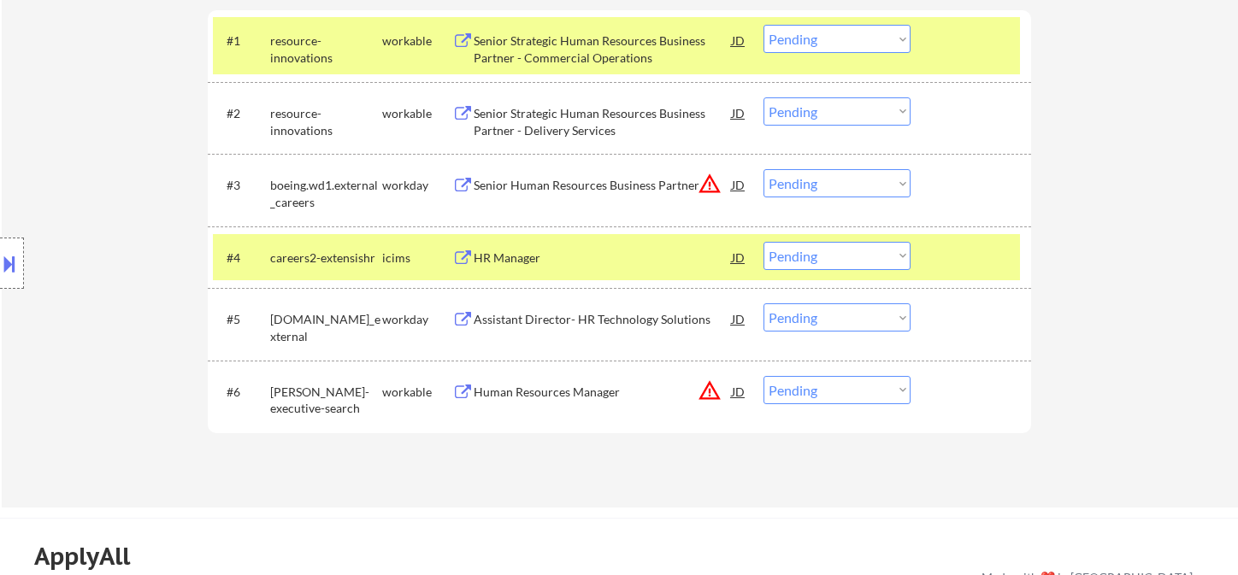
click at [587, 320] on div "Assistant Director- HR Technology Solutions" at bounding box center [603, 319] width 258 height 17
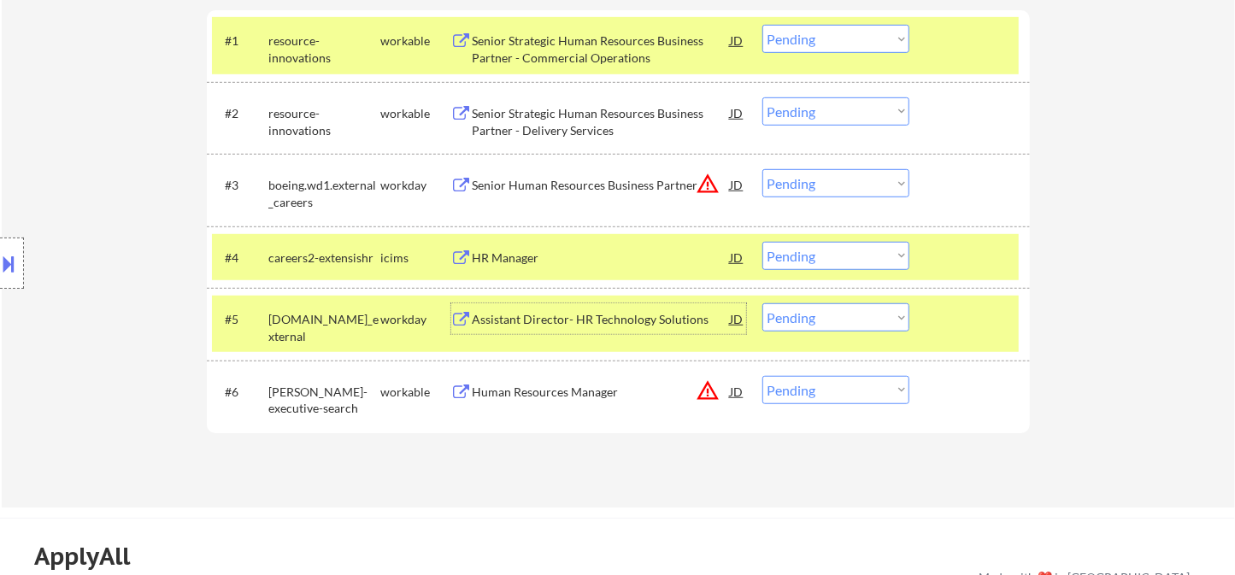
click at [551, 319] on div "Assistant Director- HR Technology Solutions" at bounding box center [602, 319] width 258 height 17
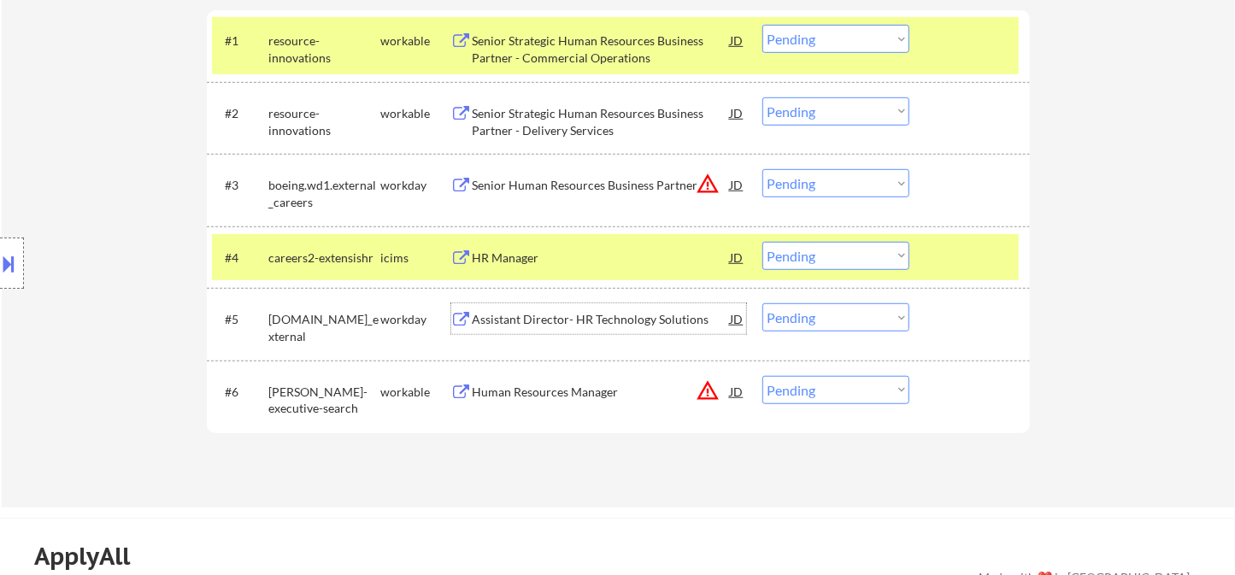
click at [799, 333] on div "#5 thehartford.wd5.careers_external workday Assistant Director- HR Technology S…" at bounding box center [615, 324] width 807 height 56
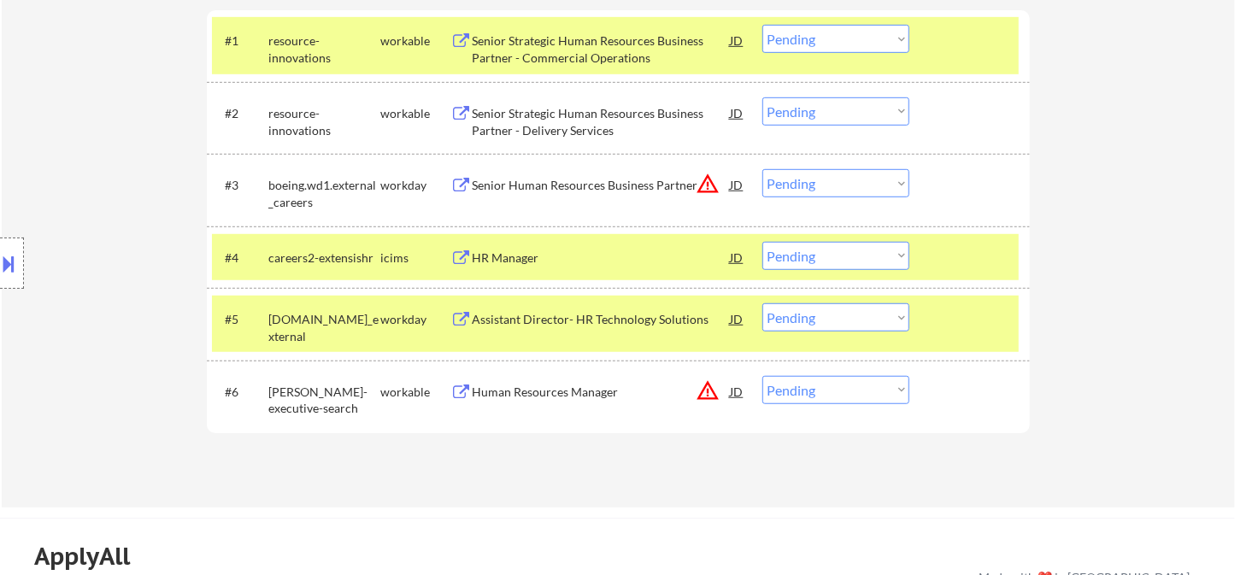
click at [836, 317] on select "Choose an option... Pending Applied Excluded (Questions) Excluded (Expired) Exc…" at bounding box center [836, 318] width 147 height 28
click at [763, 304] on select "Choose an option... Pending Applied Excluded (Questions) Excluded (Expired) Exc…" at bounding box center [836, 318] width 147 height 28
select select ""pending""
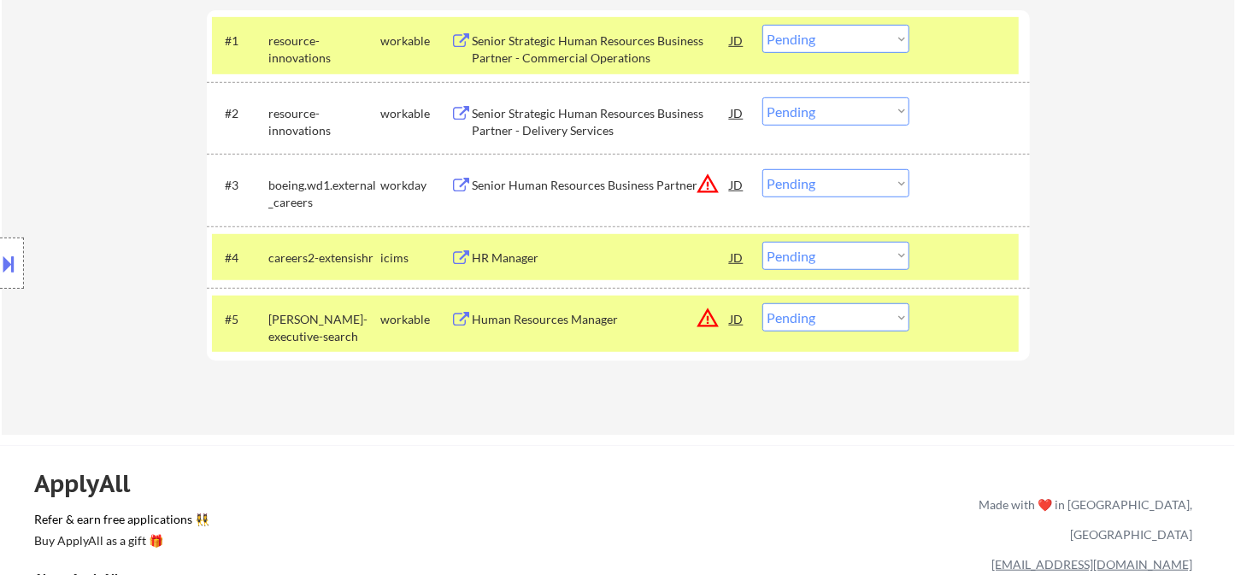
scroll to position [475, 0]
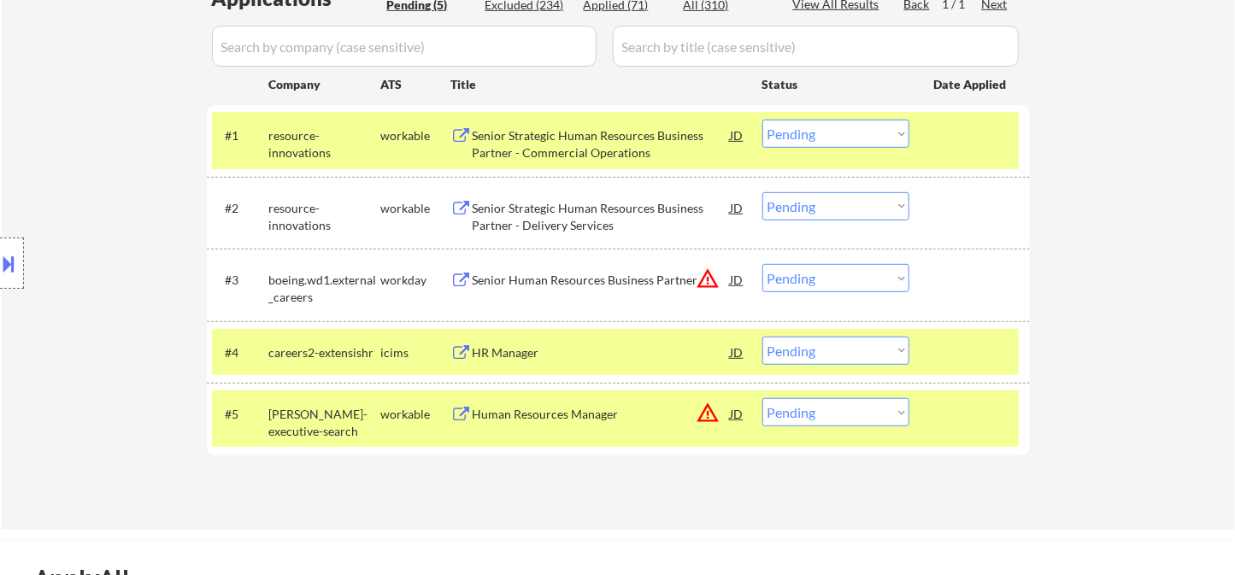
click at [568, 137] on div "Senior Strategic Human Resources Business Partner - Commercial Operations" at bounding box center [602, 143] width 258 height 33
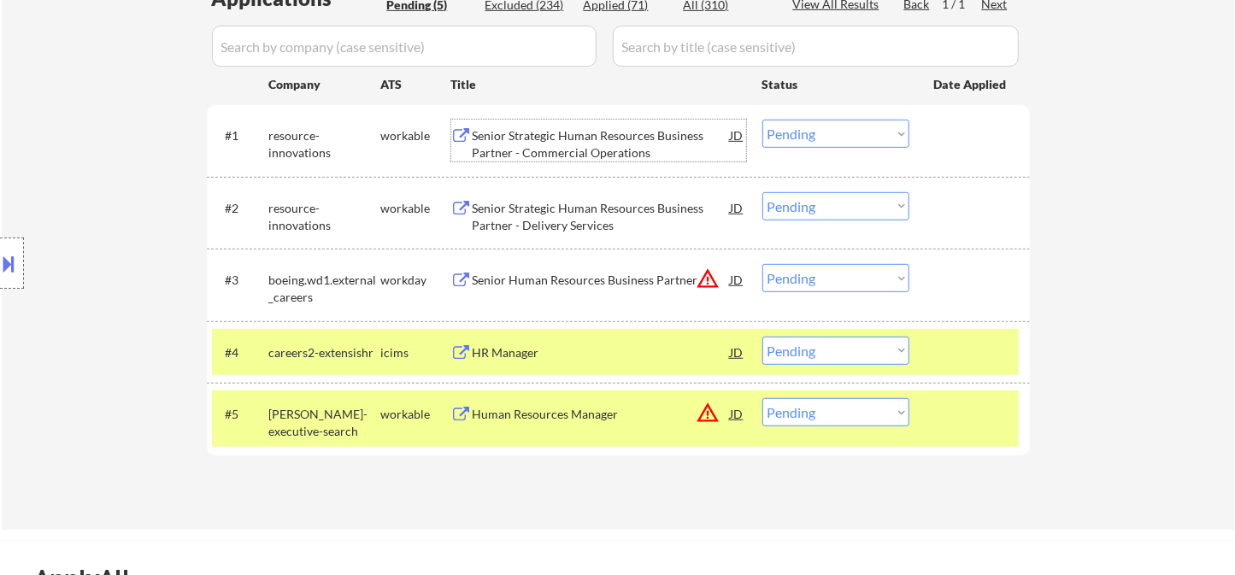
click at [833, 131] on select "Choose an option... Pending Applied Excluded (Questions) Excluded (Expired) Exc…" at bounding box center [836, 134] width 147 height 28
click at [763, 120] on select "Choose an option... Pending Applied Excluded (Questions) Excluded (Expired) Exc…" at bounding box center [836, 134] width 147 height 28
select select ""pending""
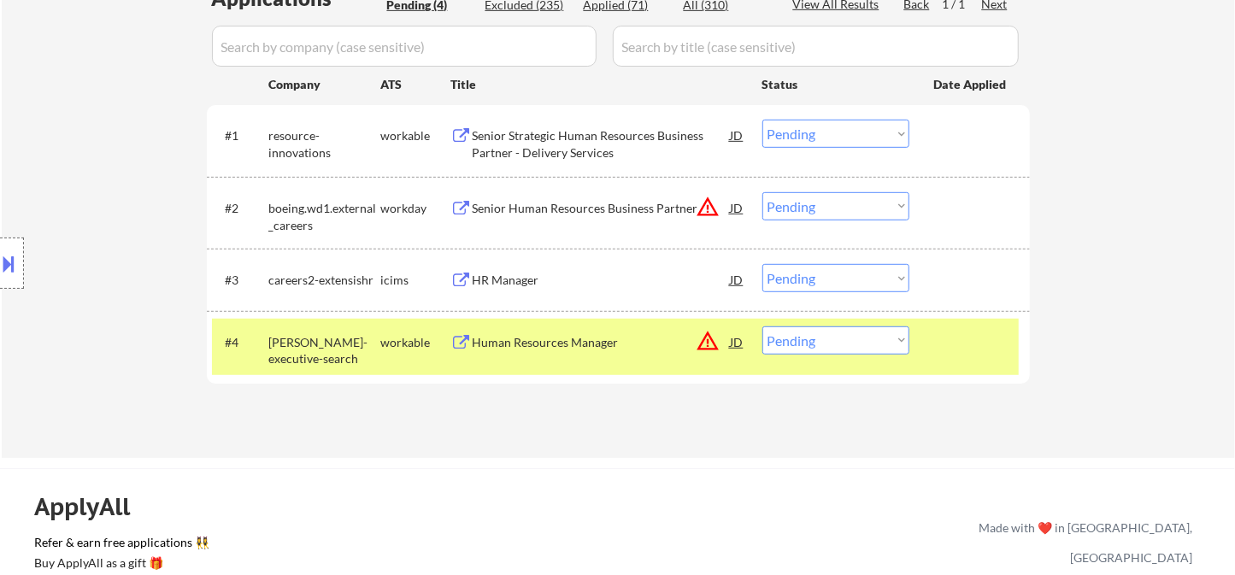
click at [504, 280] on div "HR Manager" at bounding box center [602, 280] width 258 height 17
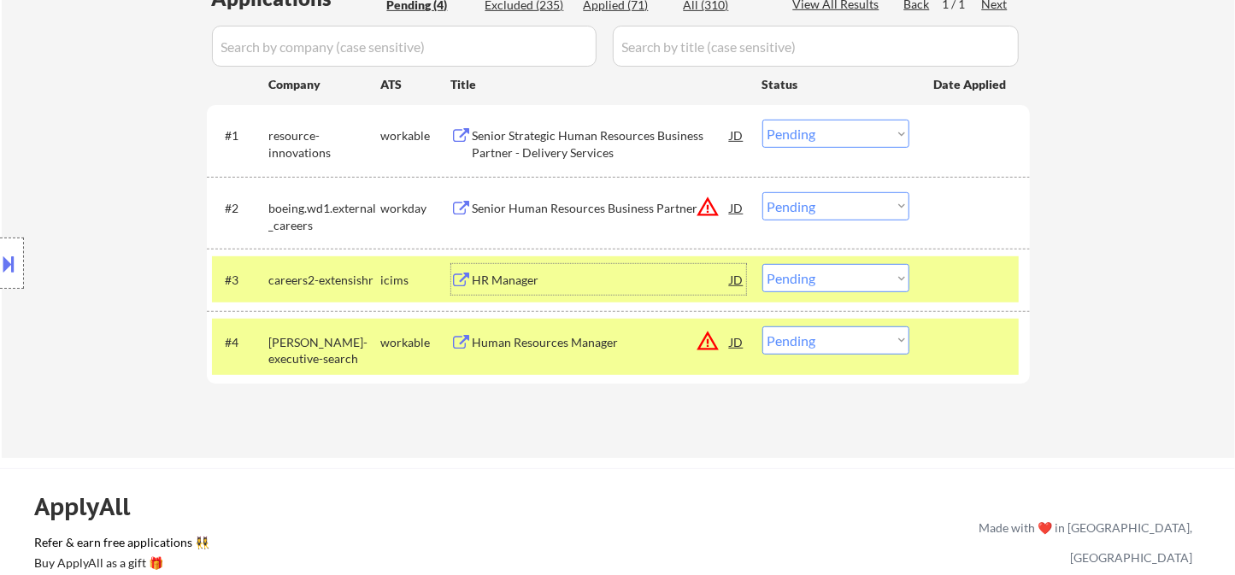
click at [559, 287] on div "HR Manager" at bounding box center [602, 280] width 258 height 17
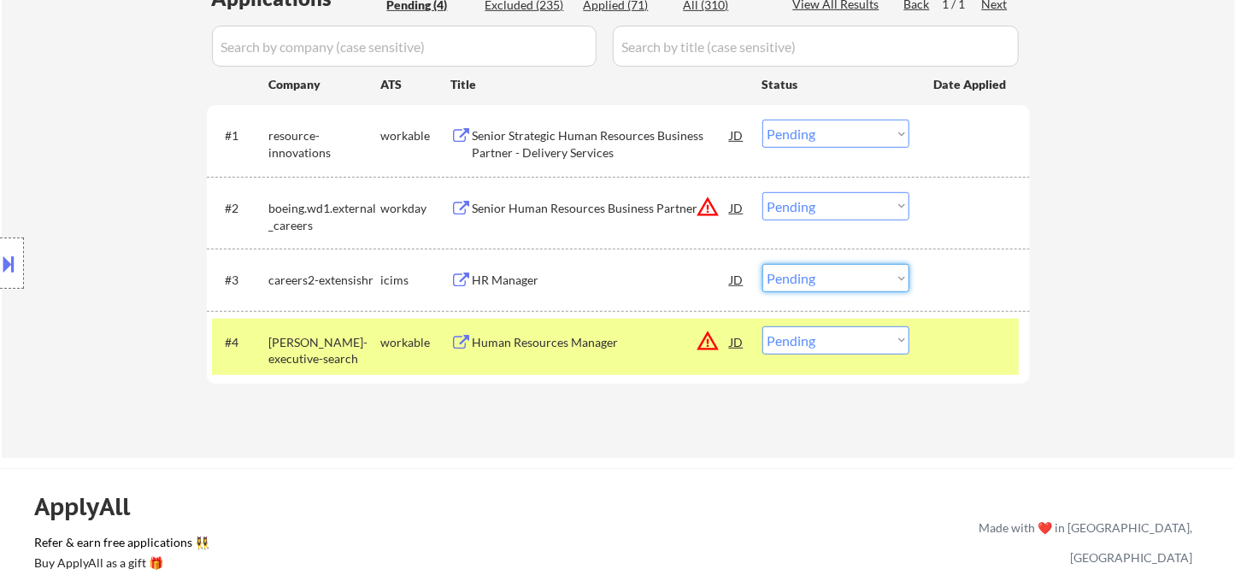
click at [823, 286] on select "Choose an option... Pending Applied Excluded (Questions) Excluded (Expired) Exc…" at bounding box center [836, 278] width 147 height 28
click at [763, 264] on select "Choose an option... Pending Applied Excluded (Questions) Excluded (Expired) Exc…" at bounding box center [836, 278] width 147 height 28
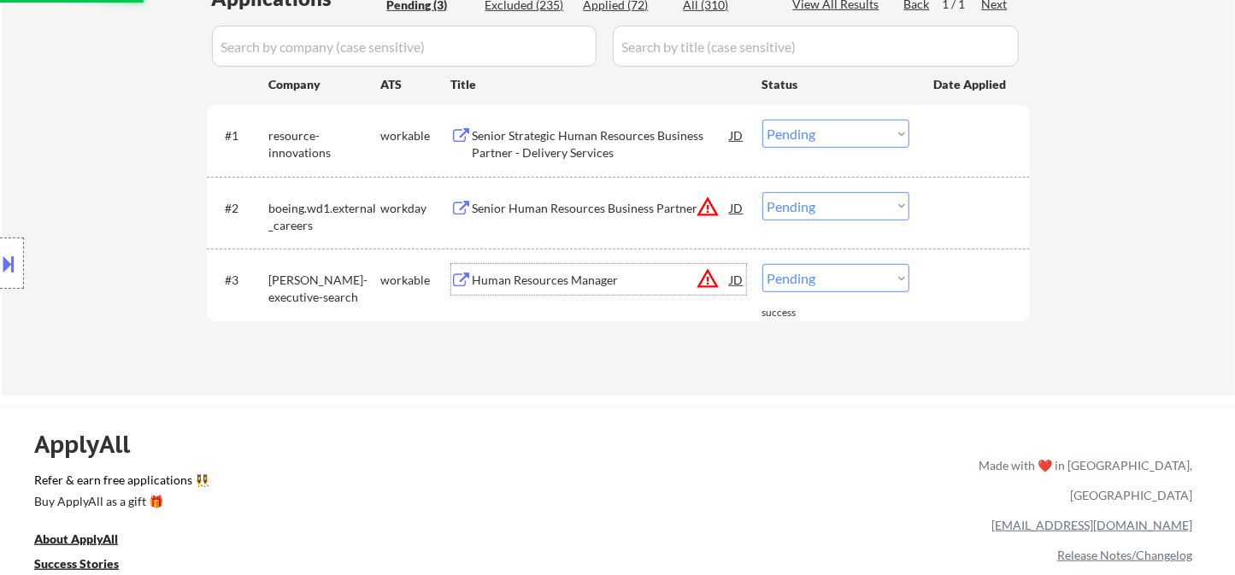
click at [545, 286] on div "Human Resources Manager" at bounding box center [602, 280] width 258 height 17
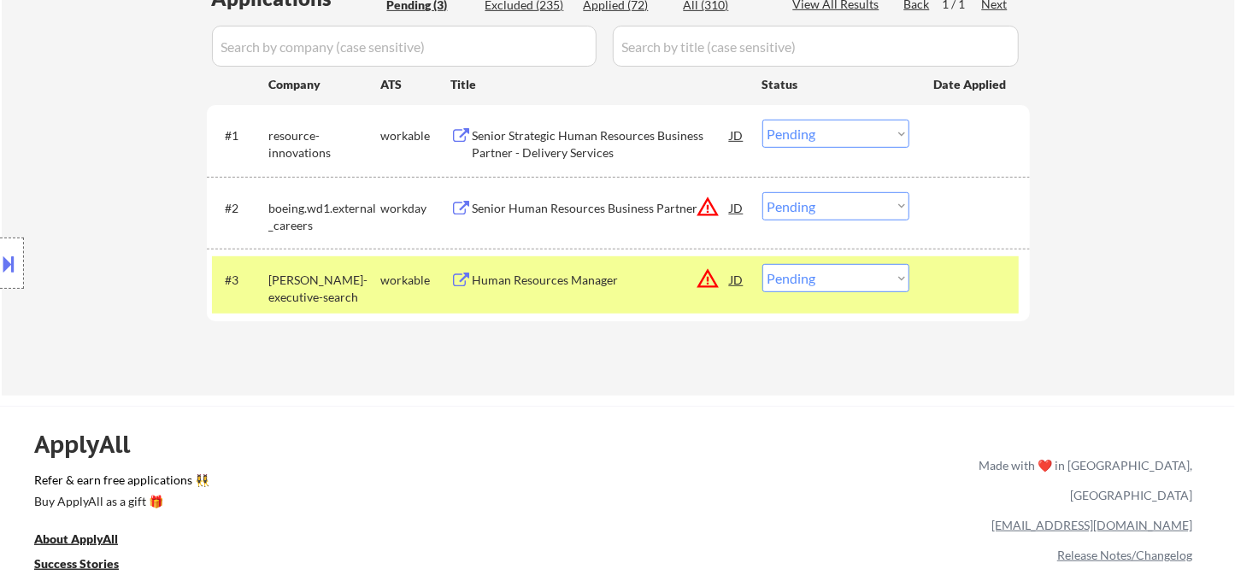
click at [13, 264] on button at bounding box center [9, 264] width 19 height 28
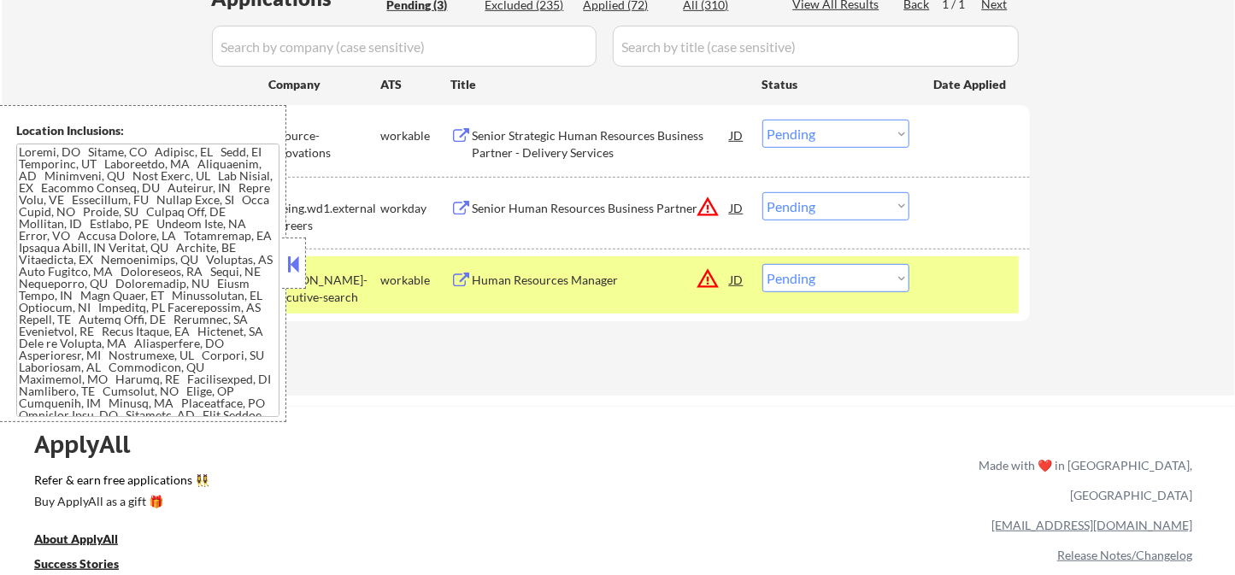
click at [301, 257] on button at bounding box center [294, 264] width 19 height 26
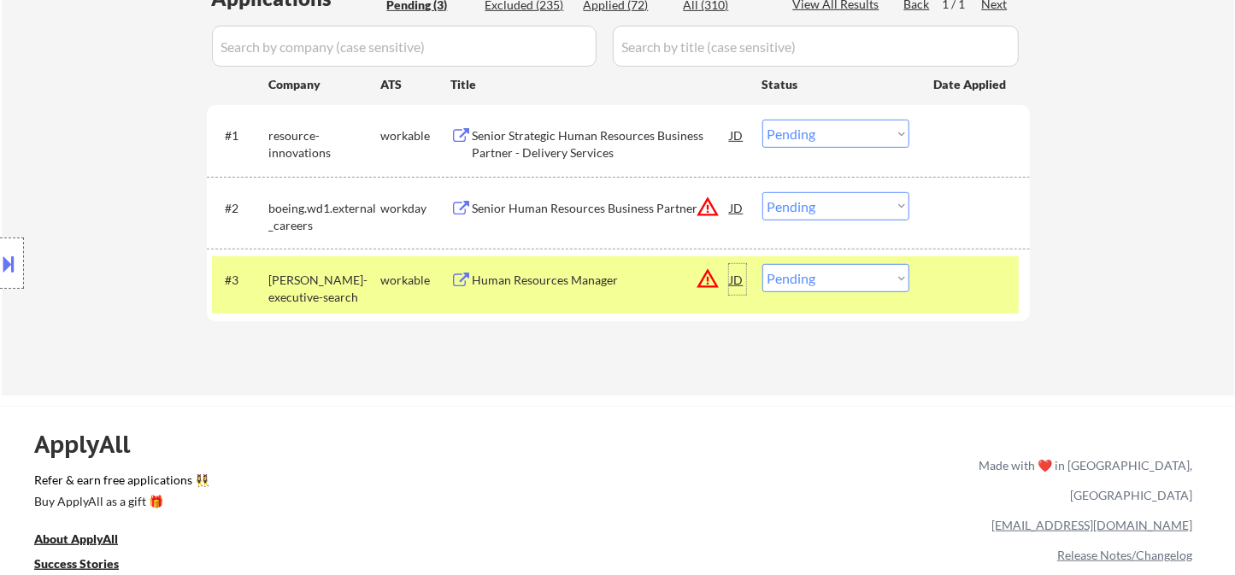
click at [738, 283] on div "JD" at bounding box center [737, 279] width 17 height 31
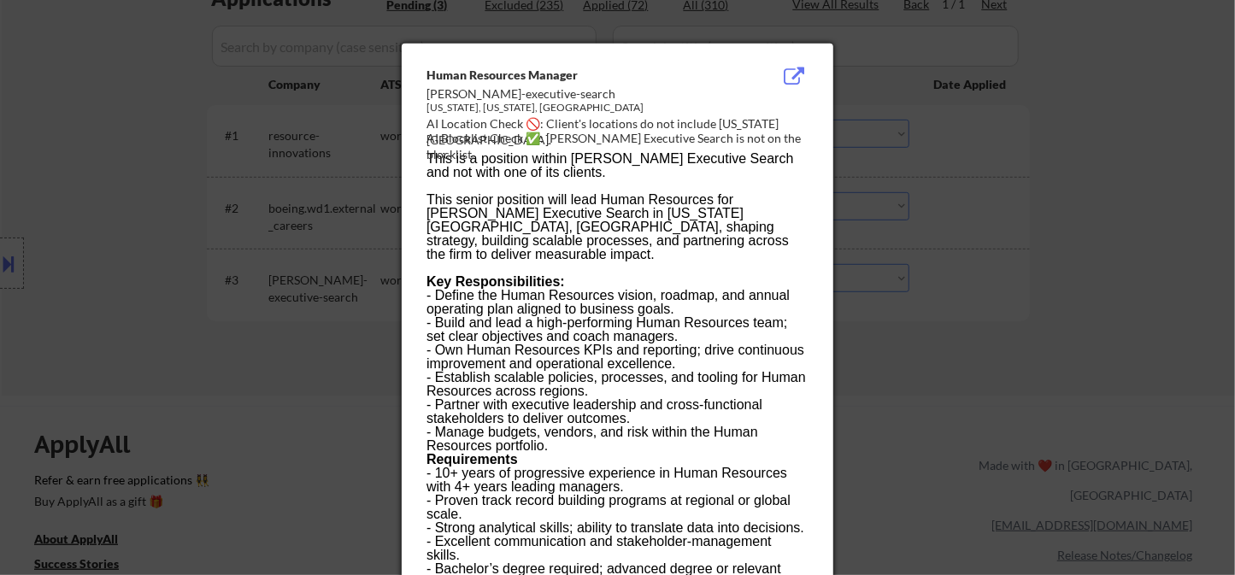
click at [1071, 203] on div at bounding box center [617, 287] width 1235 height 575
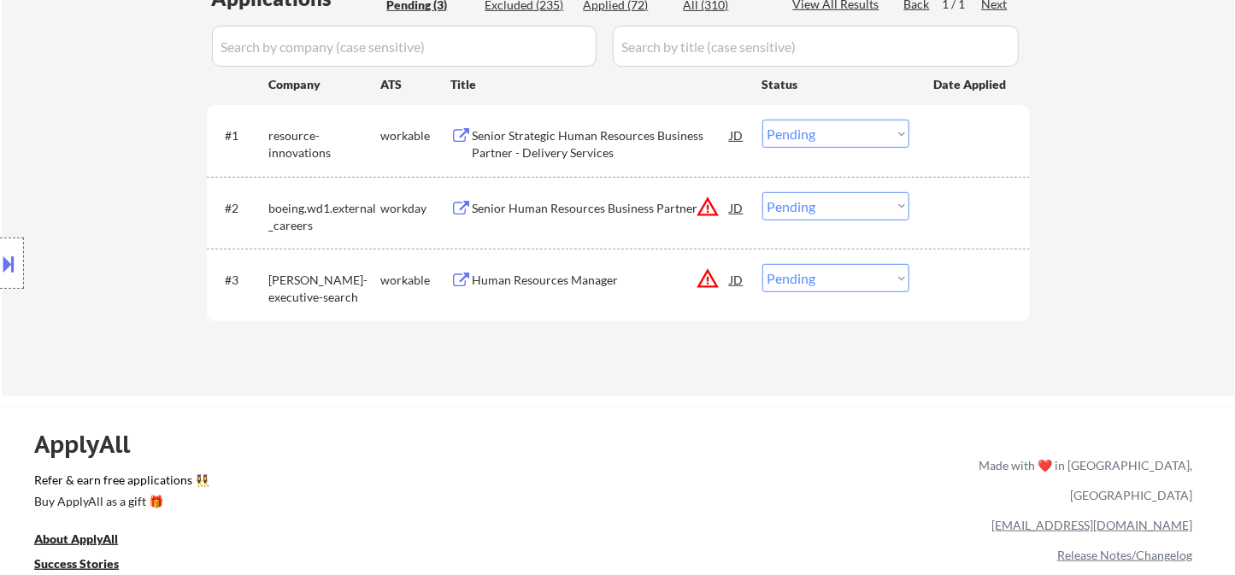
drag, startPoint x: 827, startPoint y: 272, endPoint x: 831, endPoint y: 282, distance: 11.1
click at [827, 272] on select "Choose an option... Pending Applied Excluded (Questions) Excluded (Expired) Exc…" at bounding box center [836, 278] width 147 height 28
select select ""applied""
click at [763, 264] on select "Choose an option... Pending Applied Excluded (Questions) Excluded (Expired) Exc…" at bounding box center [836, 278] width 147 height 28
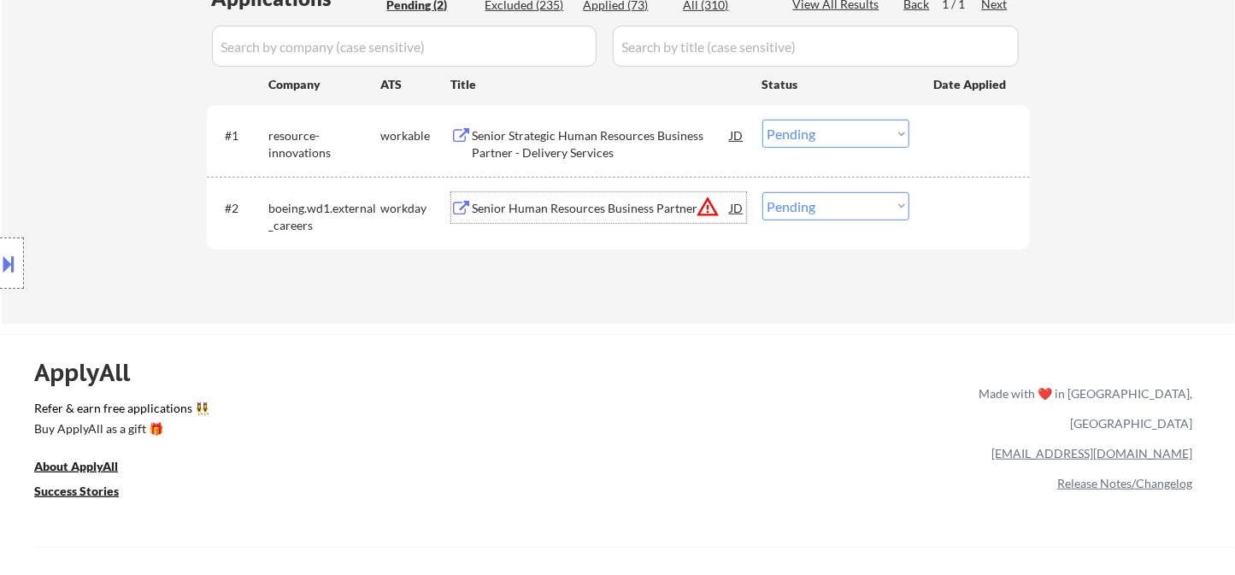
click at [568, 220] on div "Senior Human Resources Business Partner" at bounding box center [602, 207] width 258 height 31
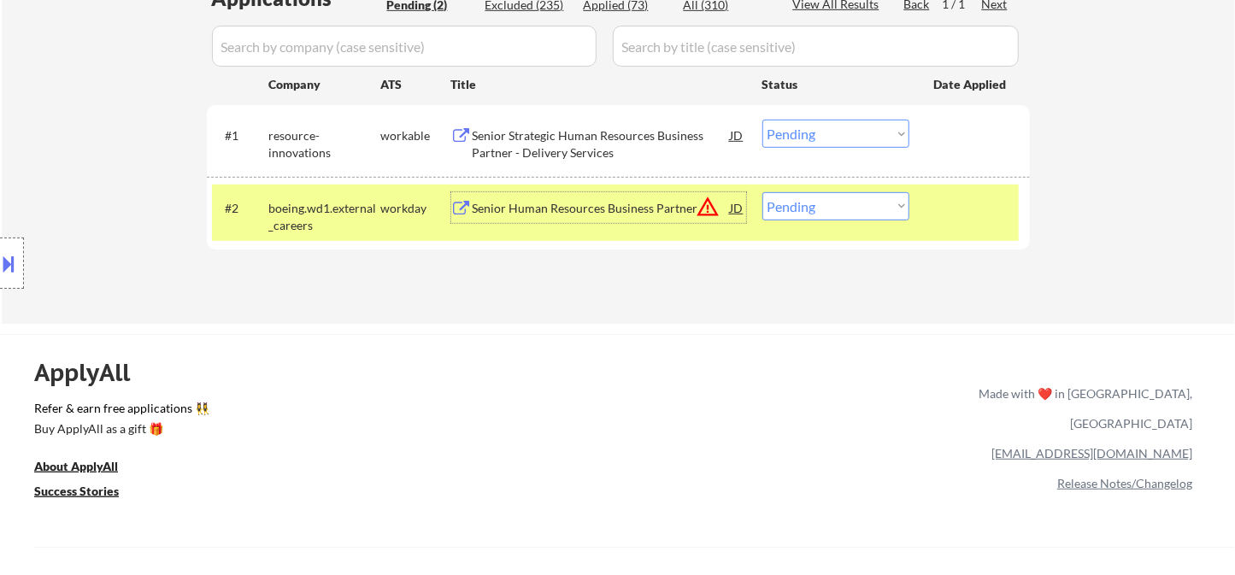
click at [816, 203] on select "Choose an option... Pending Applied Excluded (Questions) Excluded (Expired) Exc…" at bounding box center [836, 206] width 147 height 28
select select ""excluded__bad_match_""
click at [763, 192] on select "Choose an option... Pending Applied Excluded (Questions) Excluded (Expired) Exc…" at bounding box center [836, 206] width 147 height 28
click at [585, 141] on div "Senior Strategic Human Resources Business Partner - Delivery Services" at bounding box center [602, 143] width 258 height 33
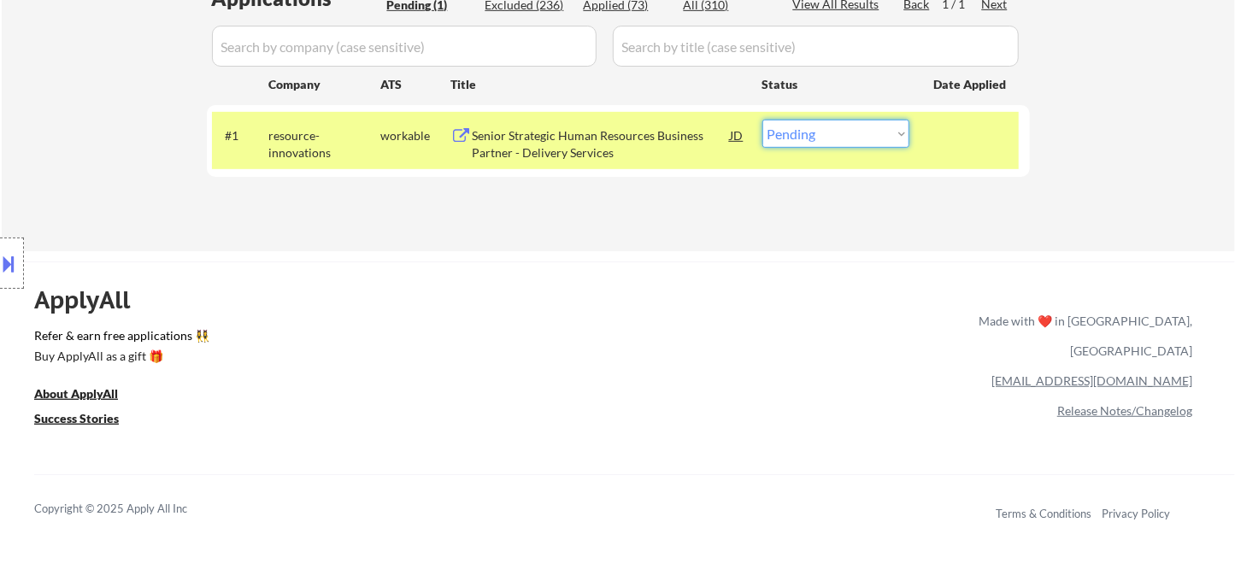
drag, startPoint x: 899, startPoint y: 144, endPoint x: 889, endPoint y: 144, distance: 9.4
click at [898, 144] on select "Choose an option... Pending Applied Excluded (Questions) Excluded (Expired) Exc…" at bounding box center [836, 134] width 147 height 28
select select ""applied""
click at [763, 120] on select "Choose an option... Pending Applied Excluded (Questions) Excluded (Expired) Exc…" at bounding box center [836, 134] width 147 height 28
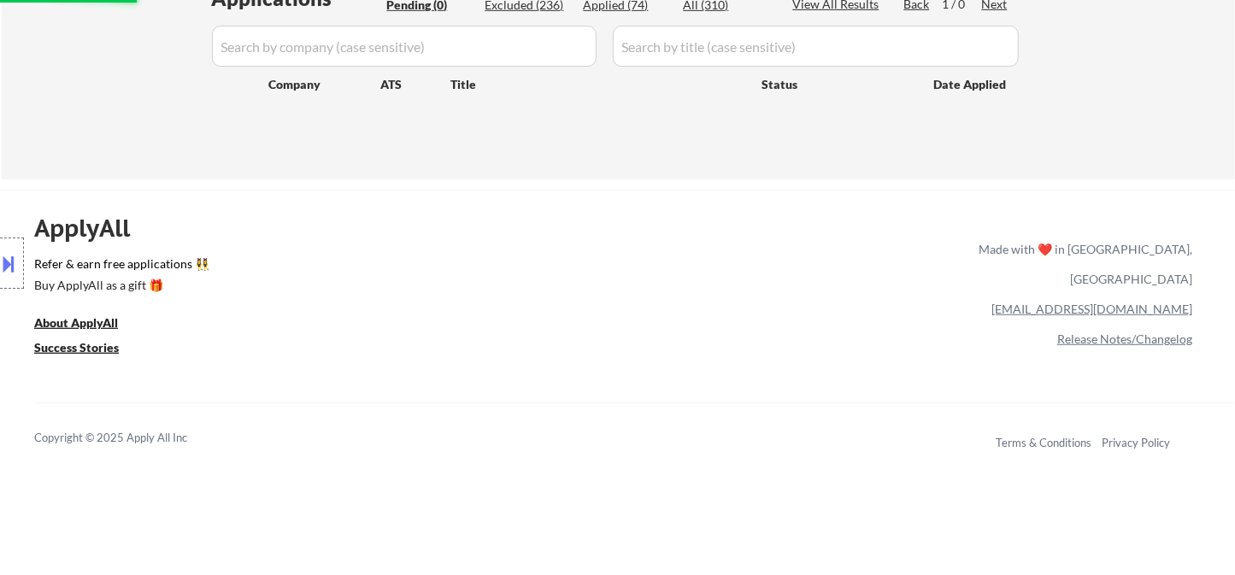
click at [678, 292] on div "ApplyAll Refer & earn free applications 👯‍♀️ Buy ApplyAll as a gift 🎁 About App…" at bounding box center [617, 337] width 1235 height 271
click at [590, 347] on div "ApplyAll Refer & earn free applications 👯‍♀️ Buy ApplyAll as a gift 🎁 About App…" at bounding box center [617, 337] width 1235 height 271
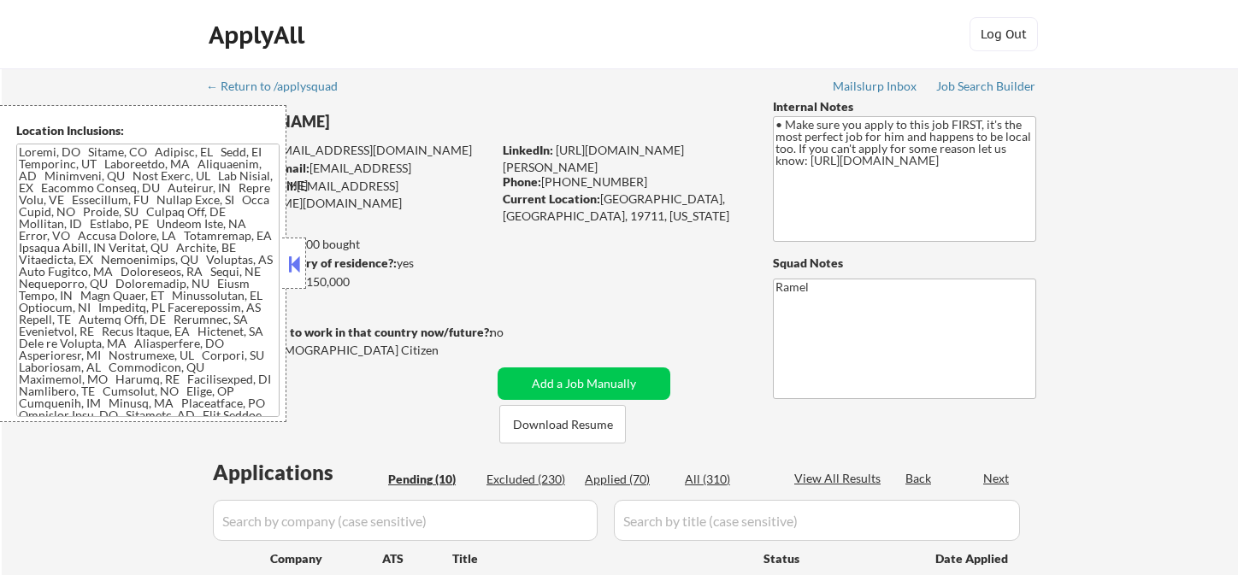
select select ""pending""
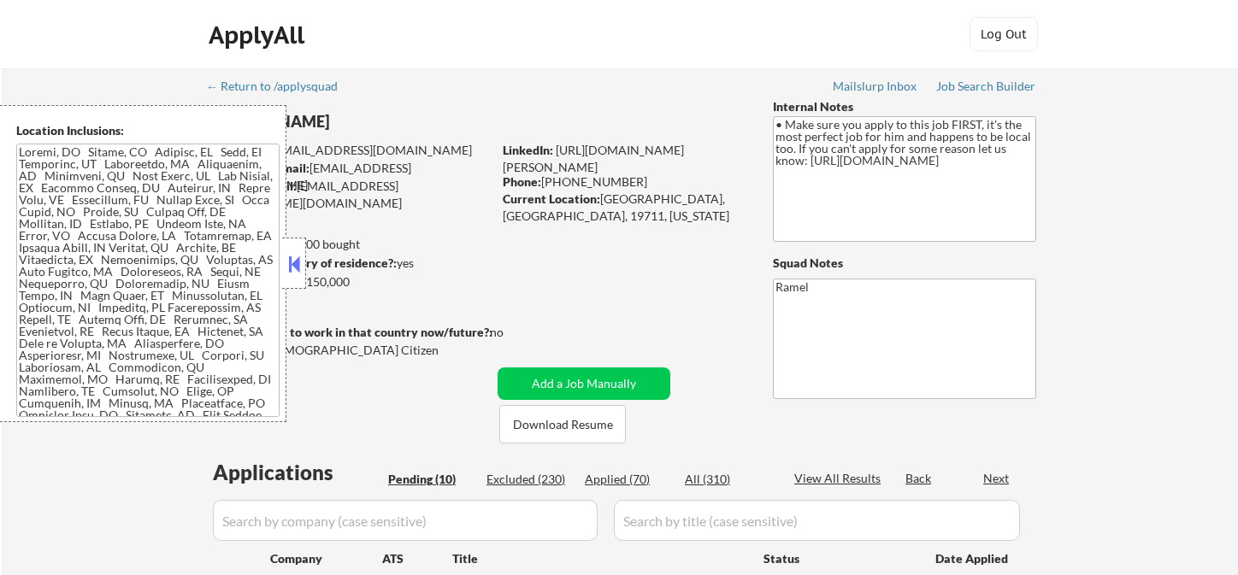
select select ""pending""
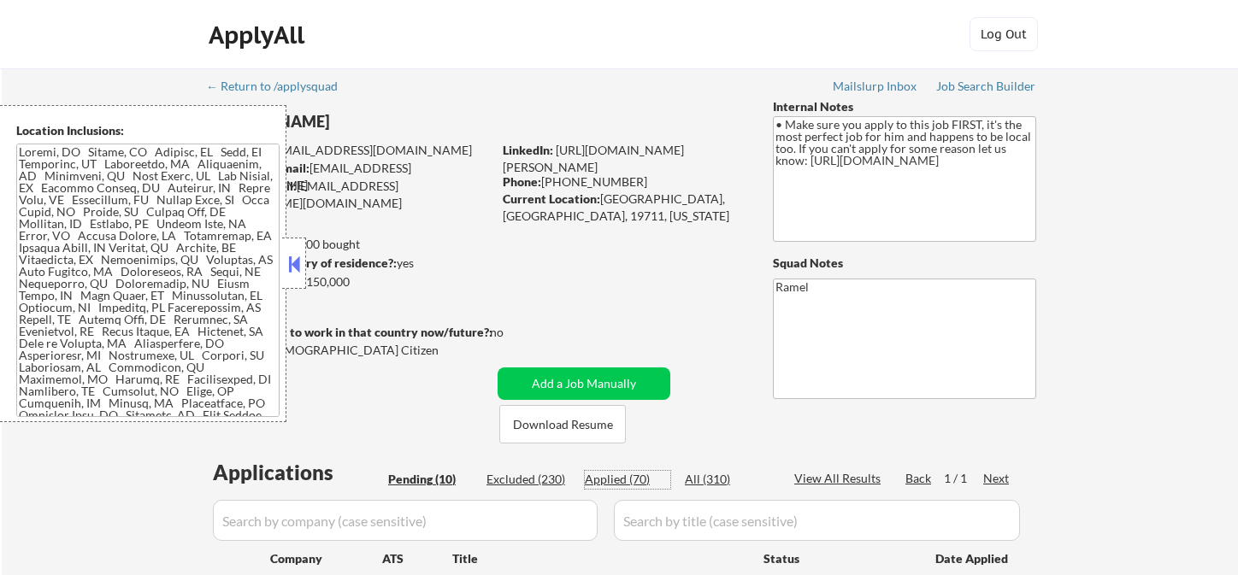
click at [636, 481] on div "Applied (70)" at bounding box center [627, 479] width 85 height 17
select select ""applied""
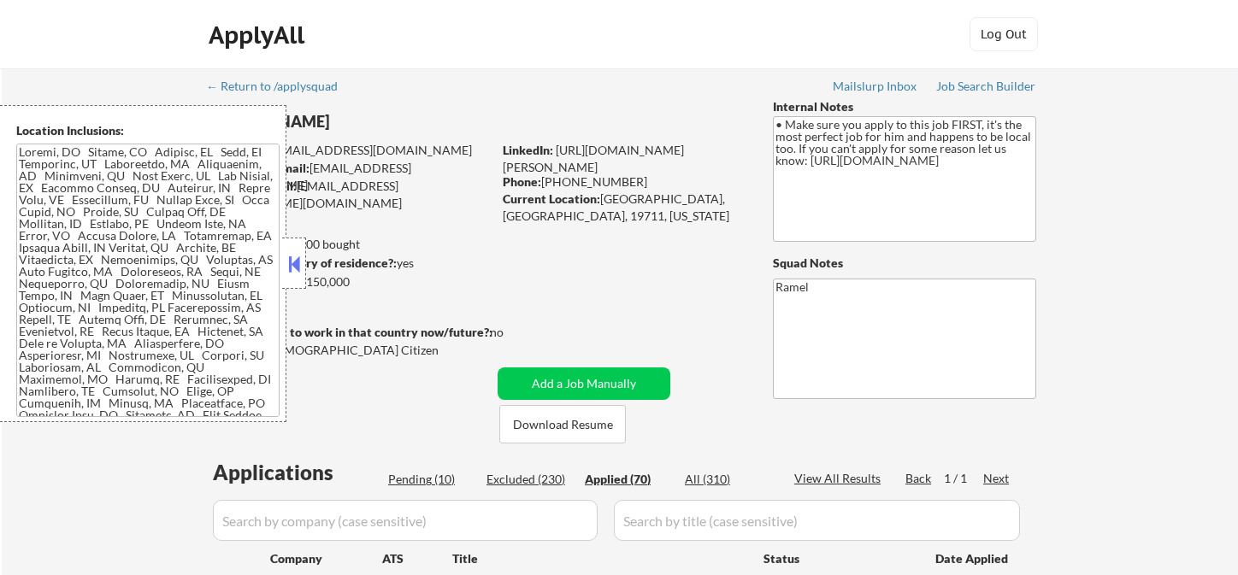
select select ""applied""
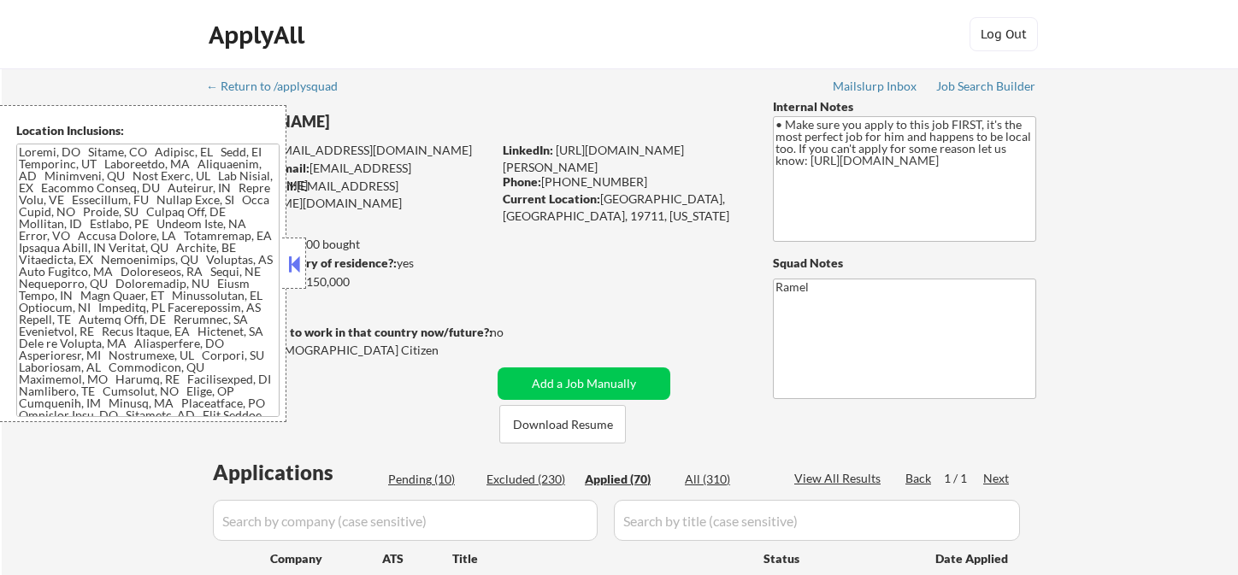
select select ""applied""
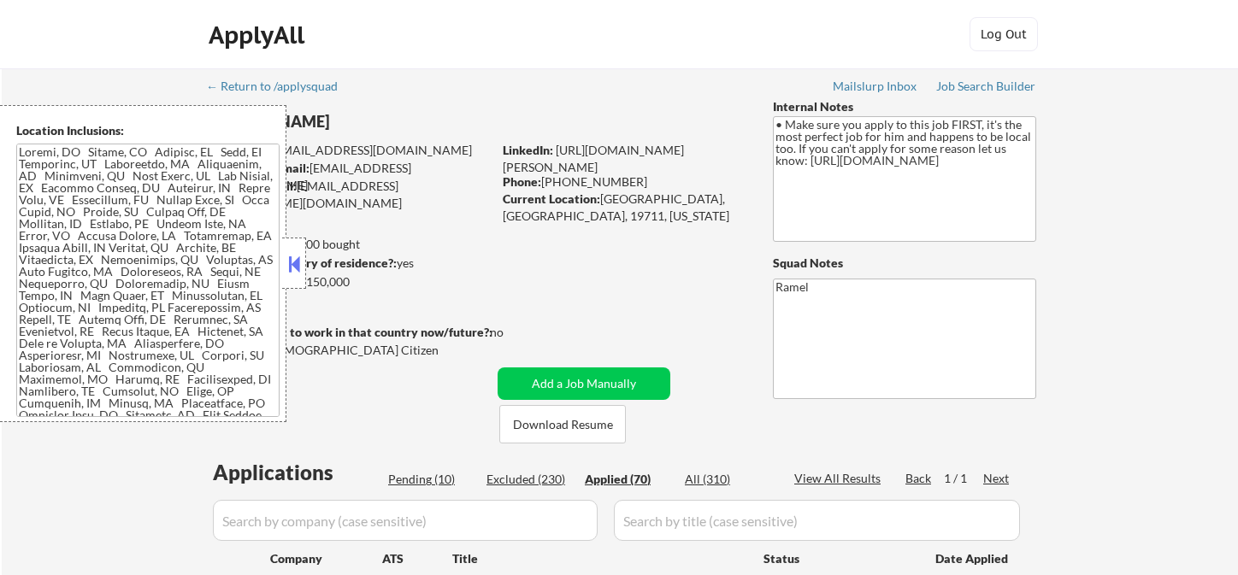
select select ""applied""
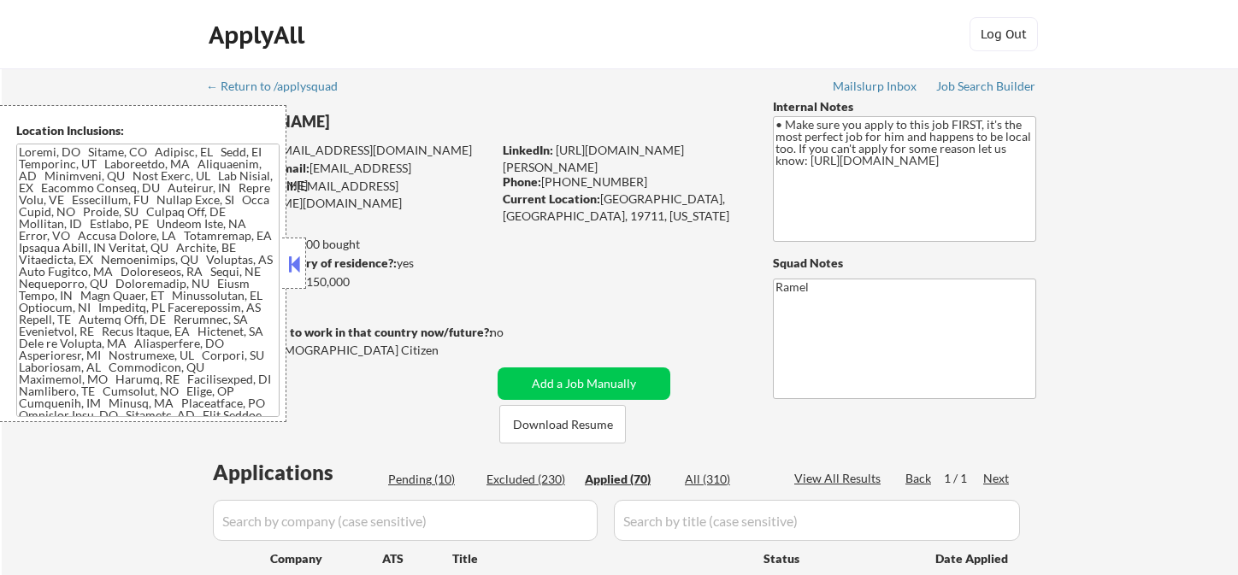
select select ""applied""
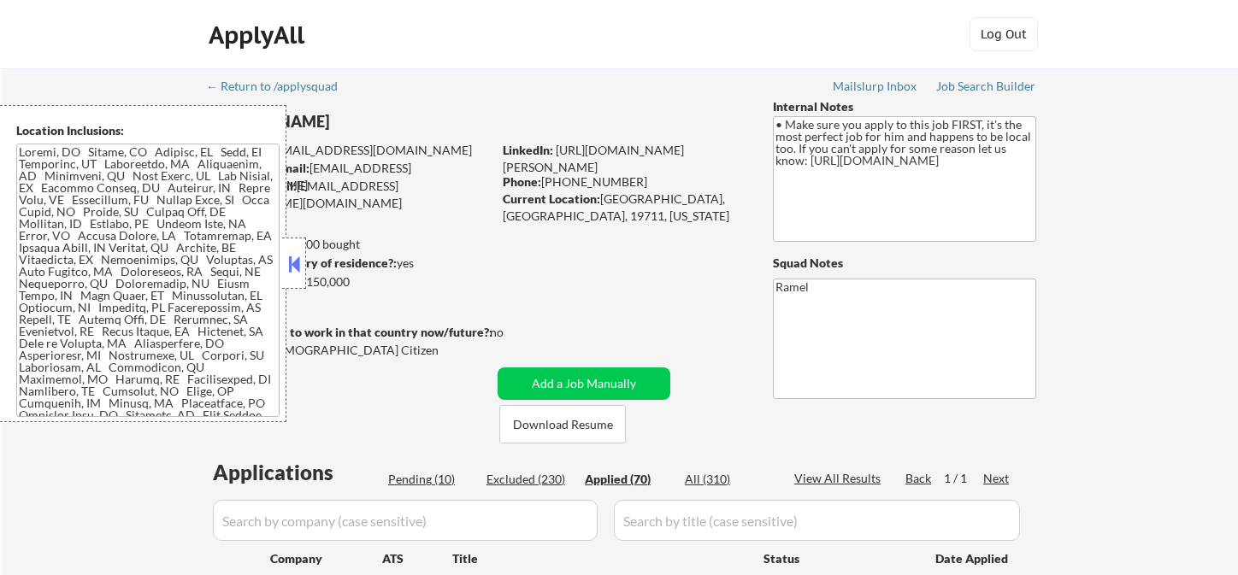
select select ""applied""
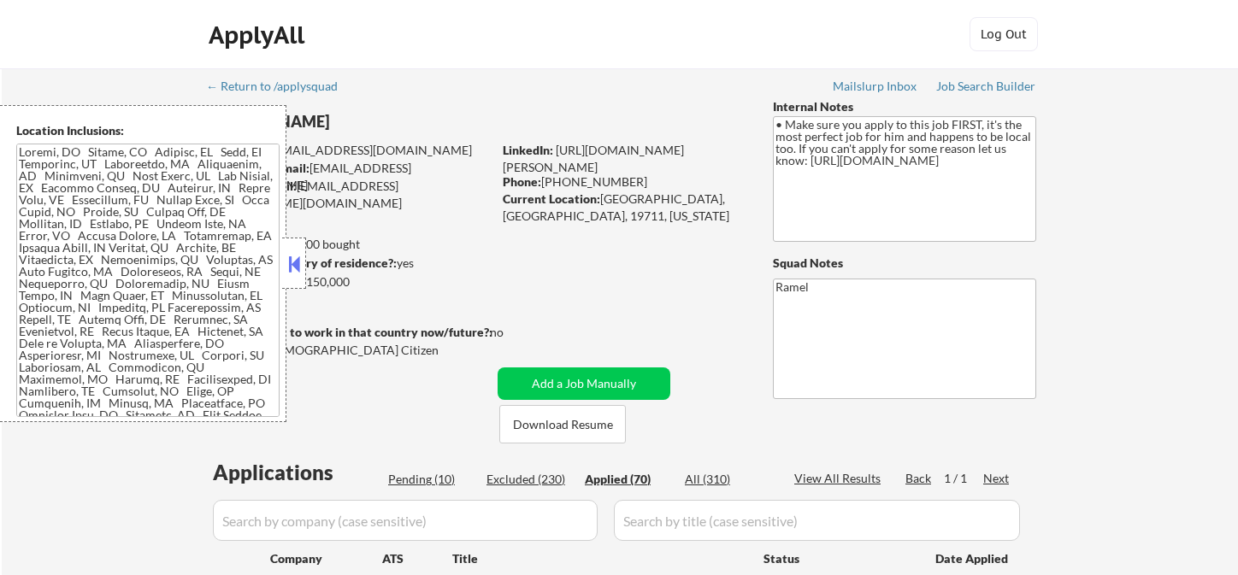
select select ""applied""
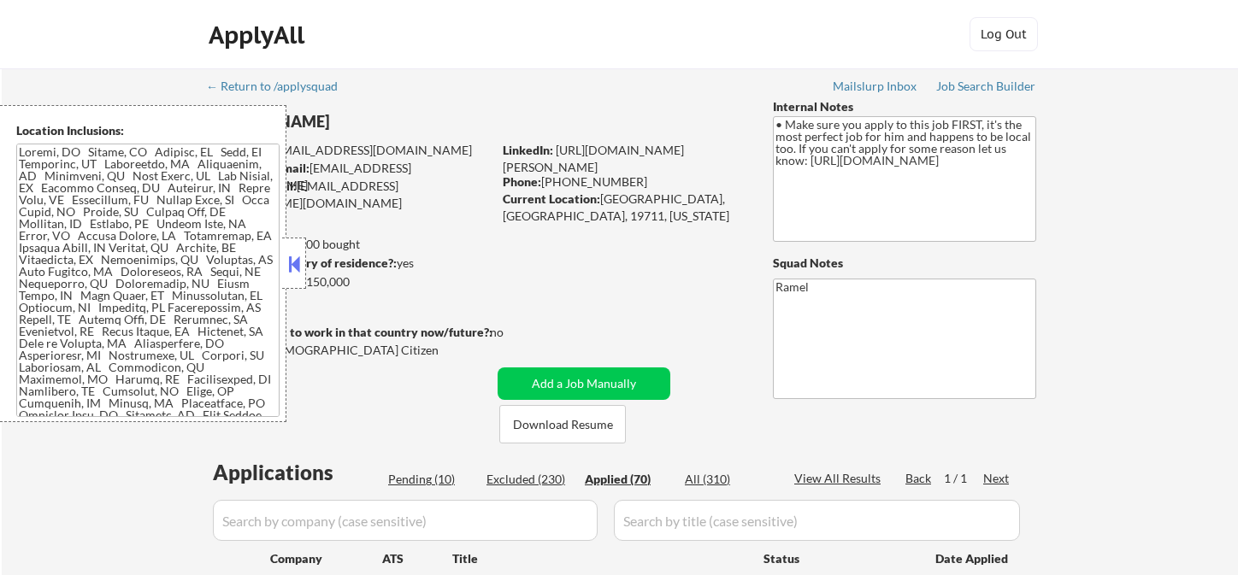
select select ""applied""
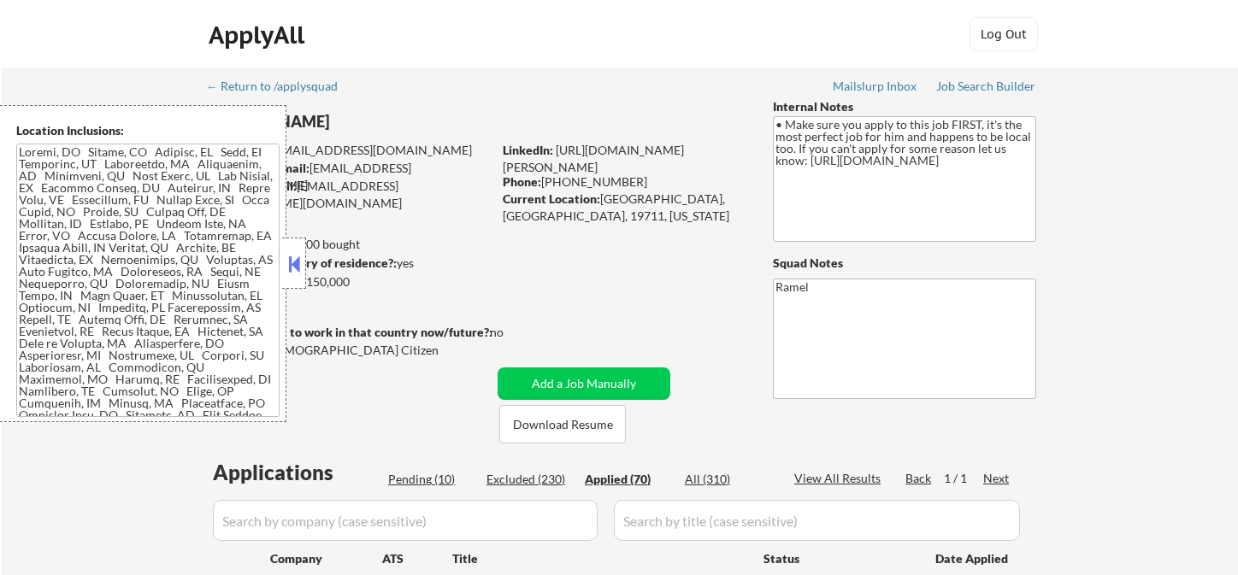
select select ""applied""
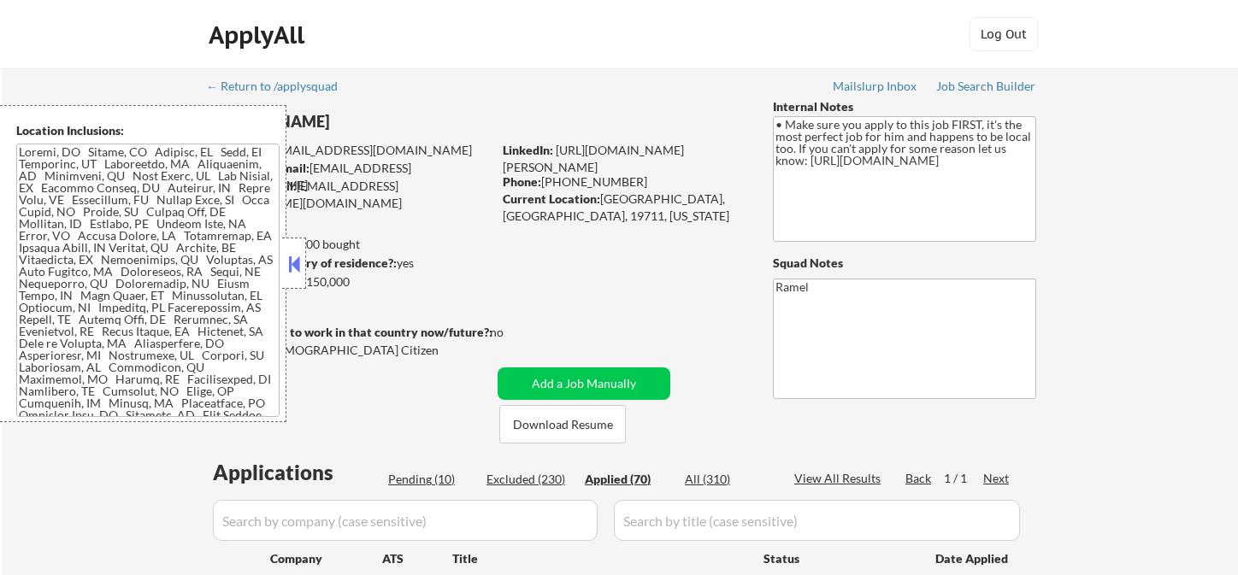
select select ""applied""
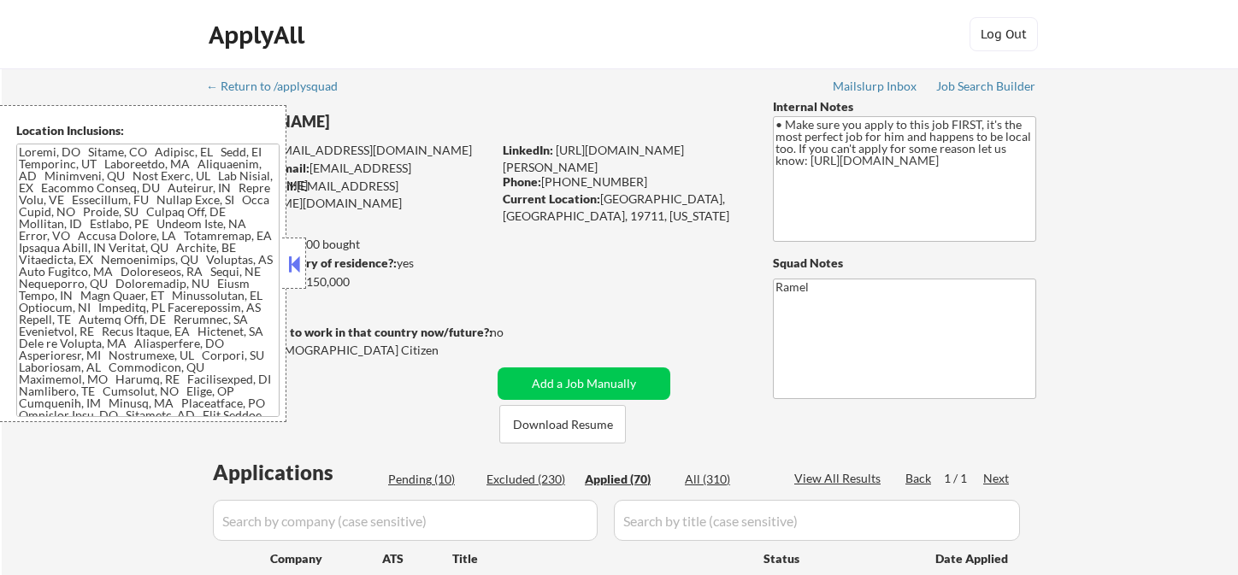
select select ""applied""
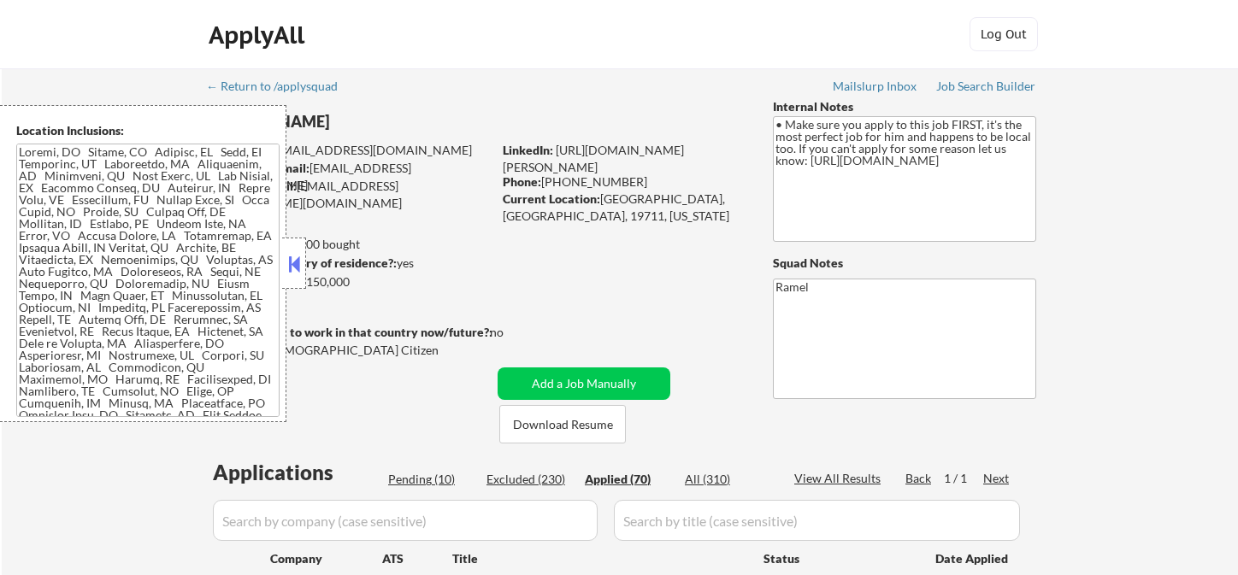
select select ""applied""
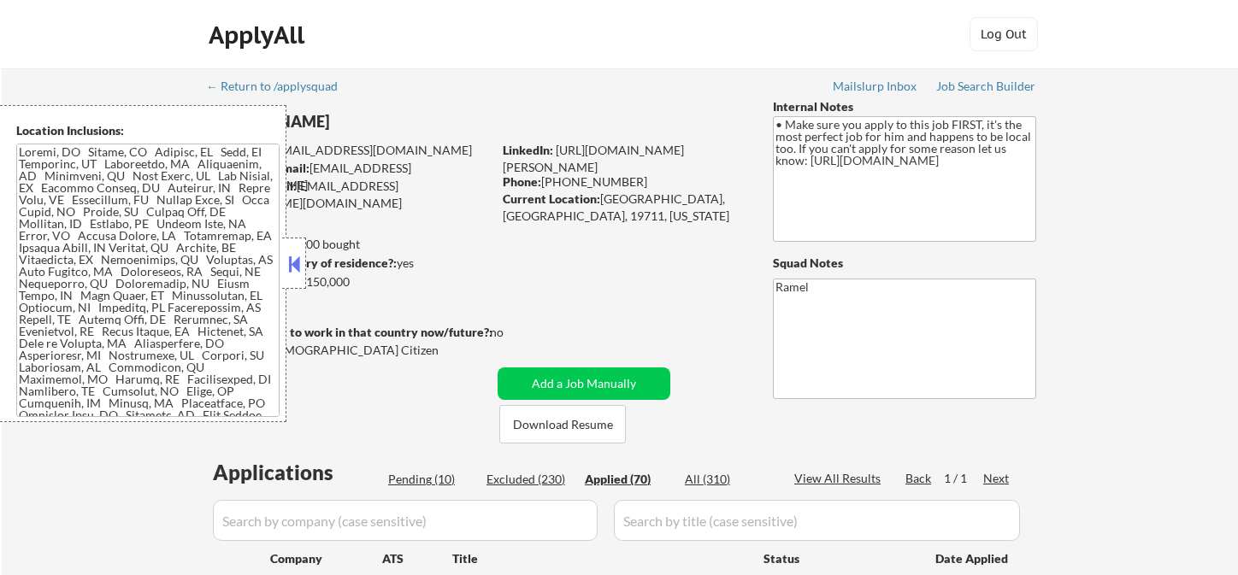
select select ""applied""
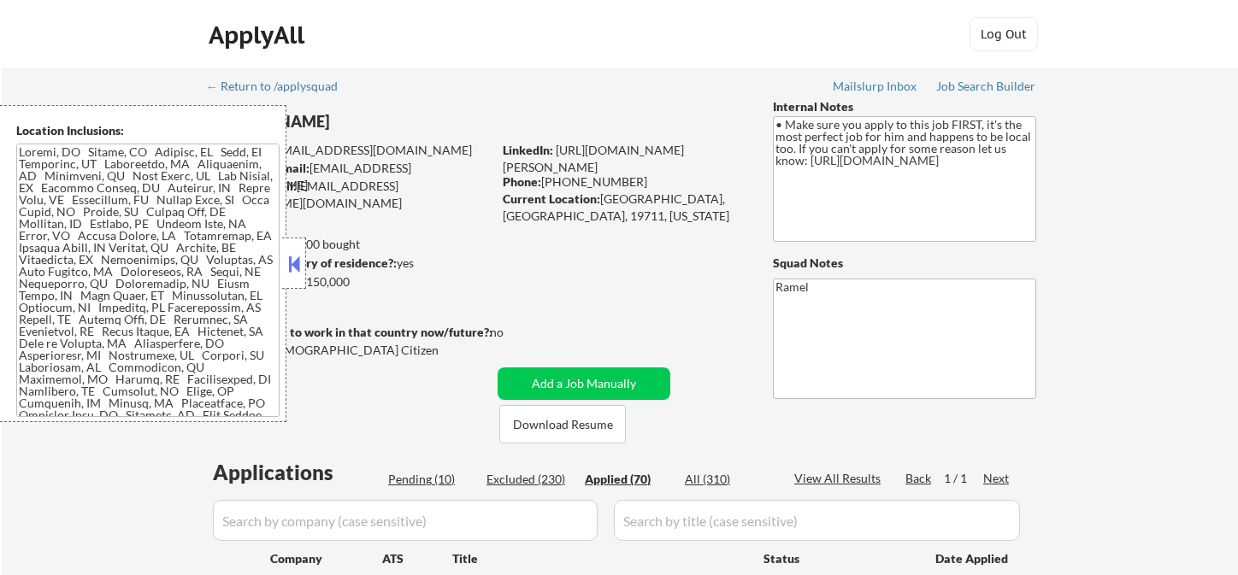
select select ""applied""
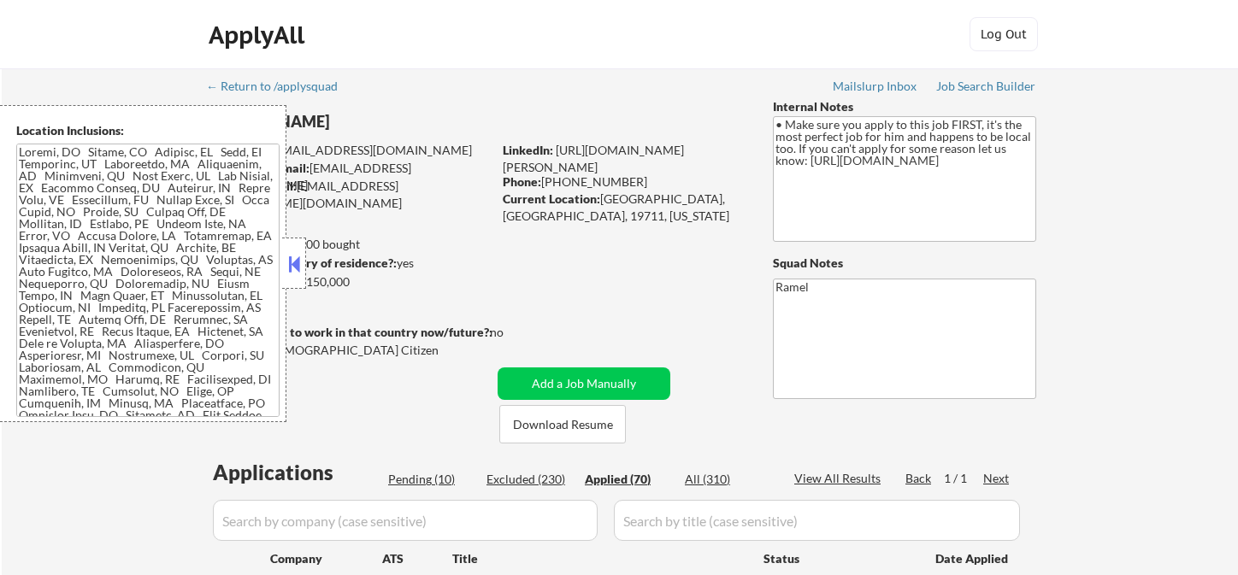
select select ""applied""
click at [292, 265] on button at bounding box center [294, 264] width 19 height 26
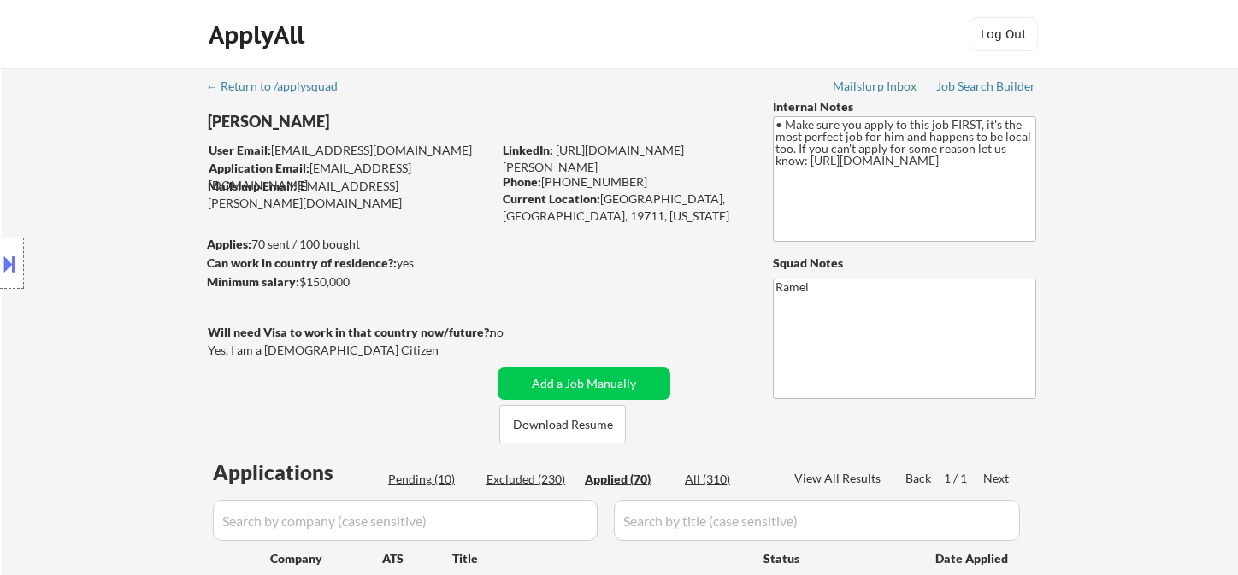
click at [637, 475] on div "Applied (70)" at bounding box center [627, 479] width 85 height 17
select select ""applied""
drag, startPoint x: 8, startPoint y: 161, endPoint x: 60, endPoint y: 125, distance: 63.3
click at [9, 158] on div "Location Inclusions:" at bounding box center [153, 263] width 306 height 317
drag, startPoint x: 622, startPoint y: 179, endPoint x: 543, endPoint y: 183, distance: 78.8
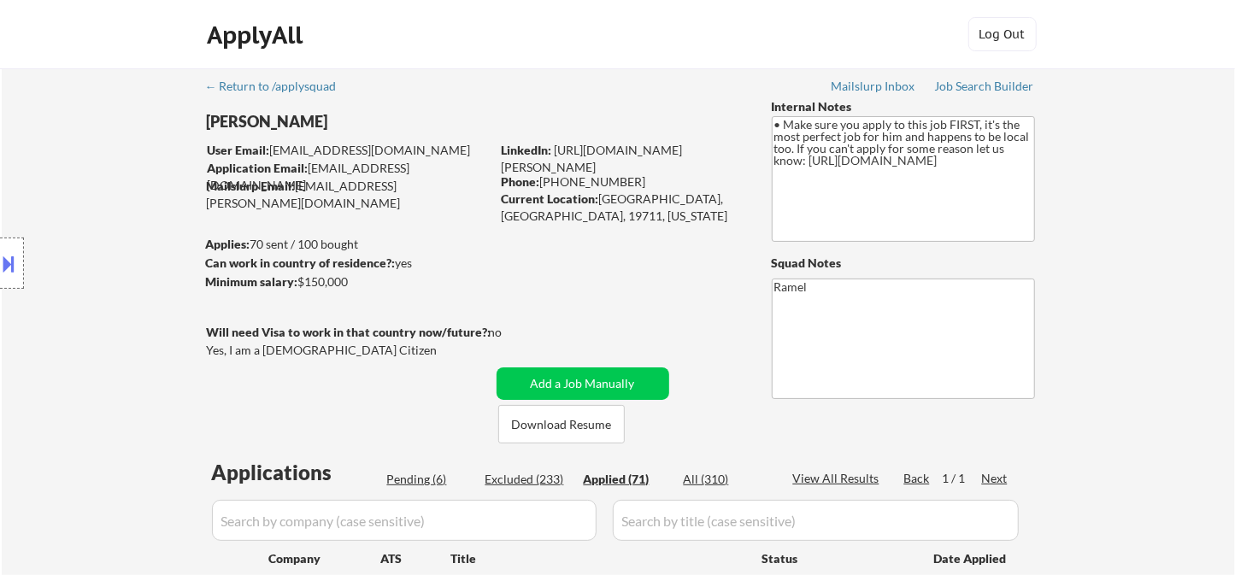
click at [543, 183] on div "Phone: [PHONE_NUMBER]" at bounding box center [623, 182] width 242 height 17
copy div "[PHONE_NUMBER]"
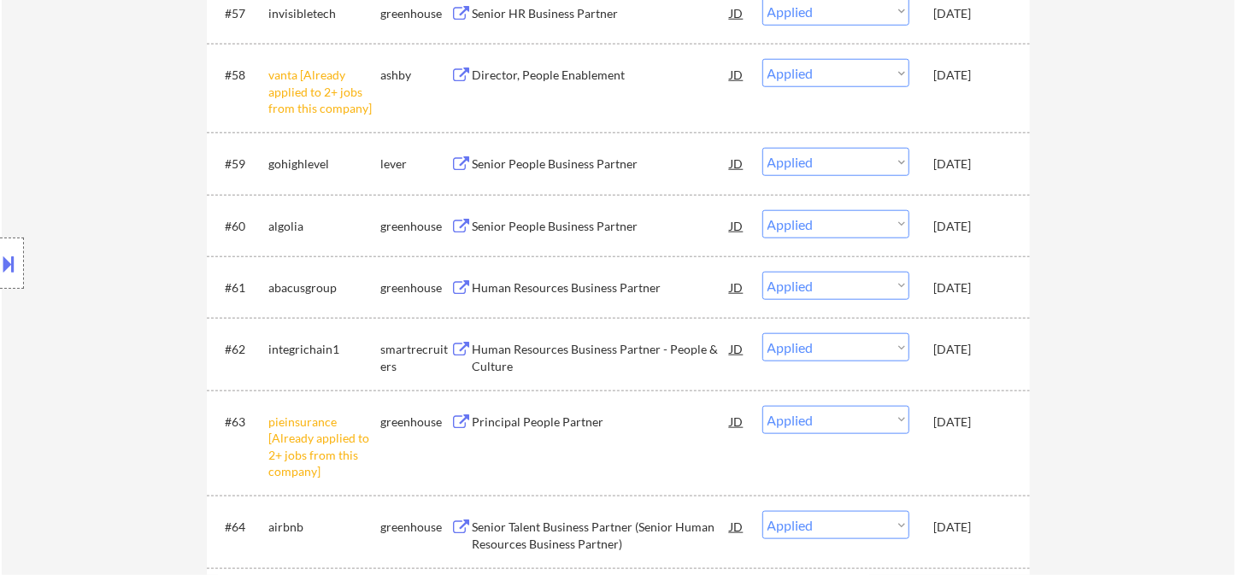
scroll to position [4980, 0]
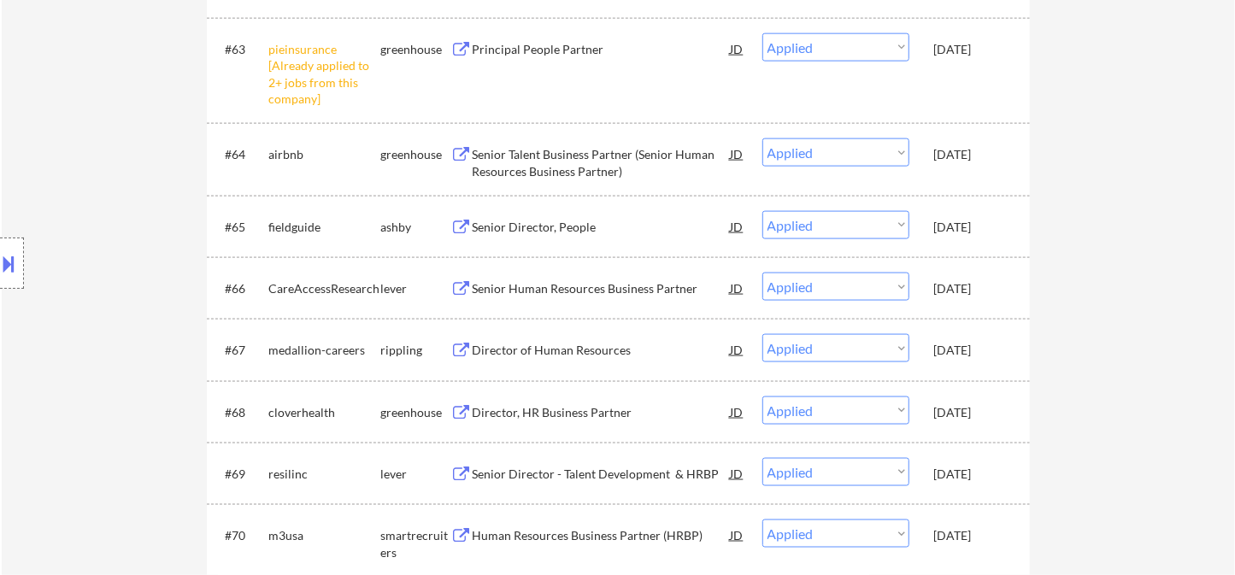
click at [46, 245] on div "Location Inclusions:" at bounding box center [153, 263] width 306 height 317
select select ""applied""
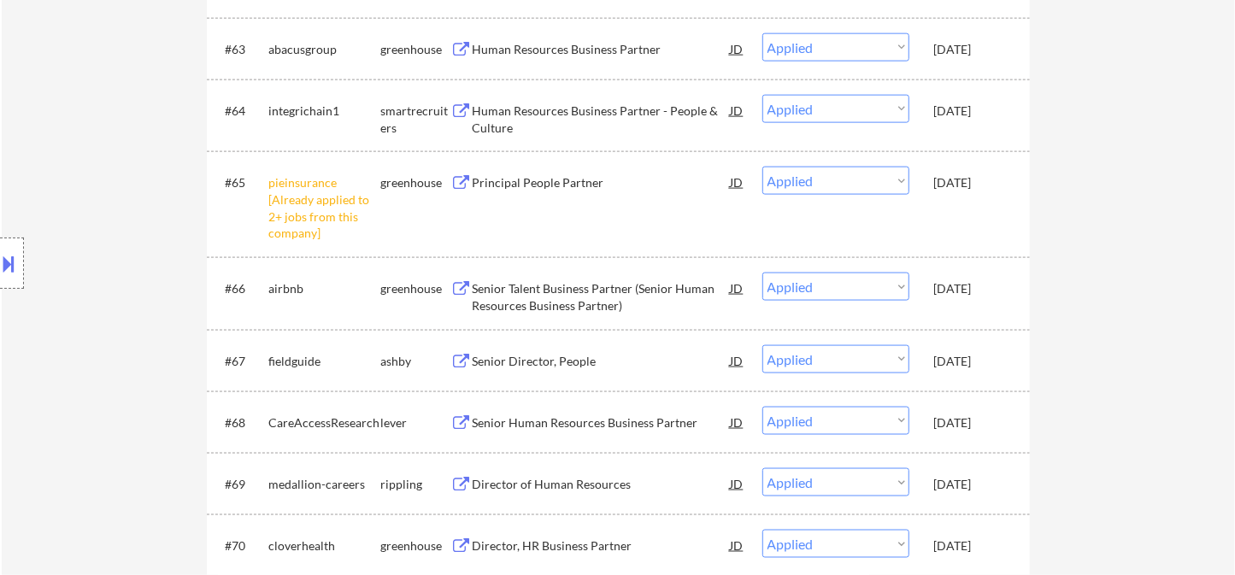
scroll to position [457, 0]
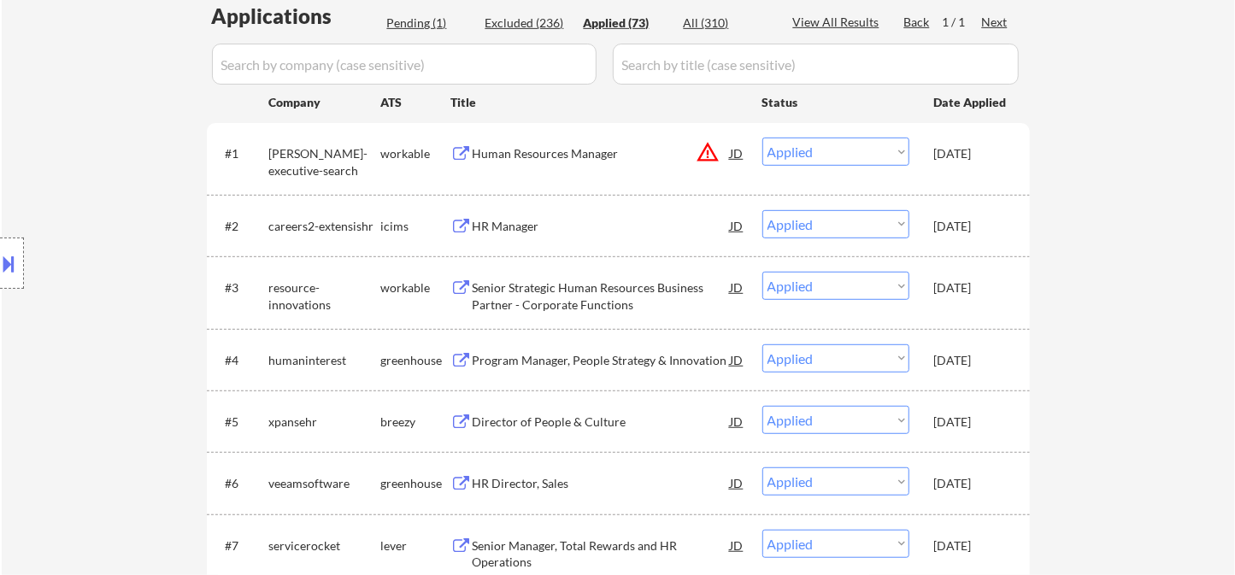
select select ""applied""
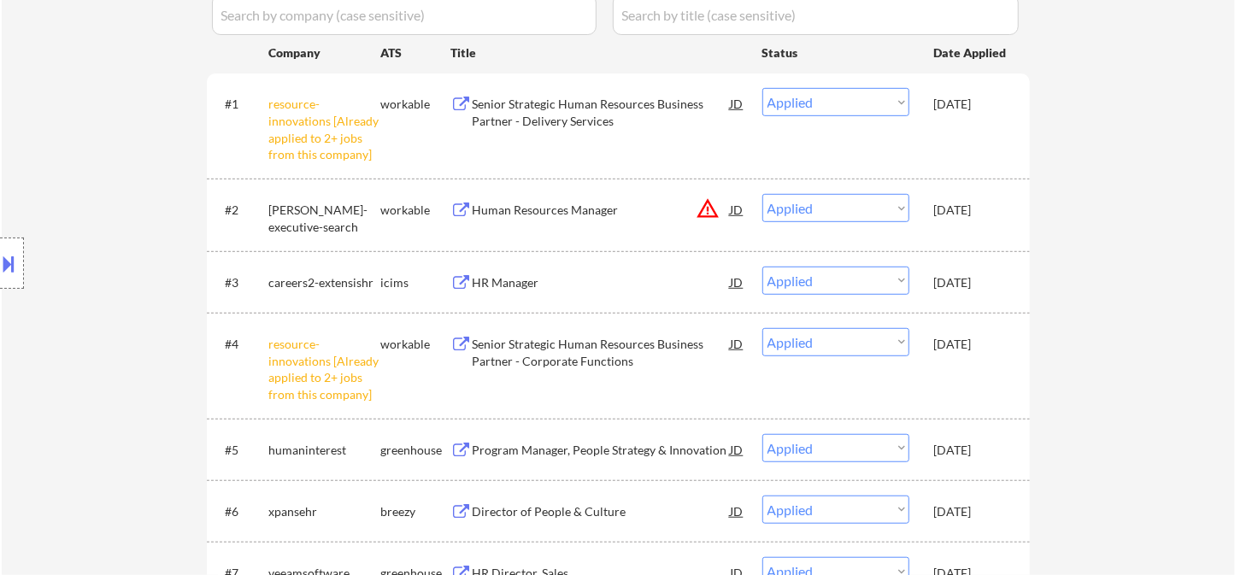
scroll to position [551, 0]
